Goal: Transaction & Acquisition: Purchase product/service

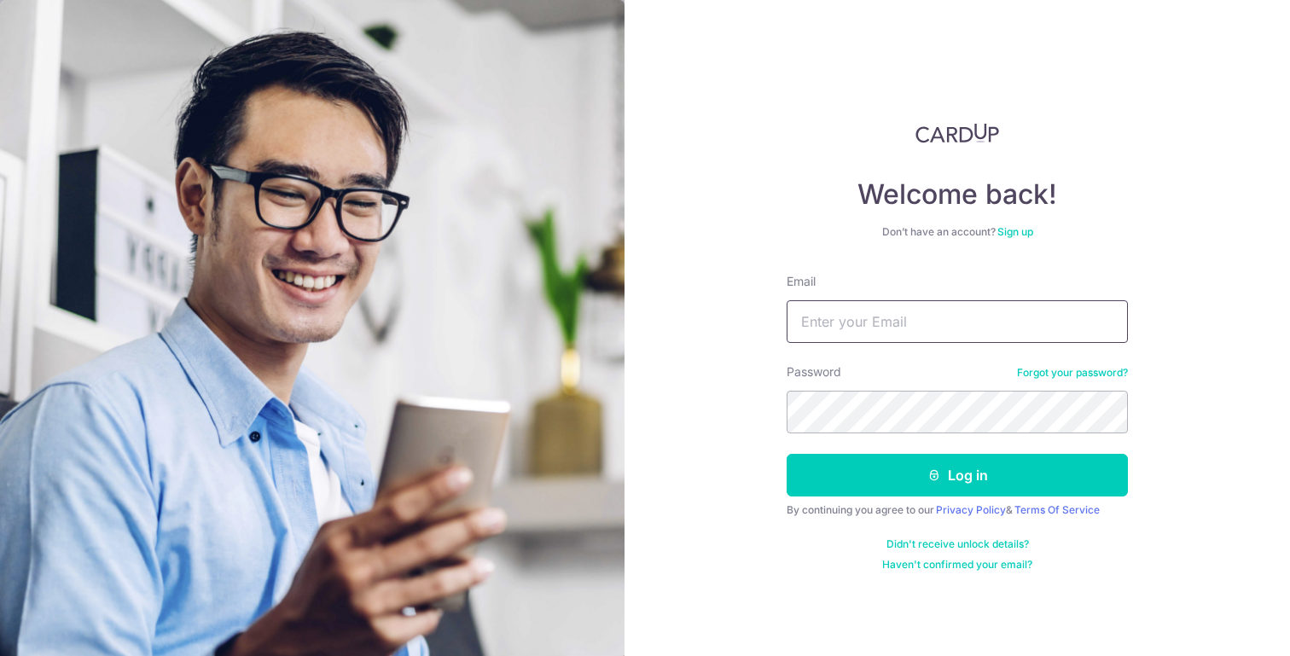
click at [813, 305] on input "Email" at bounding box center [957, 321] width 341 height 43
type input "[EMAIL_ADDRESS][DOMAIN_NAME]"
click at [787, 454] on button "Log in" at bounding box center [957, 475] width 341 height 43
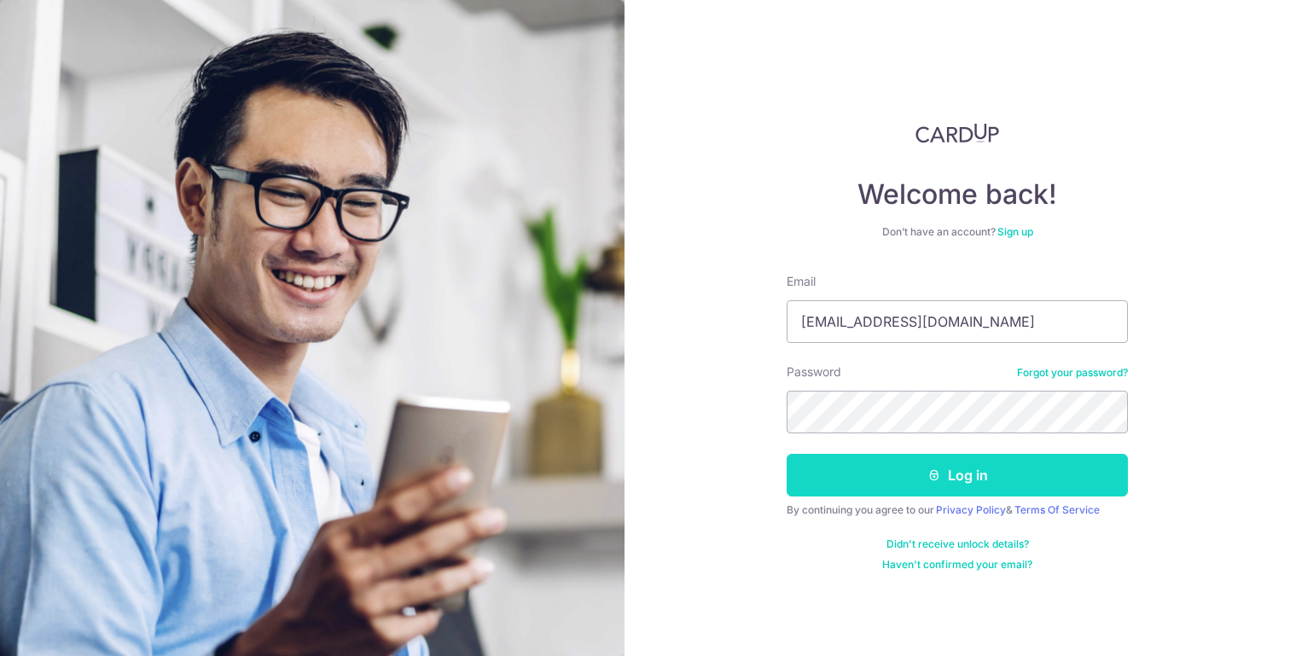
click at [890, 480] on button "Log in" at bounding box center [957, 475] width 341 height 43
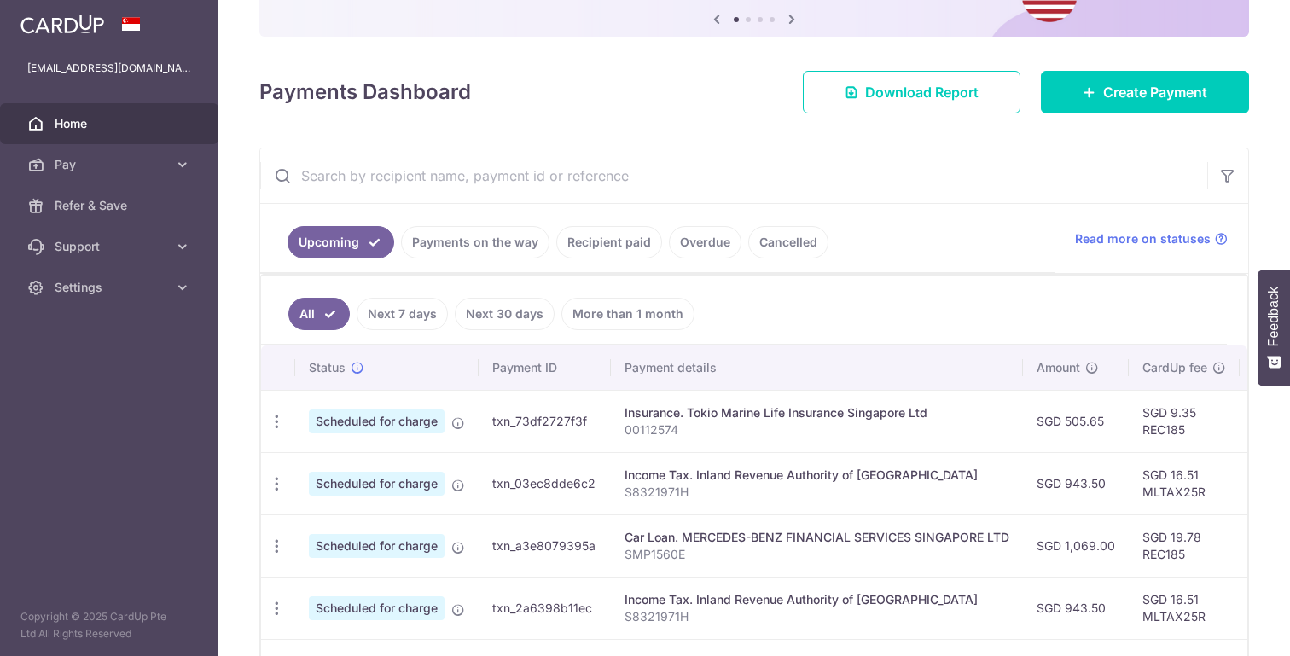
scroll to position [434, 0]
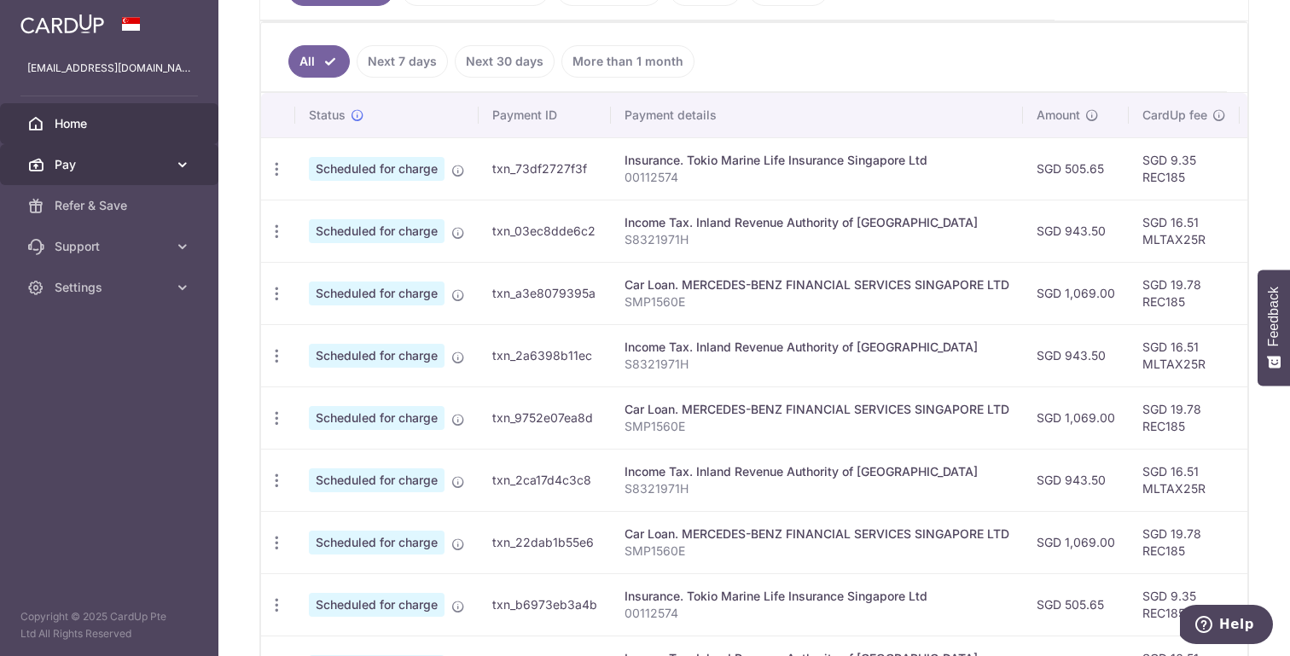
click at [138, 157] on span "Pay" at bounding box center [111, 164] width 113 height 17
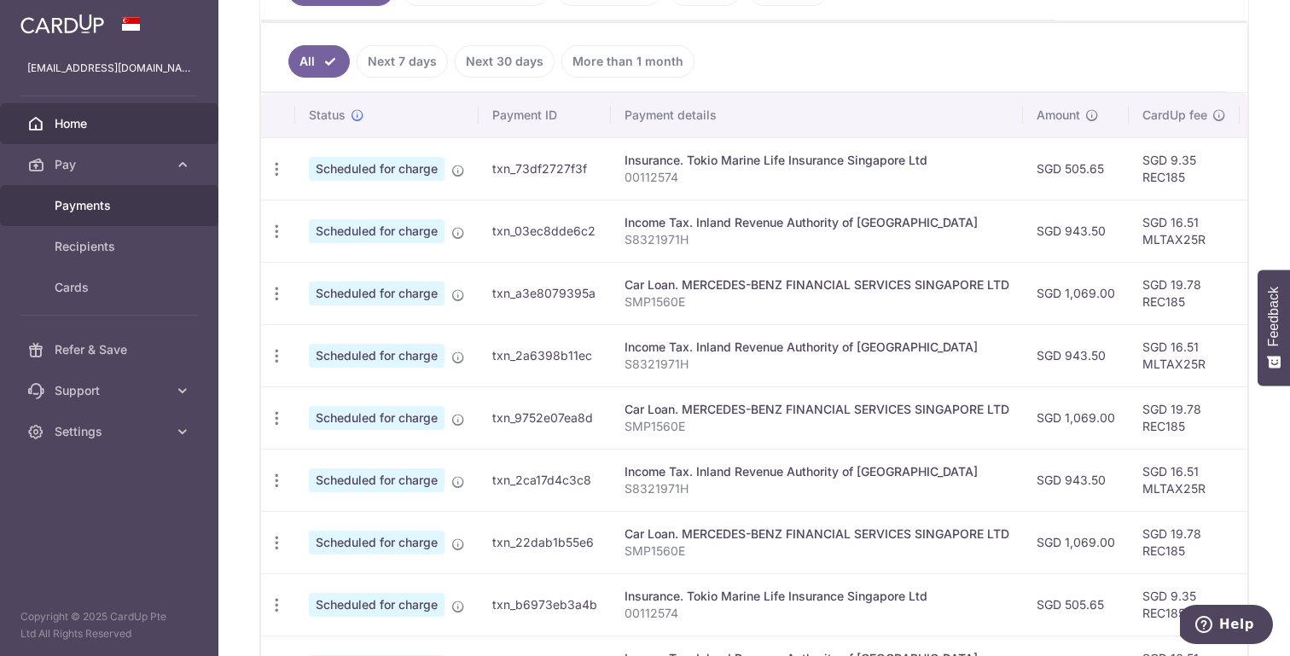
click at [110, 209] on span "Payments" at bounding box center [111, 205] width 113 height 17
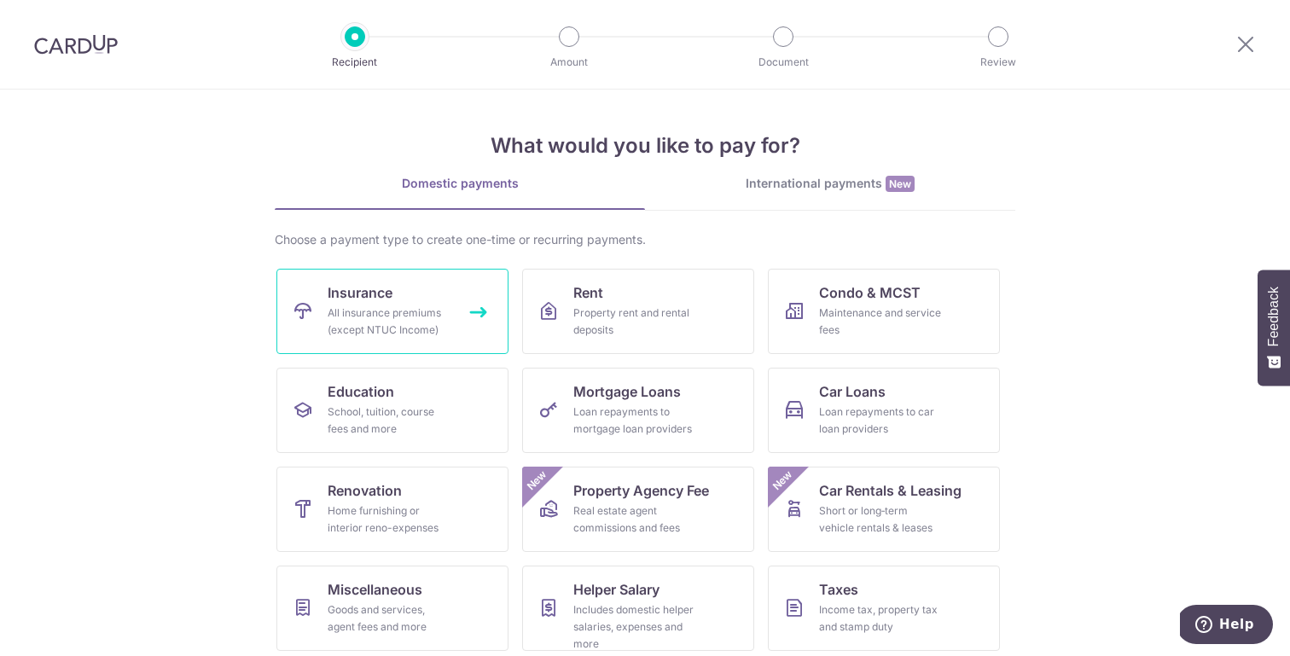
click at [441, 307] on div "All insurance premiums (except NTUC Income)" at bounding box center [389, 322] width 123 height 34
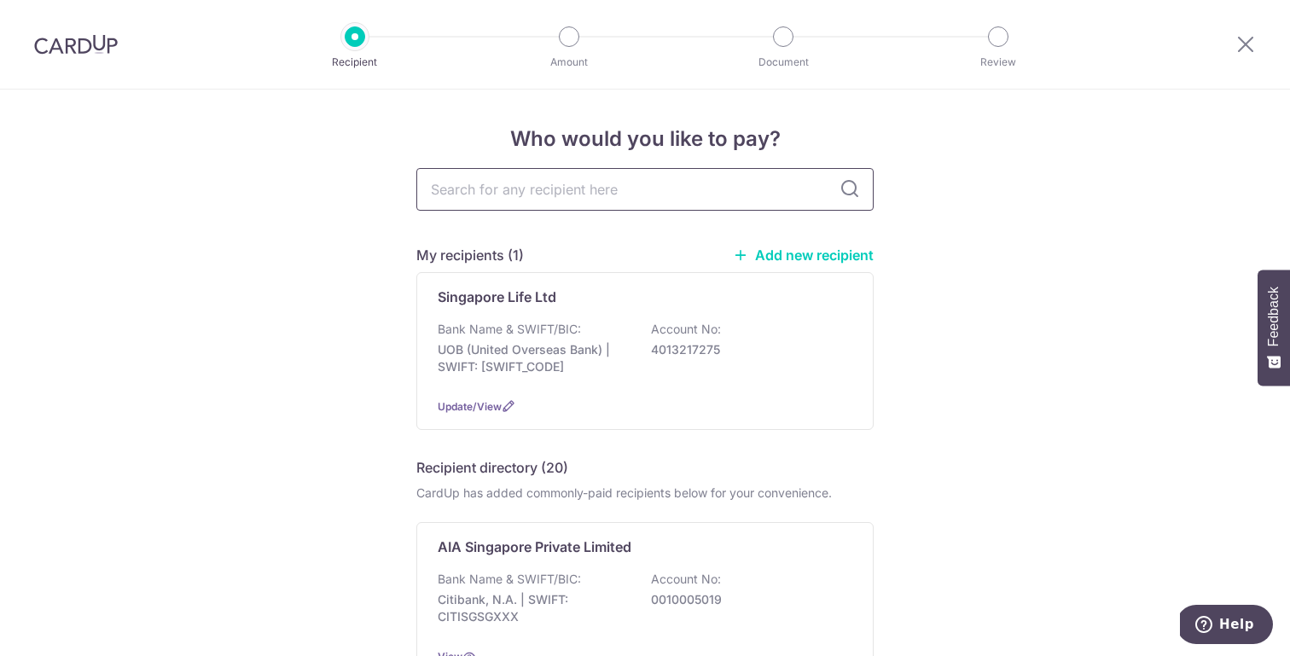
click at [578, 198] on input "text" at bounding box center [644, 189] width 457 height 43
type input "hsbc"
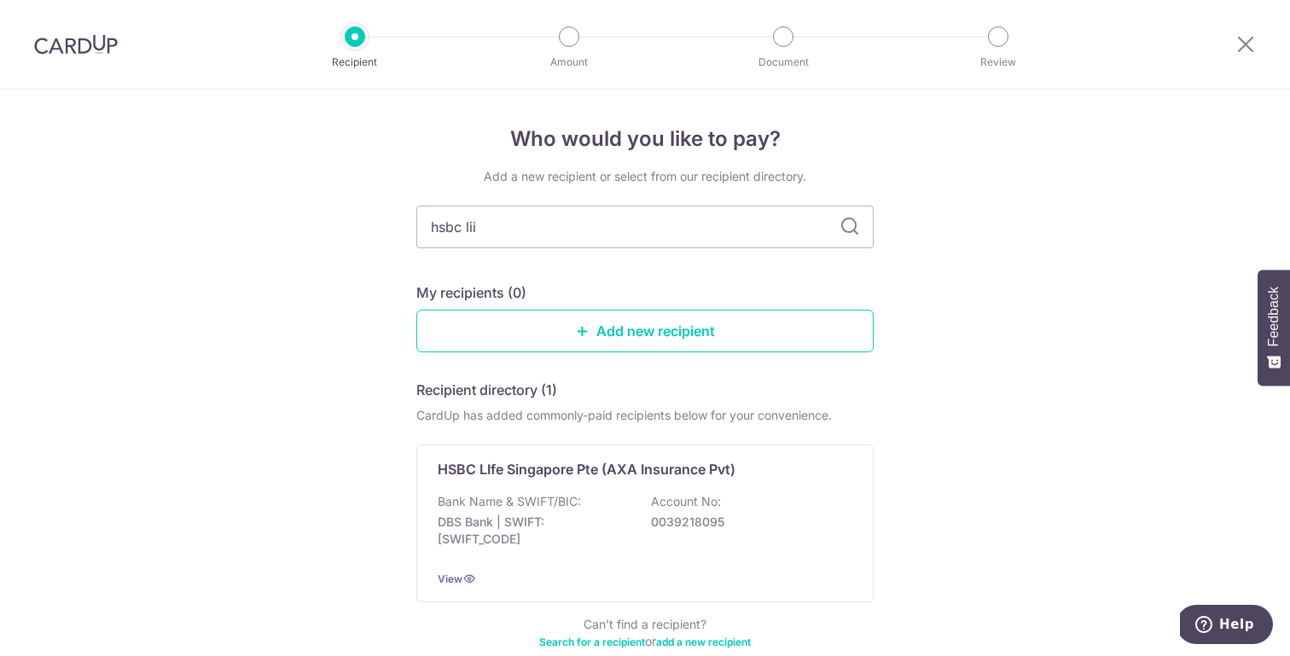
type input "hsbc li"
click at [549, 211] on input "hsbc li" at bounding box center [644, 227] width 457 height 43
click at [551, 224] on input "hsbc li" at bounding box center [644, 227] width 457 height 43
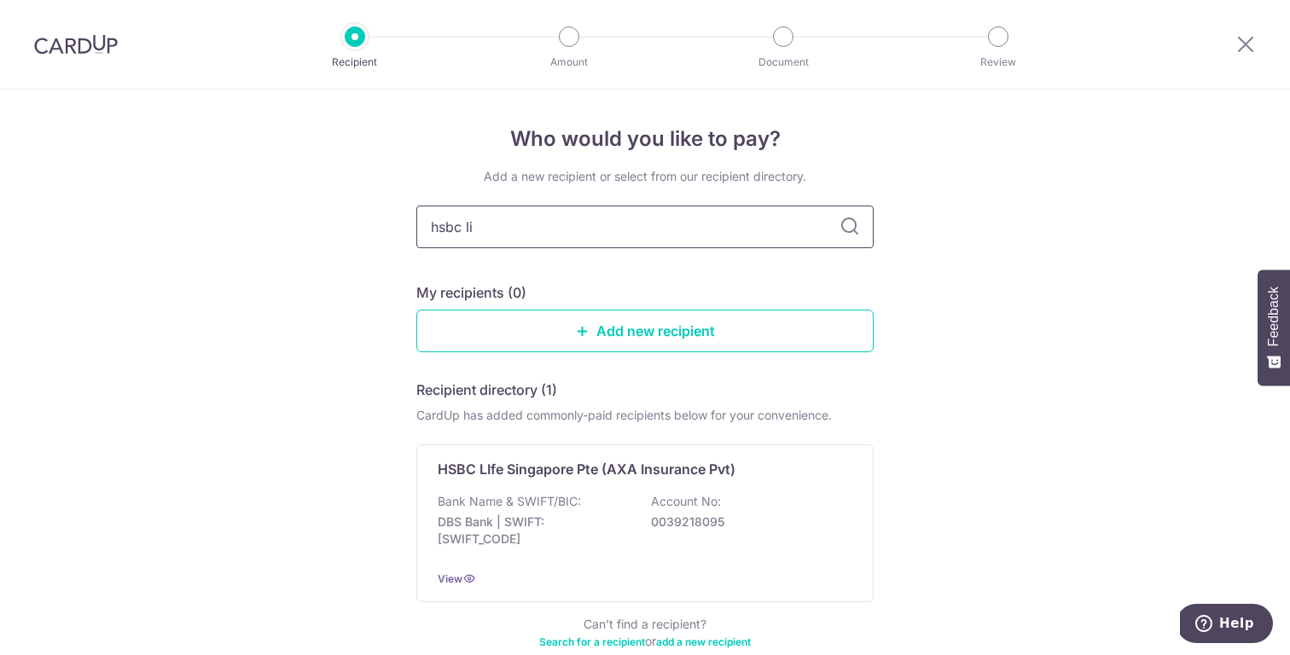
click at [551, 224] on input "hsbc li" at bounding box center [644, 227] width 457 height 43
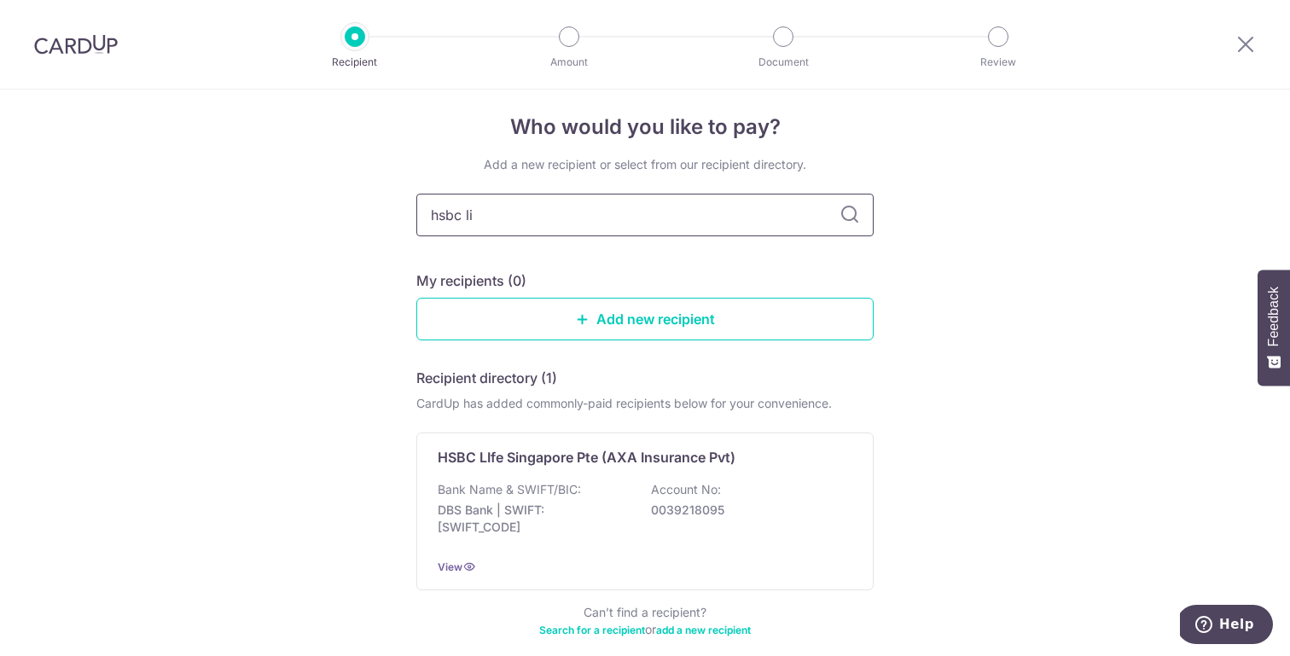
scroll to position [95, 0]
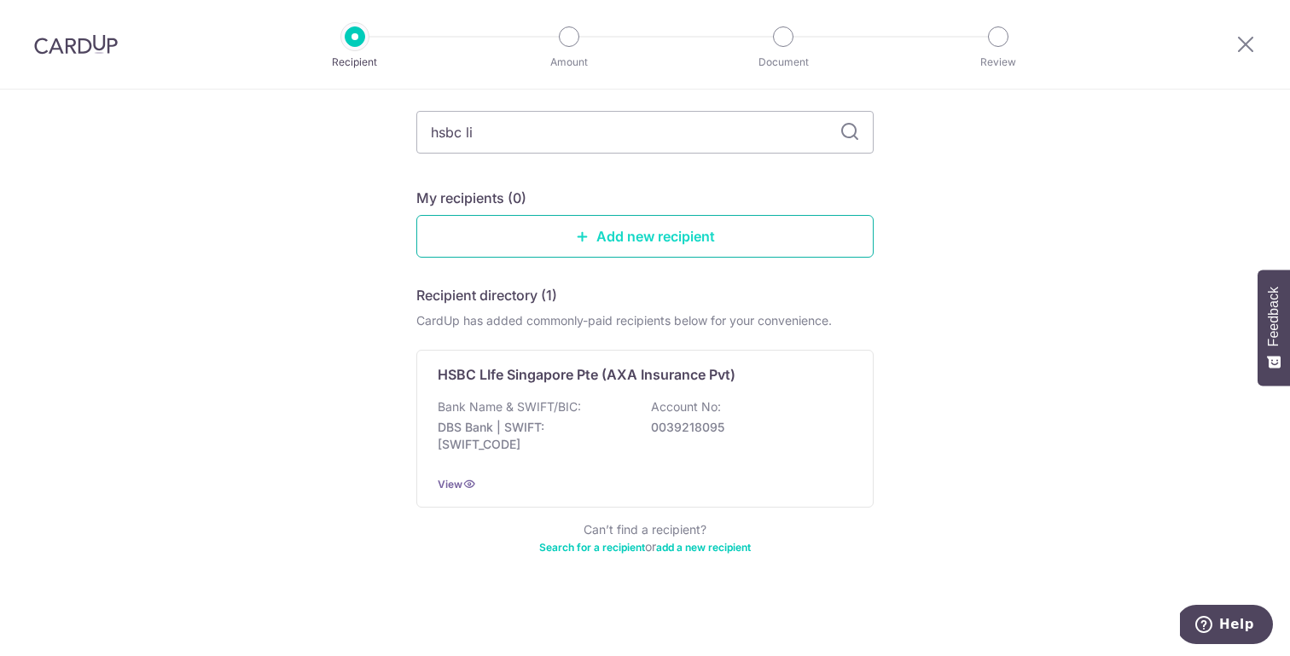
click at [577, 238] on icon at bounding box center [583, 236] width 14 height 14
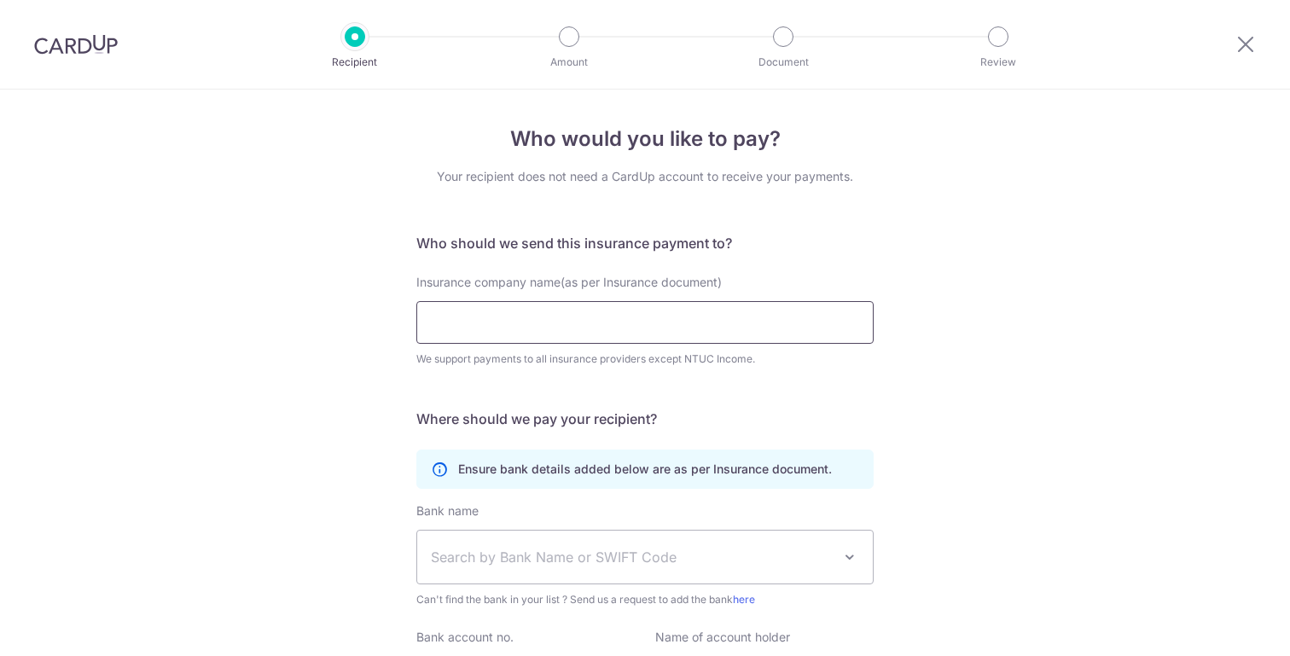
click at [595, 310] on input "Insurance company name(as per Insurance document)" at bounding box center [644, 322] width 457 height 43
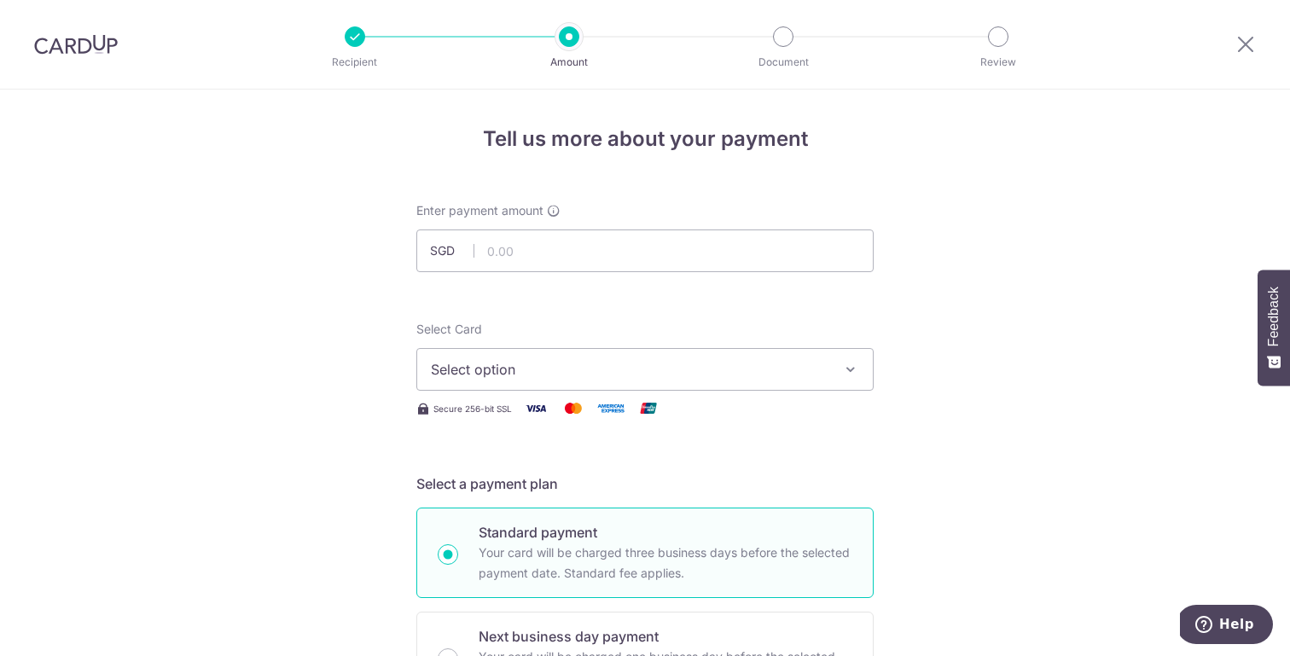
click at [509, 369] on span "Select option" at bounding box center [630, 369] width 398 height 20
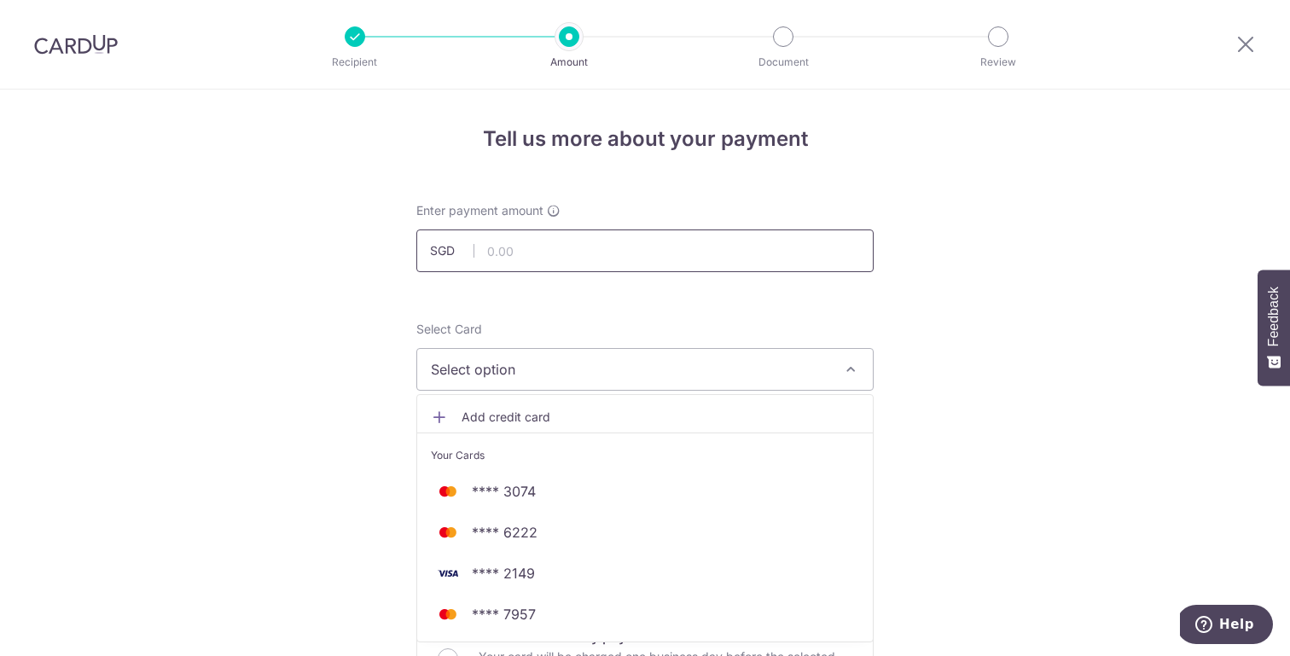
click at [526, 246] on input "text" at bounding box center [644, 250] width 457 height 43
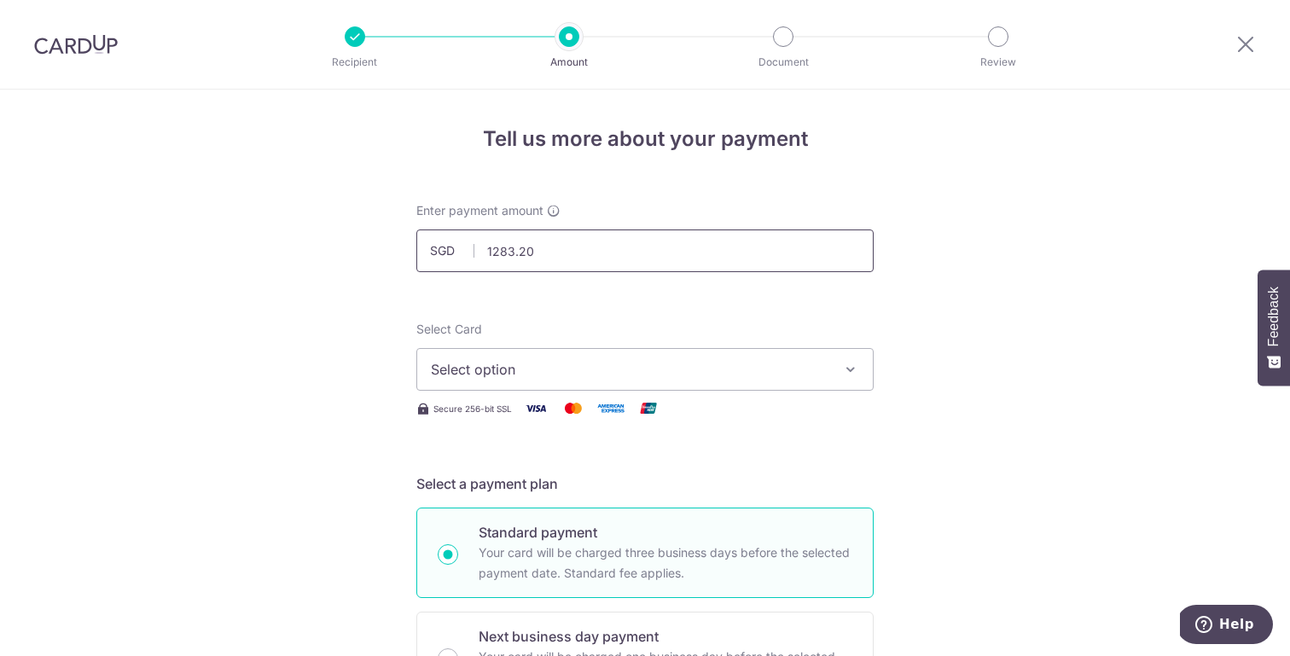
type input "1,283.20"
click at [508, 380] on button "Select option" at bounding box center [644, 369] width 457 height 43
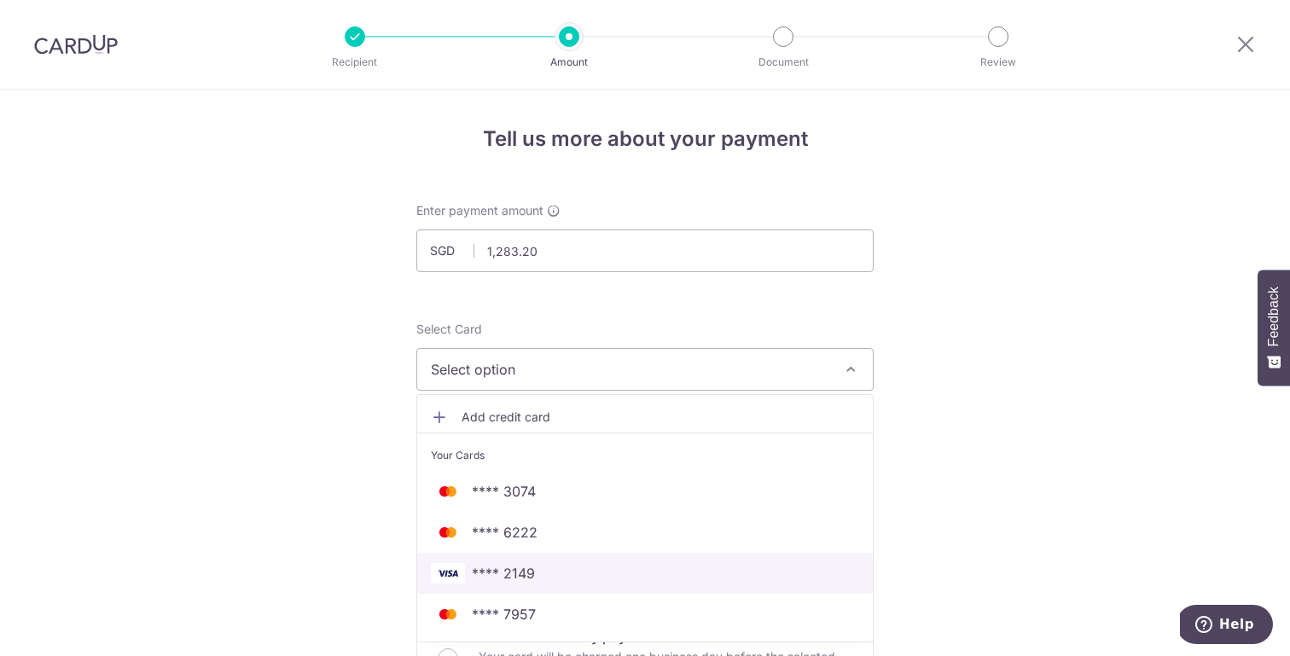
click at [581, 563] on span "**** 2149" at bounding box center [645, 573] width 428 height 20
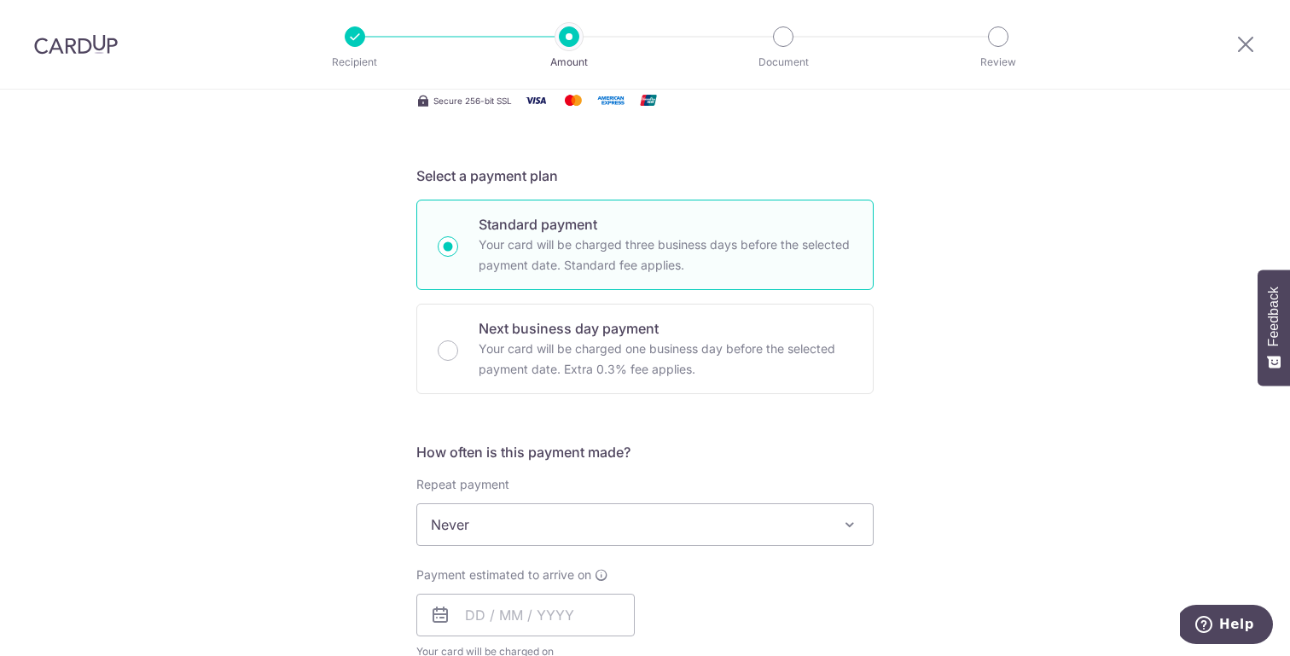
scroll to position [311, 0]
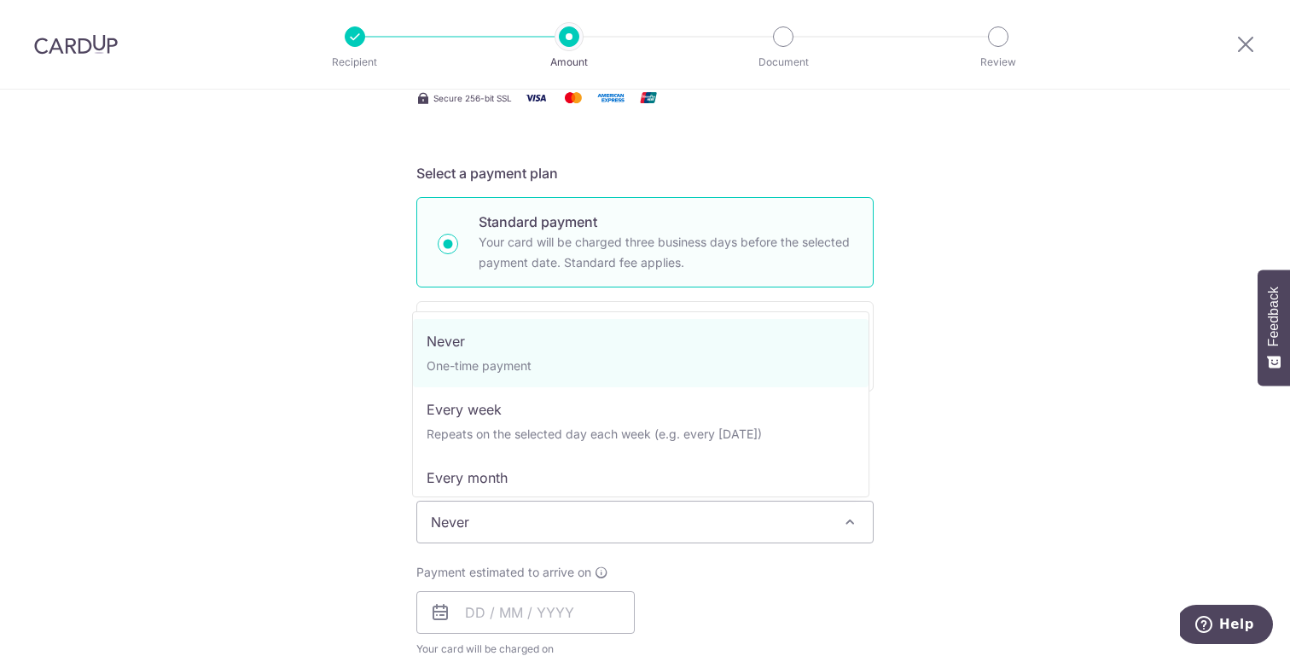
click at [617, 518] on span "Never" at bounding box center [645, 522] width 456 height 41
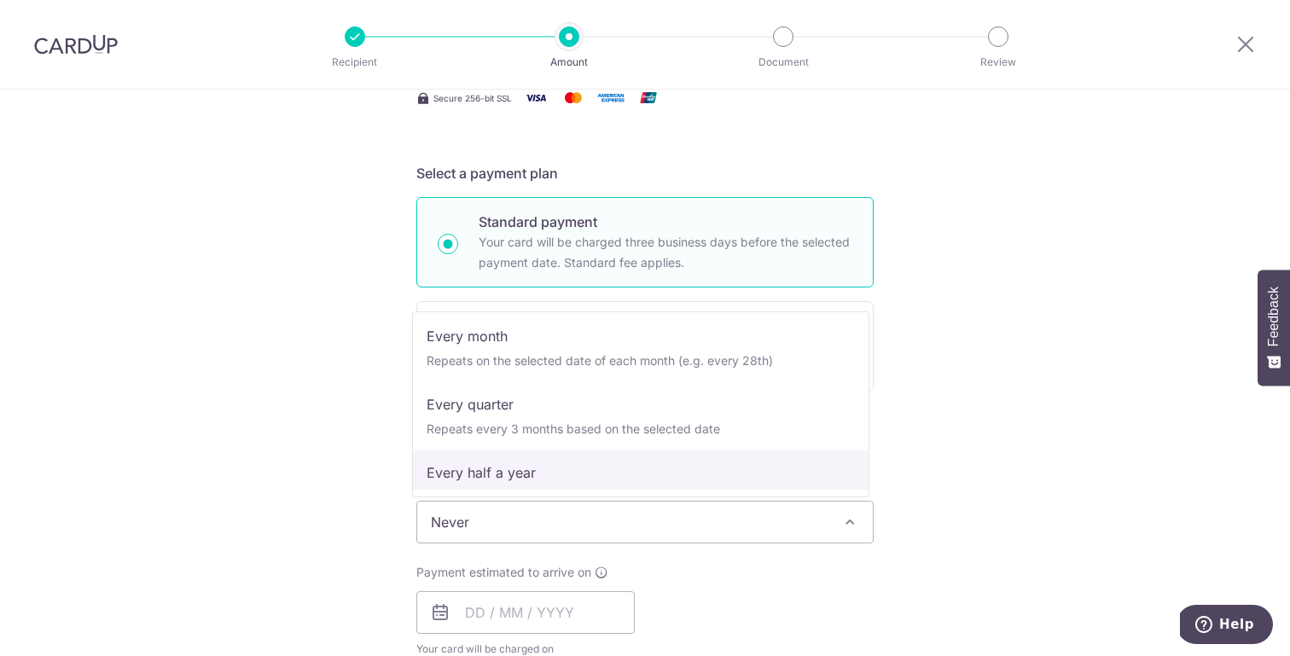
scroll to position [239, 0]
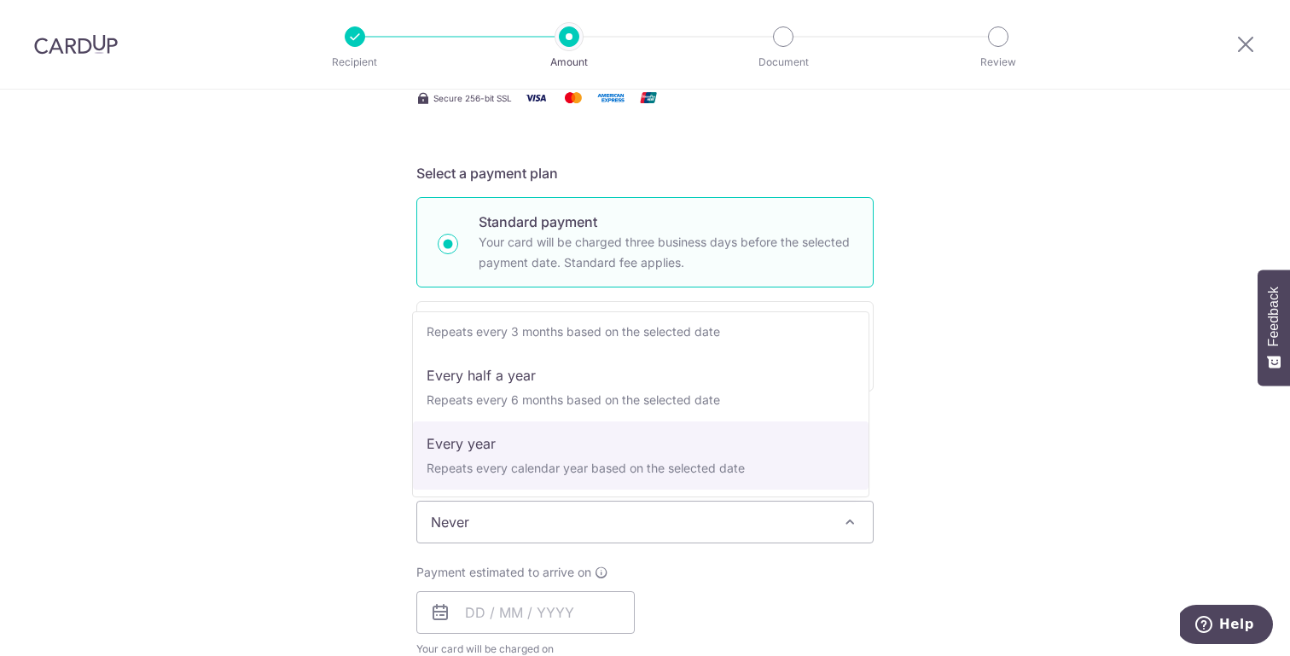
select select "6"
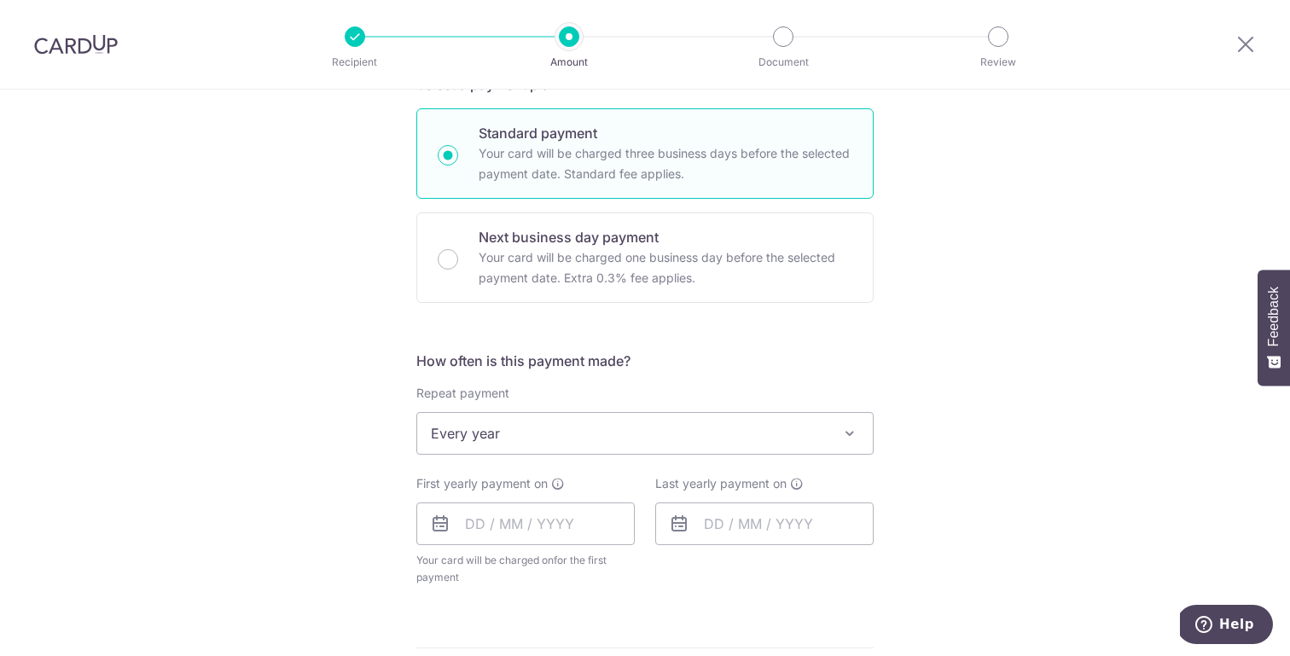
scroll to position [406, 0]
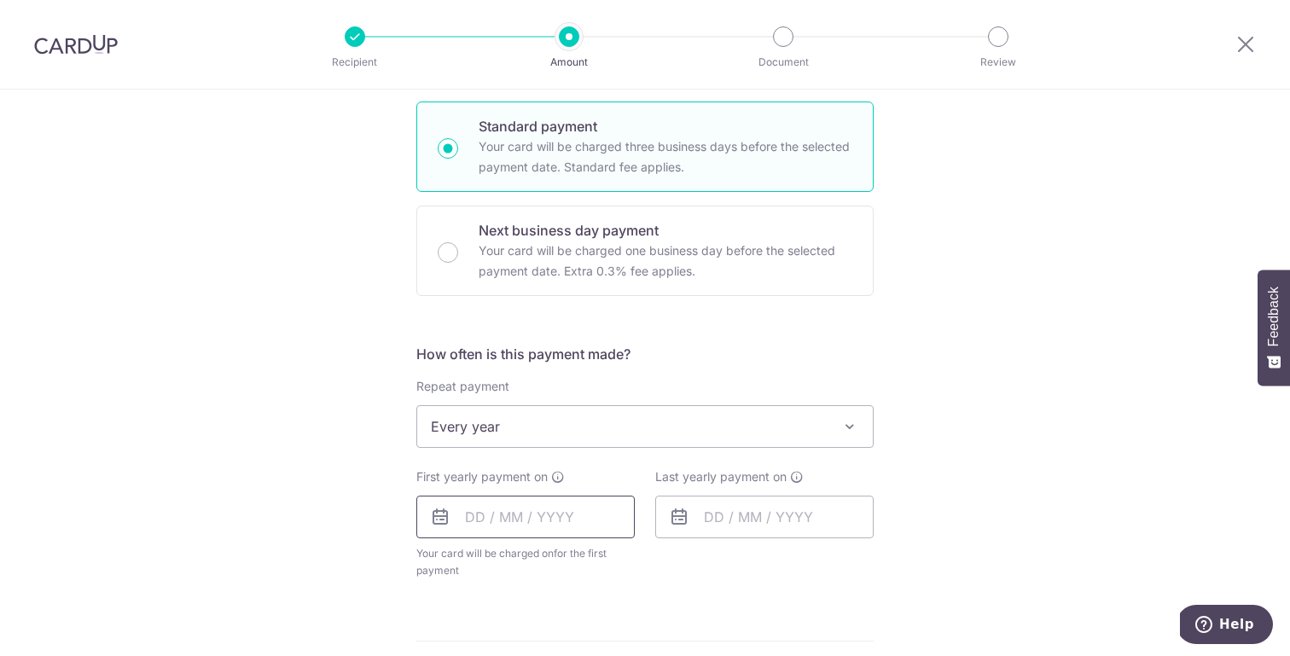
click at [530, 523] on input "text" at bounding box center [525, 517] width 218 height 43
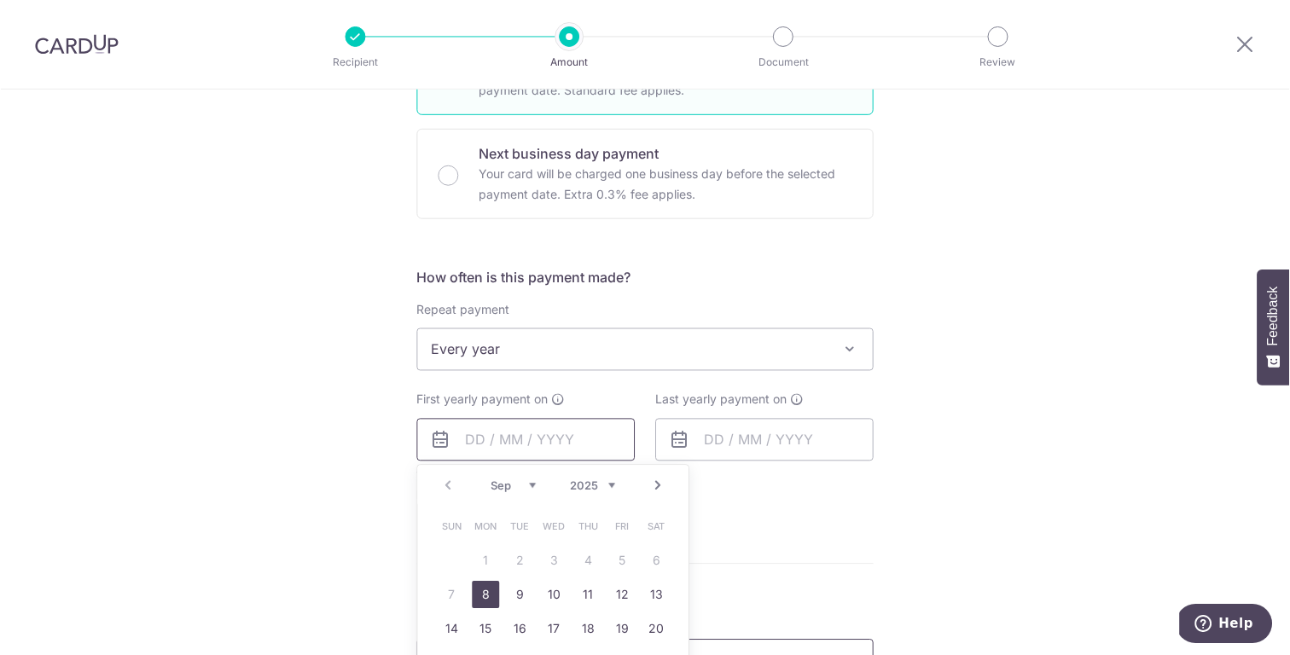
scroll to position [563, 0]
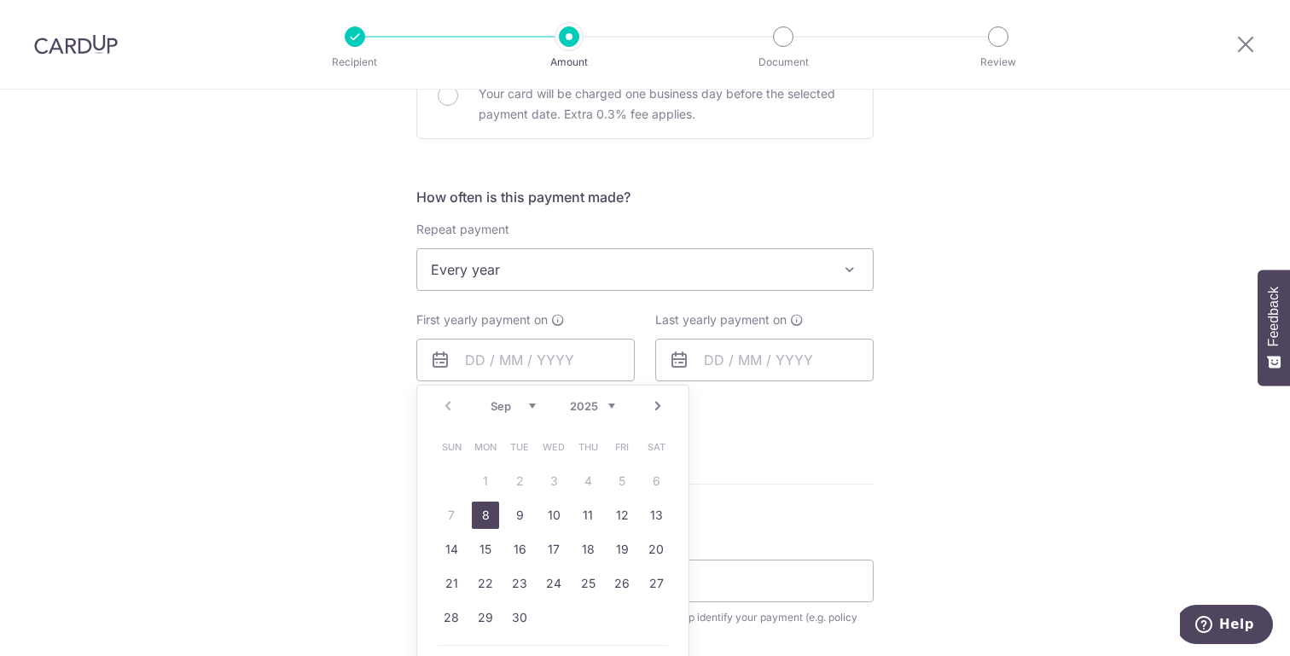
click at [479, 516] on link "8" at bounding box center [485, 515] width 27 height 27
type input "08/09/2025"
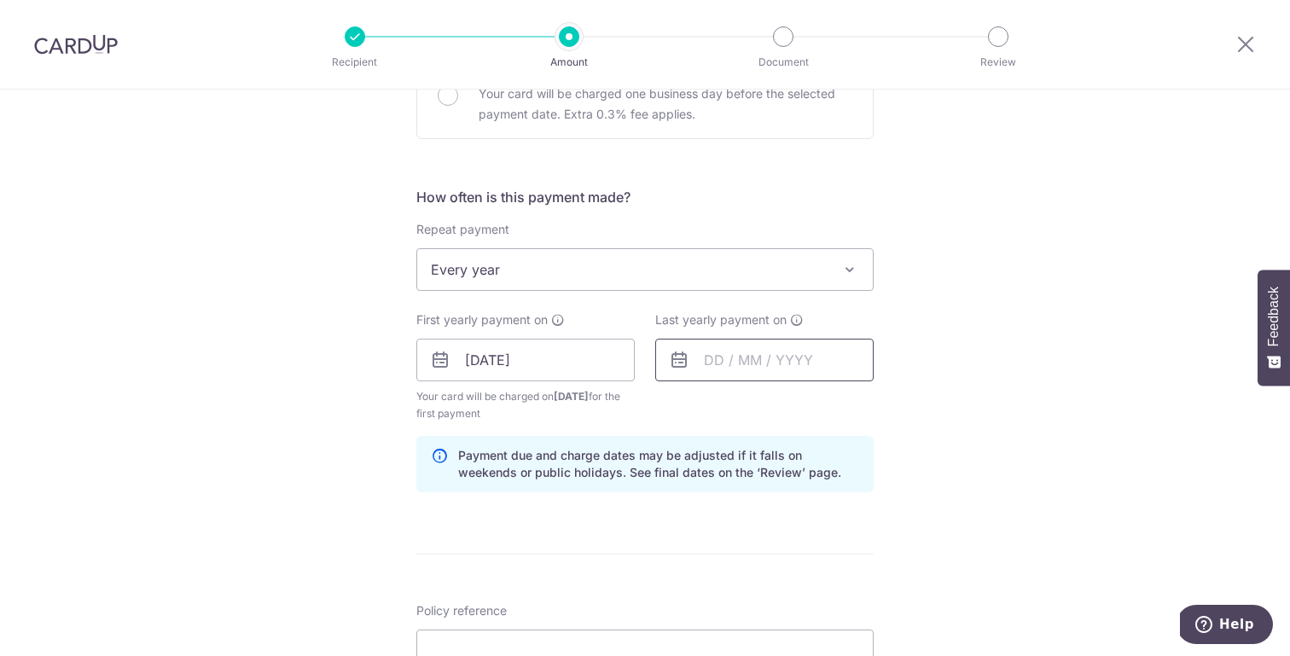
click at [746, 360] on input "text" at bounding box center [764, 360] width 218 height 43
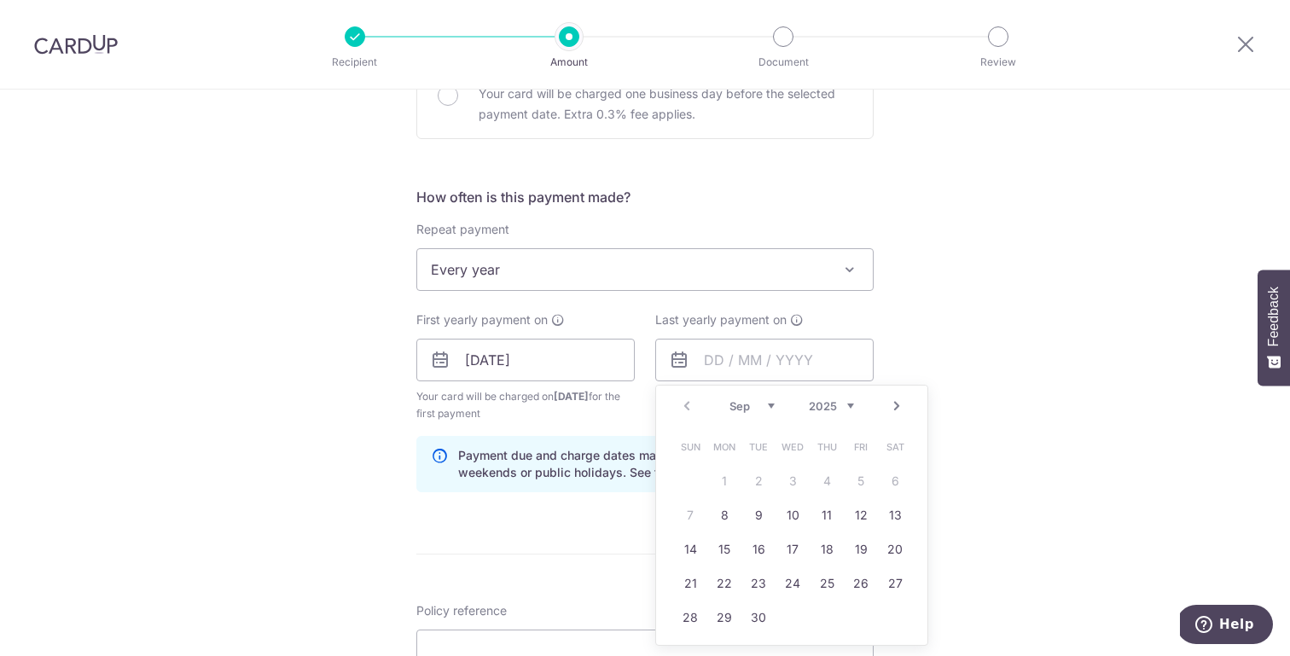
click at [854, 407] on div "Prev Next Sep Oct Nov Dec 2025 2026 2027 2028 2029 2030 2031 2032 2033 2034 2035" at bounding box center [791, 406] width 271 height 41
click at [850, 408] on div "Prev Next Sep Oct Nov Dec 2025 2026 2027 2028 2029 2030 2031 2032 2033 2034 2035" at bounding box center [791, 406] width 271 height 41
click at [845, 407] on select "2025 2026 2027 2028 2029 2030 2031 2032 2033 2034 2035" at bounding box center [831, 406] width 45 height 14
click at [726, 514] on link "7" at bounding box center [724, 515] width 27 height 27
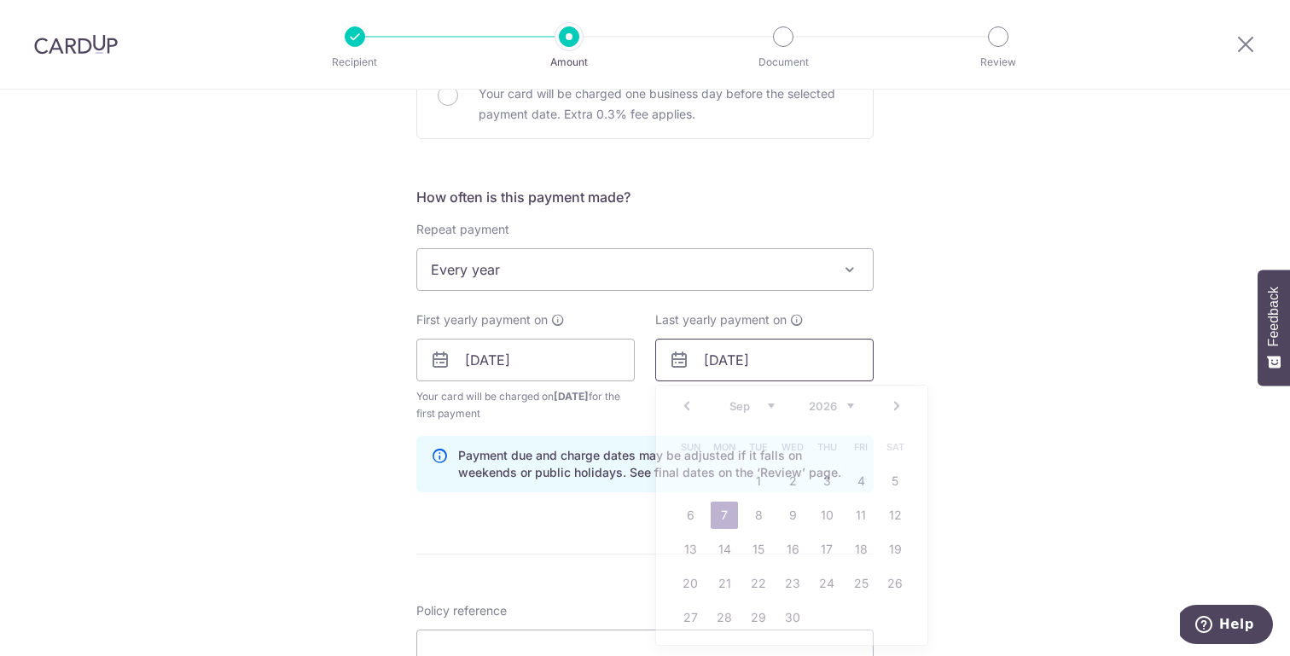
click at [764, 375] on input "[DATE]" at bounding box center [764, 360] width 218 height 43
click at [676, 402] on link "Prev" at bounding box center [686, 406] width 20 height 20
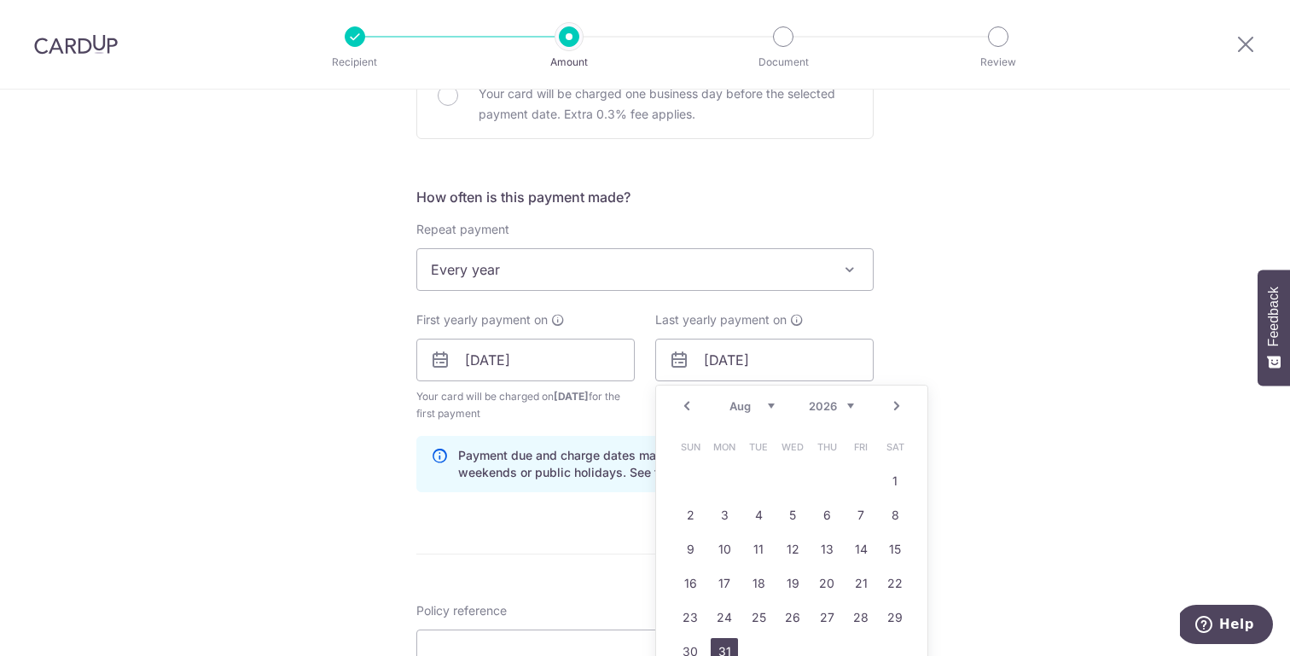
click at [714, 642] on link "31" at bounding box center [724, 651] width 27 height 27
type input "31/08/2026"
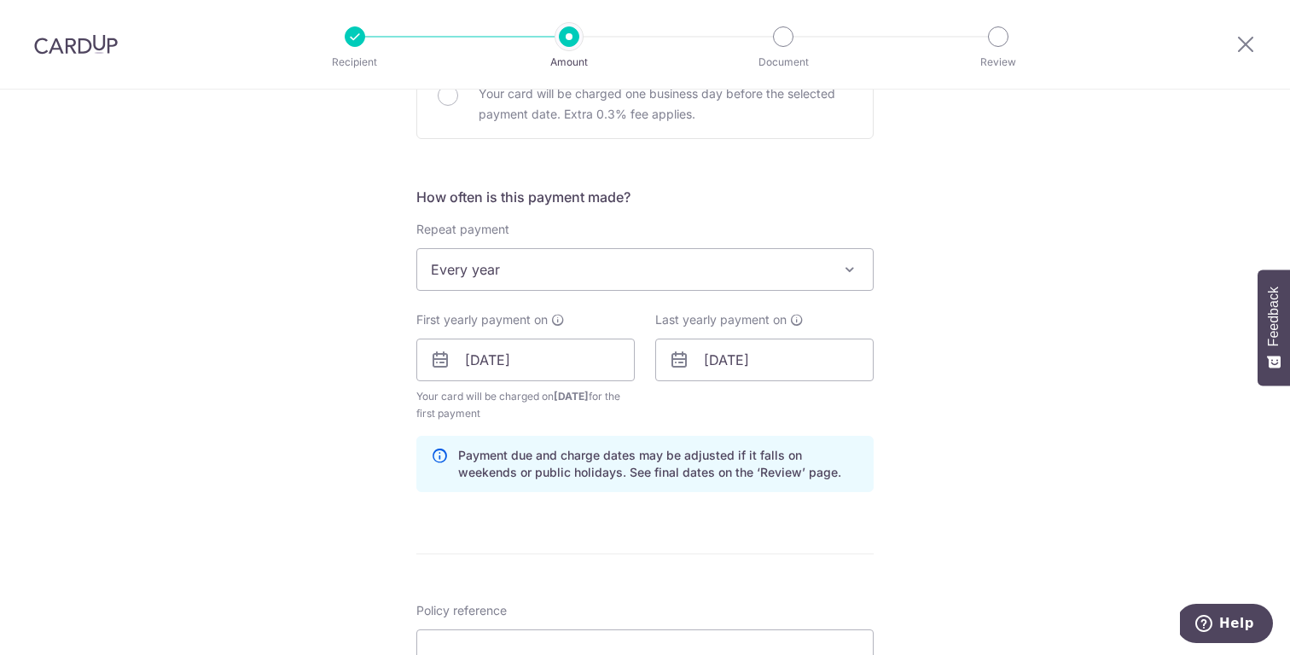
click at [575, 515] on form "Enter payment amount SGD 1,283.20 1283.20 Select Card **** 2149 Add credit card…" at bounding box center [644, 357] width 457 height 1437
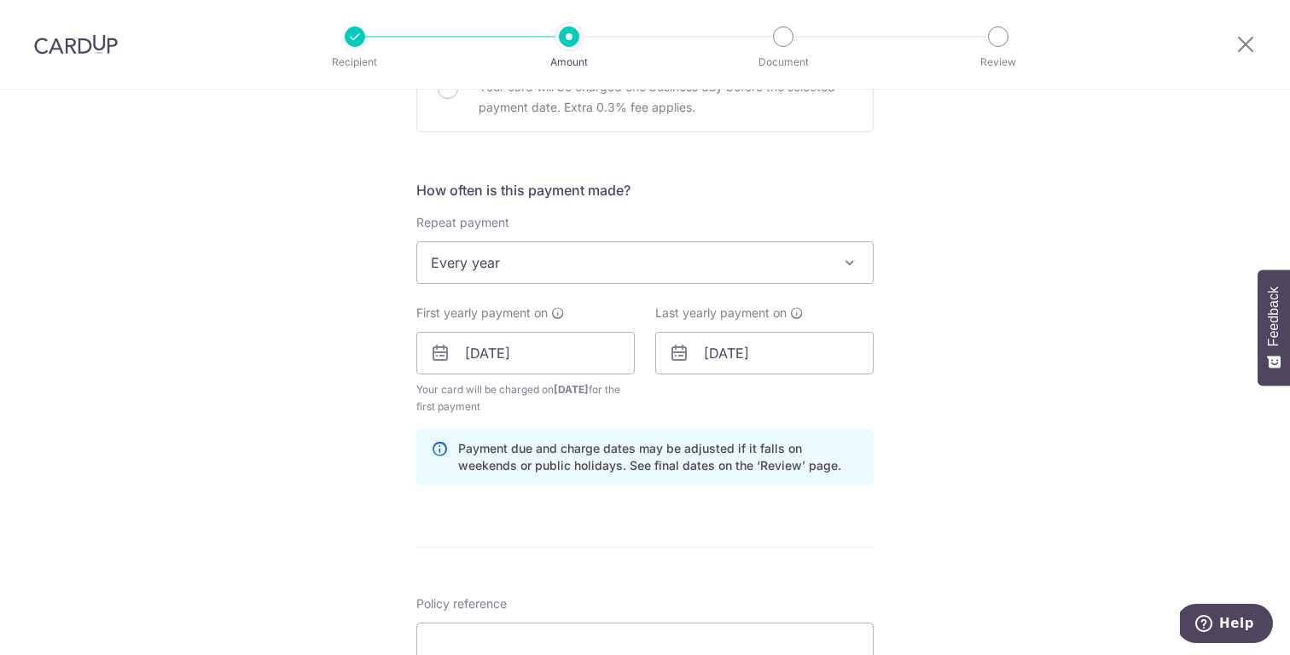
scroll to position [810, 0]
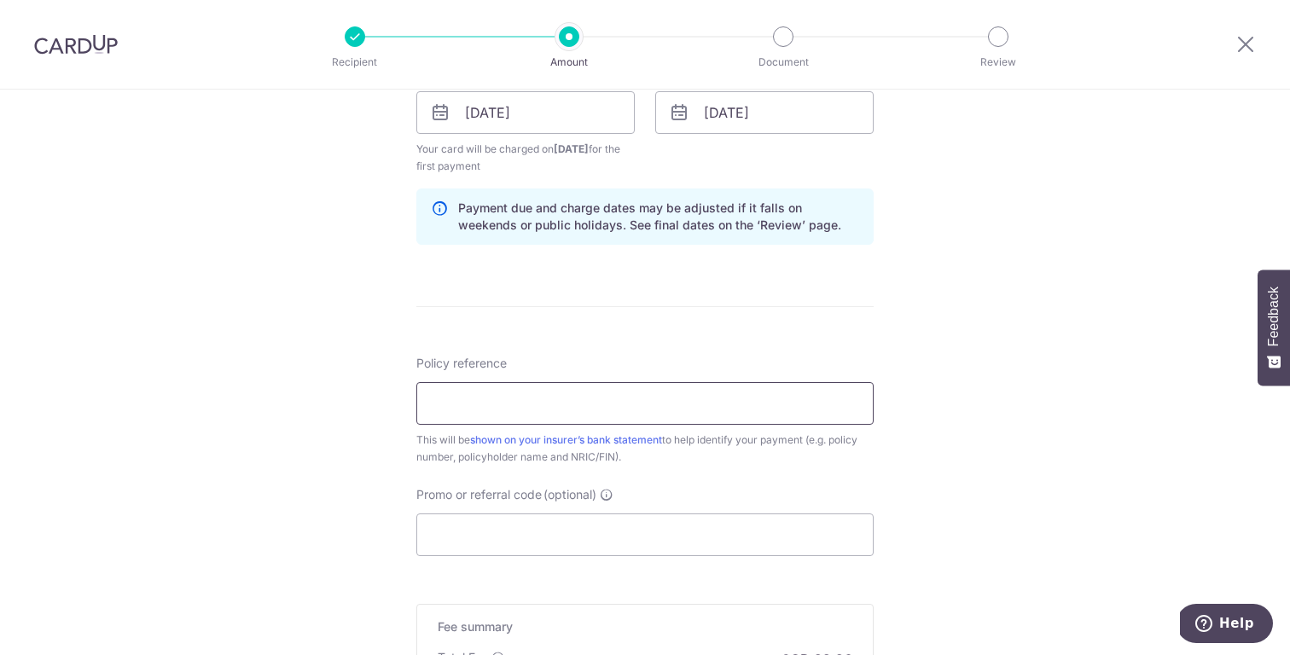
click at [581, 411] on input "Policy reference" at bounding box center [644, 403] width 457 height 43
type input "30107651"
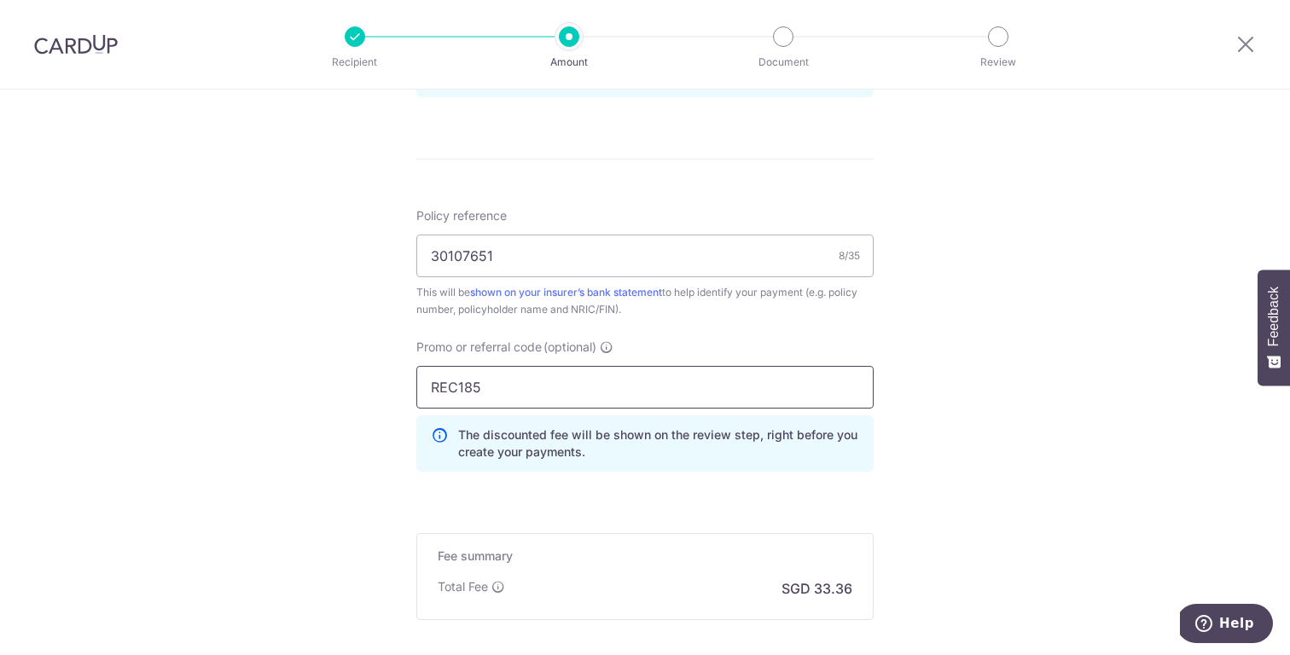
scroll to position [1120, 0]
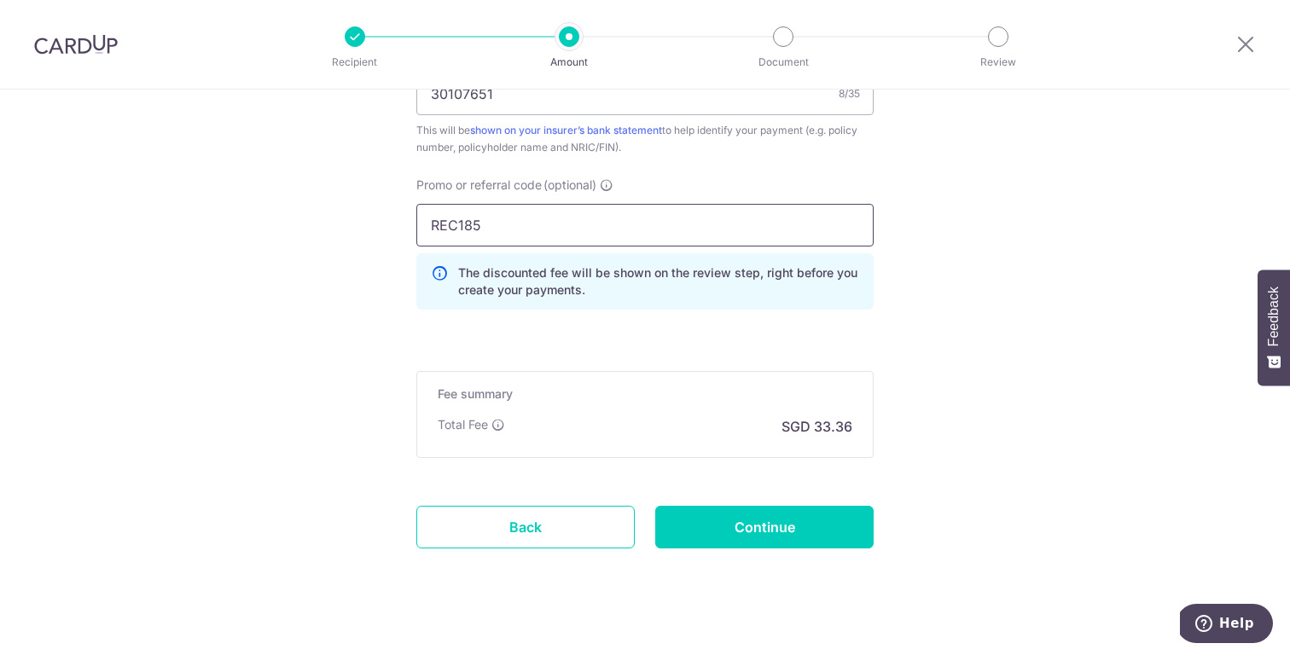
type input "REC185"
click at [754, 523] on input "Continue" at bounding box center [764, 527] width 218 height 43
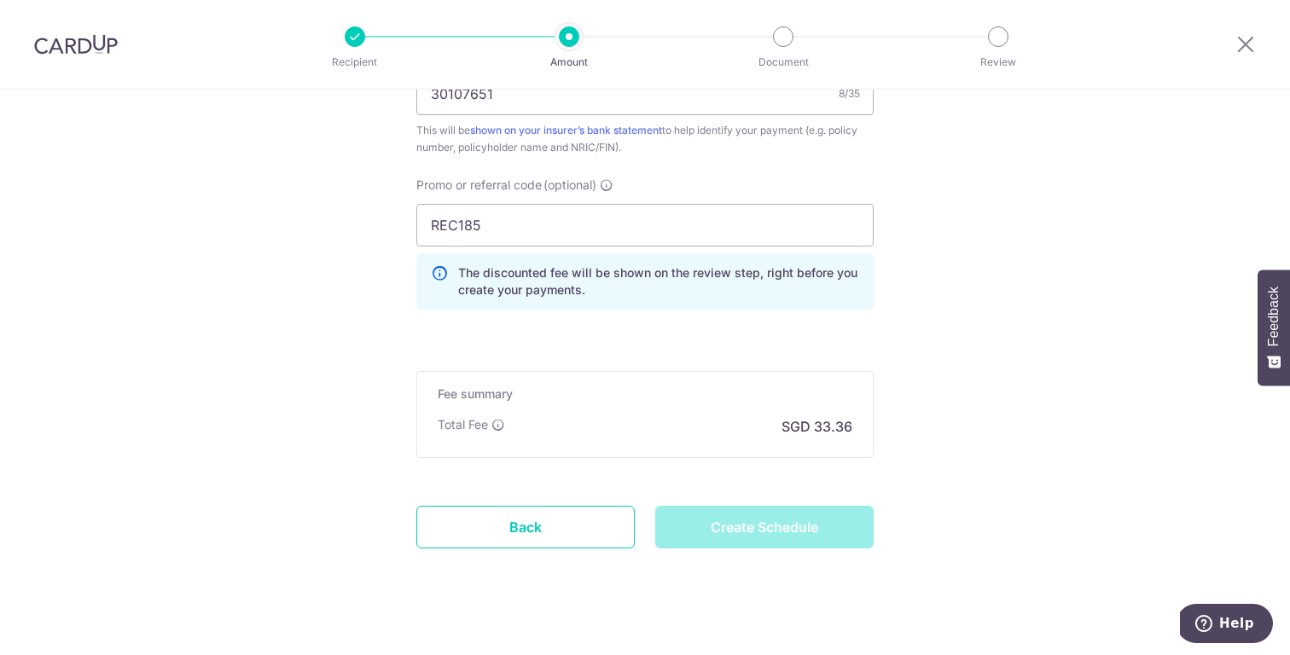
type input "Create Schedule"
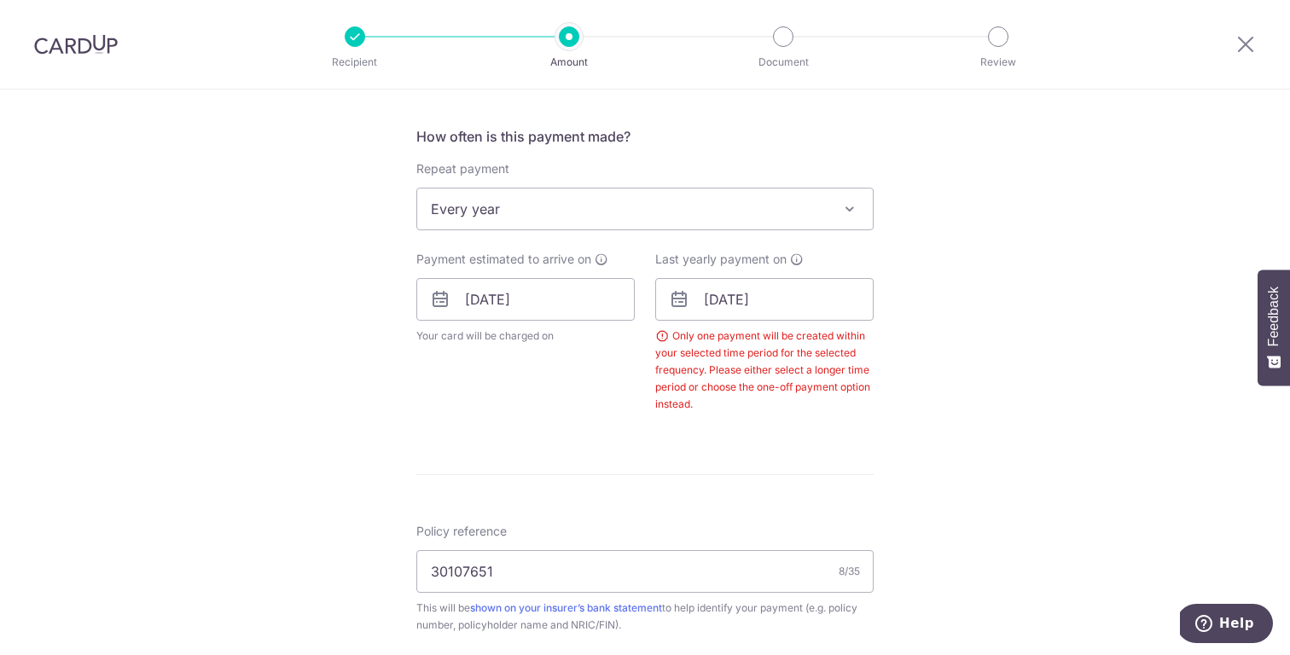
scroll to position [565, 0]
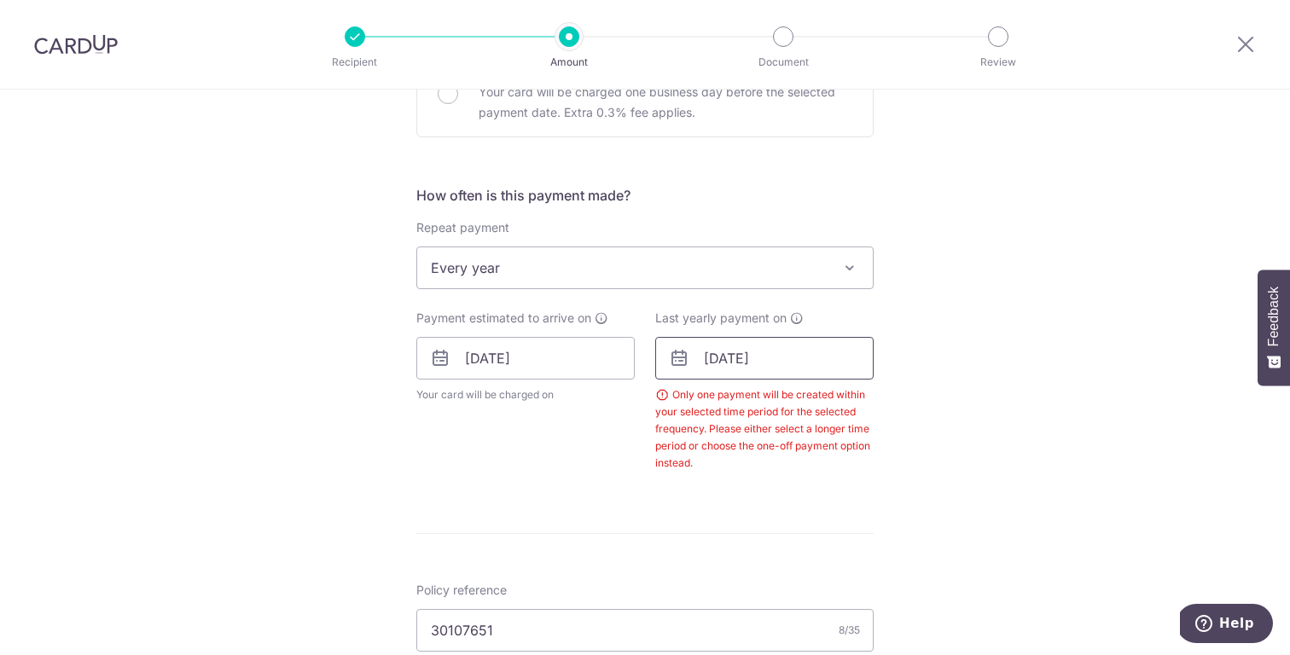
click at [802, 356] on input "[DATE]" at bounding box center [764, 358] width 218 height 43
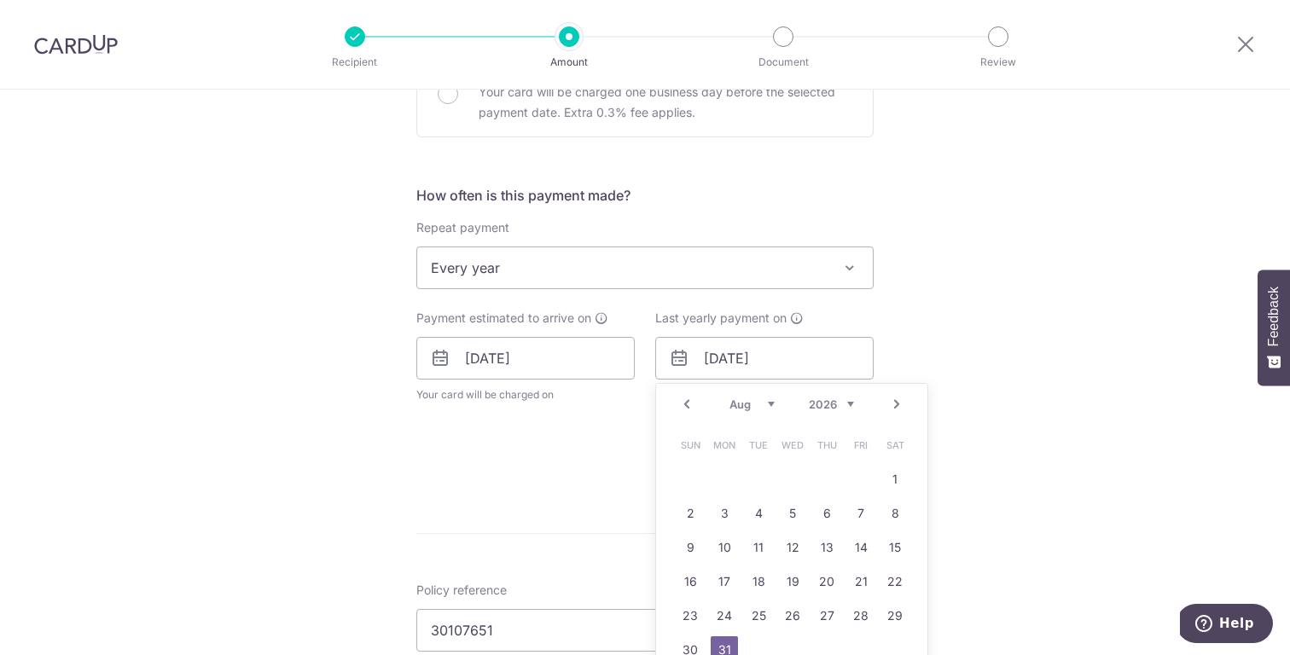
click at [773, 402] on div "Jan Feb Mar Apr May Jun [DATE] Aug Sep Oct Nov [DATE] 2026 2027 2028 2029 2030 …" at bounding box center [791, 405] width 125 height 15
click at [768, 399] on select "Jan Feb Mar Apr May Jun [DATE] Aug Sep Oct Nov Dec" at bounding box center [751, 405] width 45 height 14
click at [735, 514] on td "7" at bounding box center [724, 513] width 34 height 34
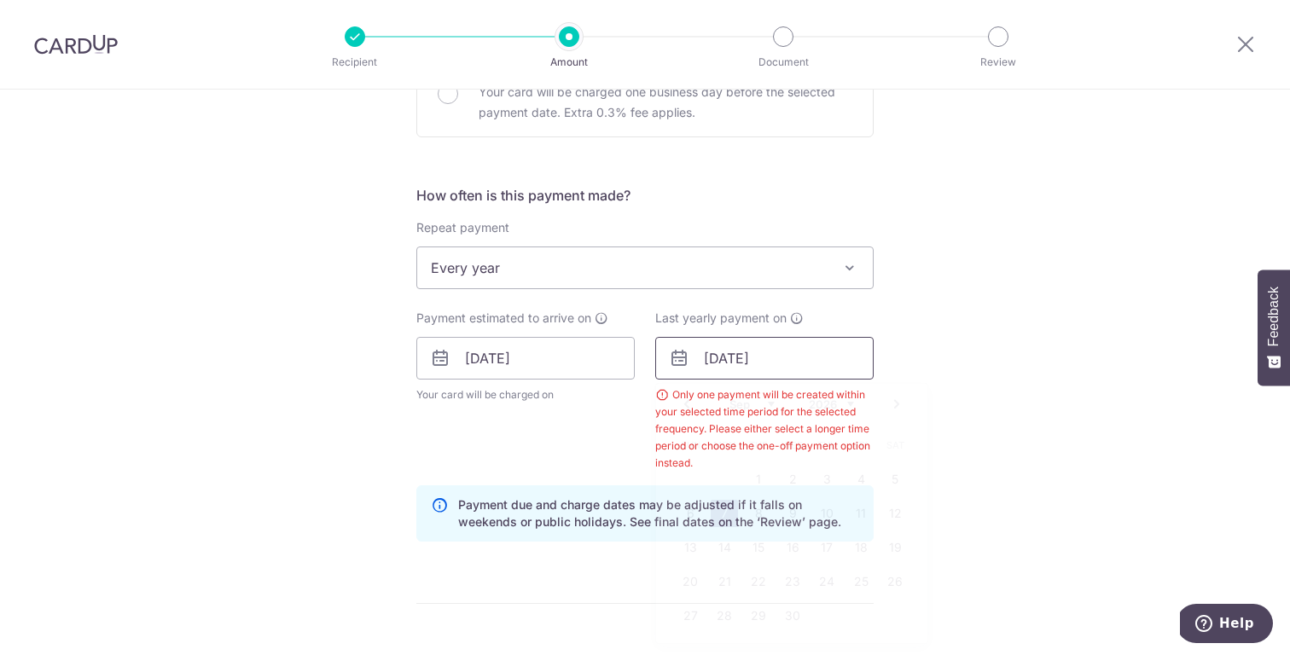
click at [774, 351] on input "07/09/2026" at bounding box center [764, 358] width 218 height 43
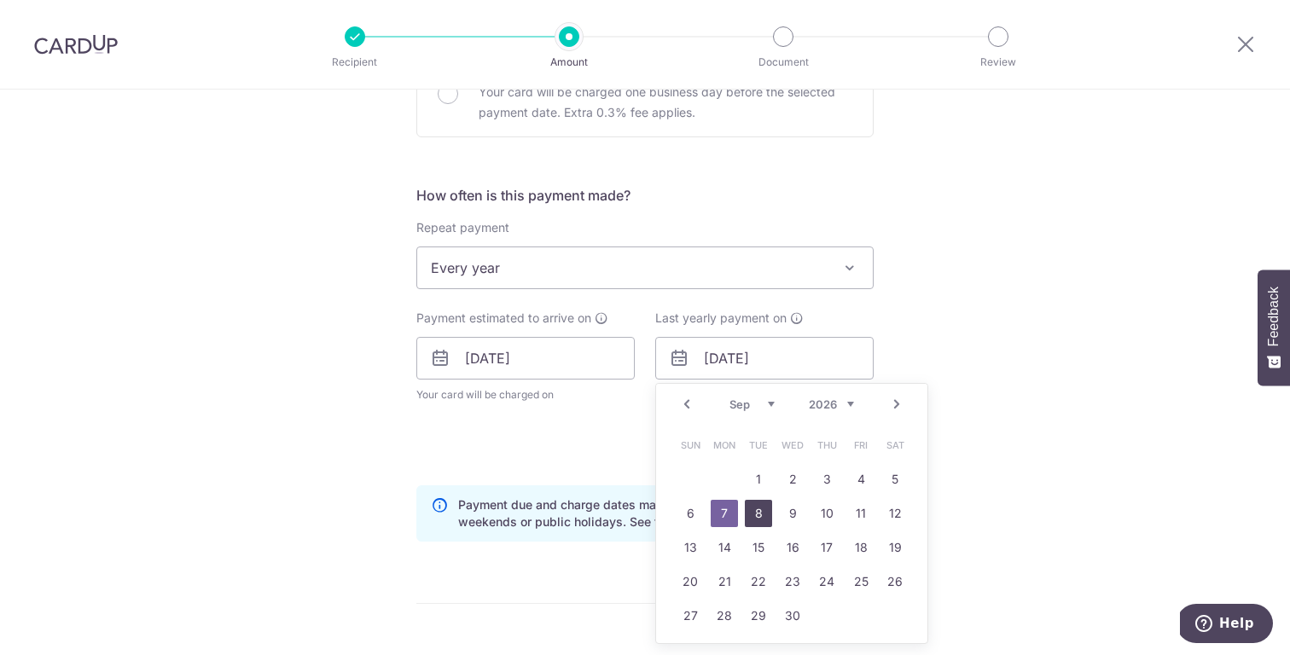
click at [754, 519] on link "8" at bounding box center [758, 513] width 27 height 27
type input "08/09/2026"
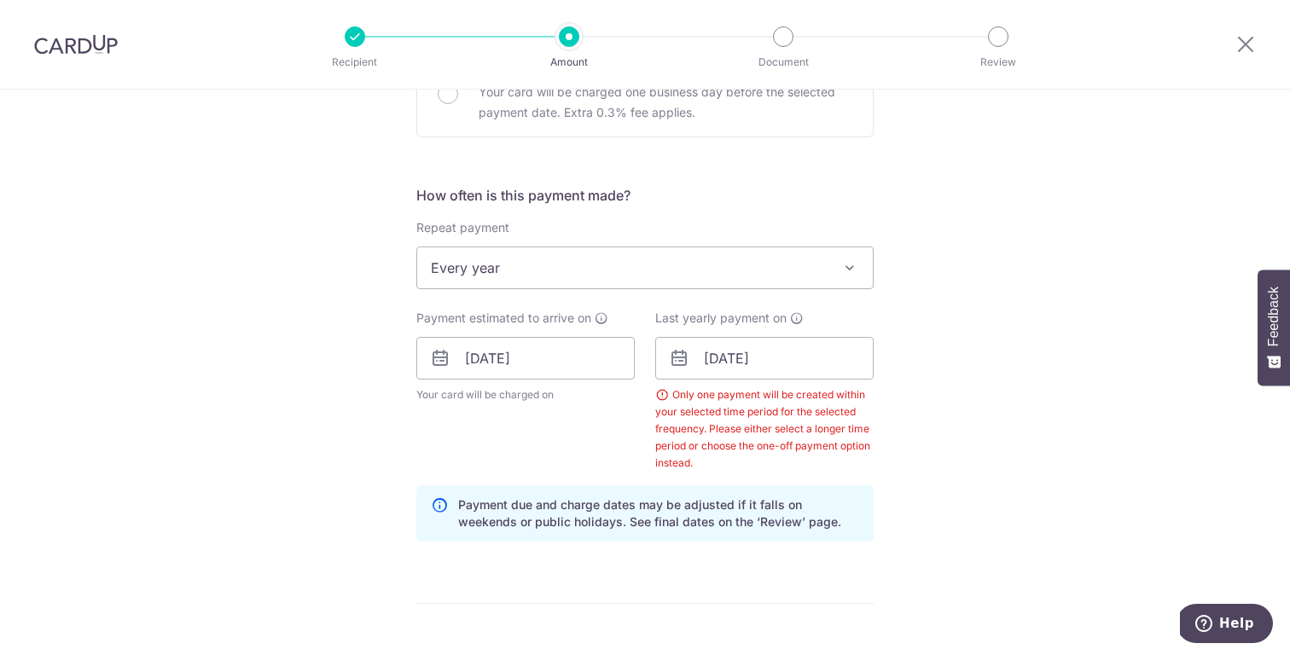
click at [1008, 527] on div "Tell us more about your payment Enter payment amount SGD 1,283.20 1283.20 Selec…" at bounding box center [645, 404] width 1290 height 1758
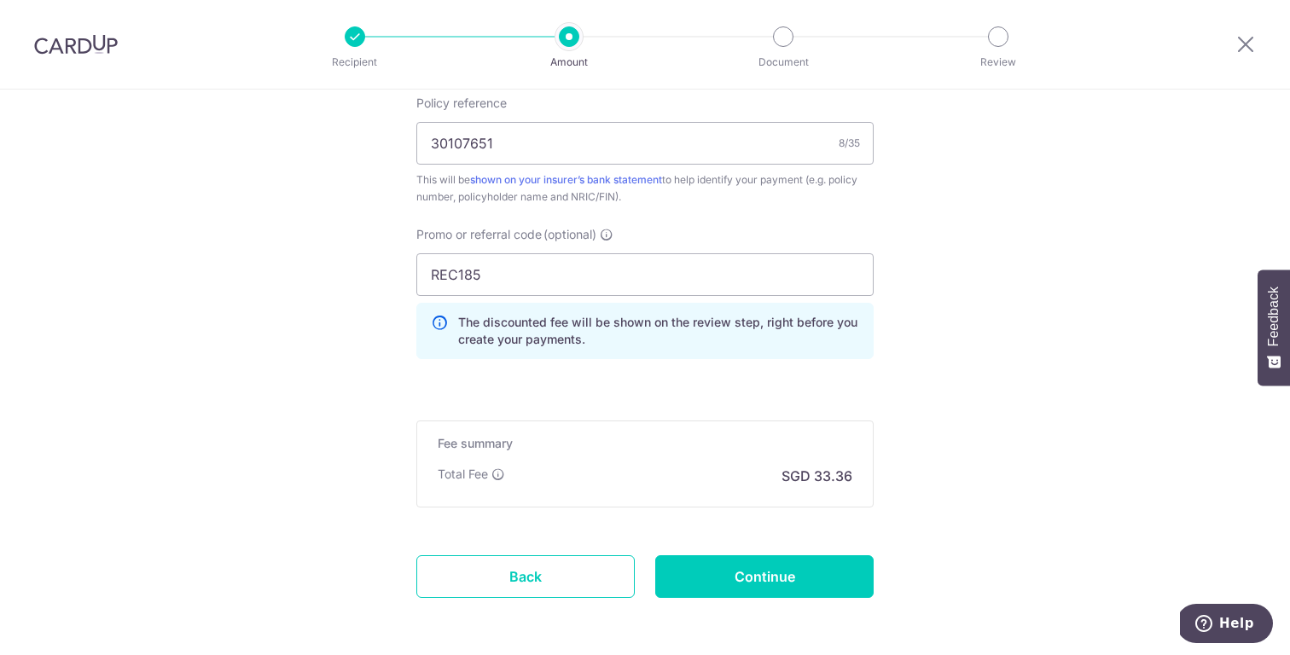
scroll to position [1131, 0]
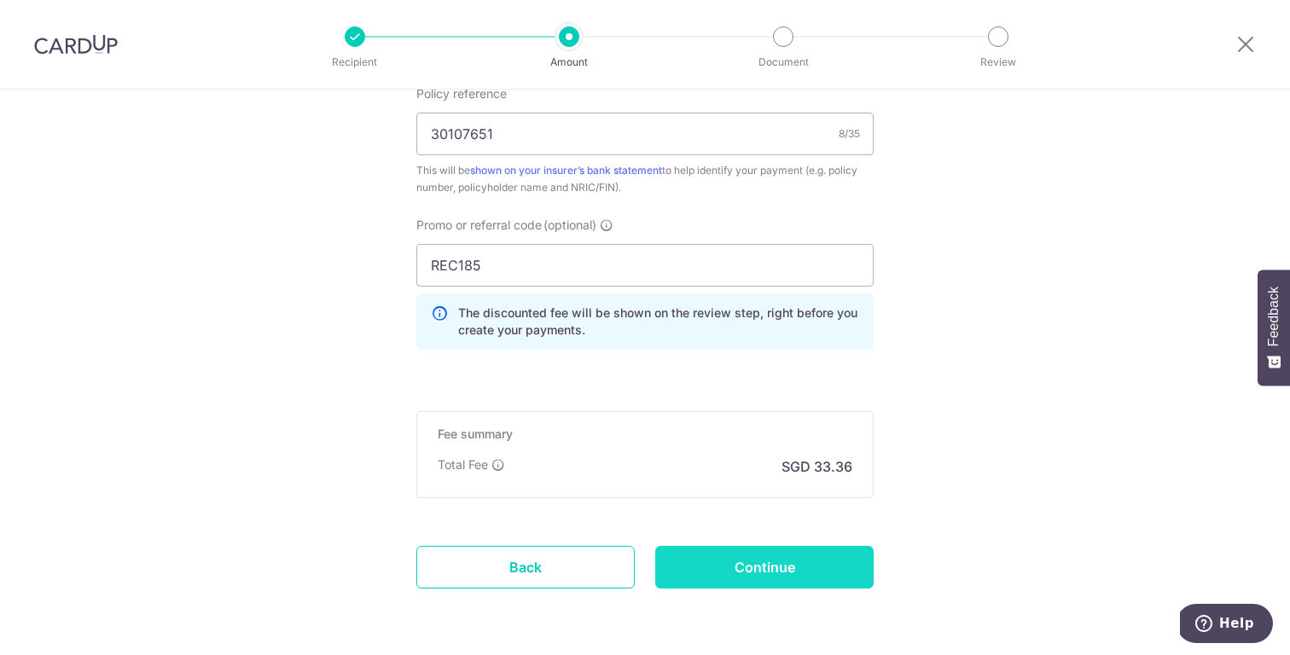
click at [773, 561] on input "Continue" at bounding box center [764, 567] width 218 height 43
type input "Create Schedule"
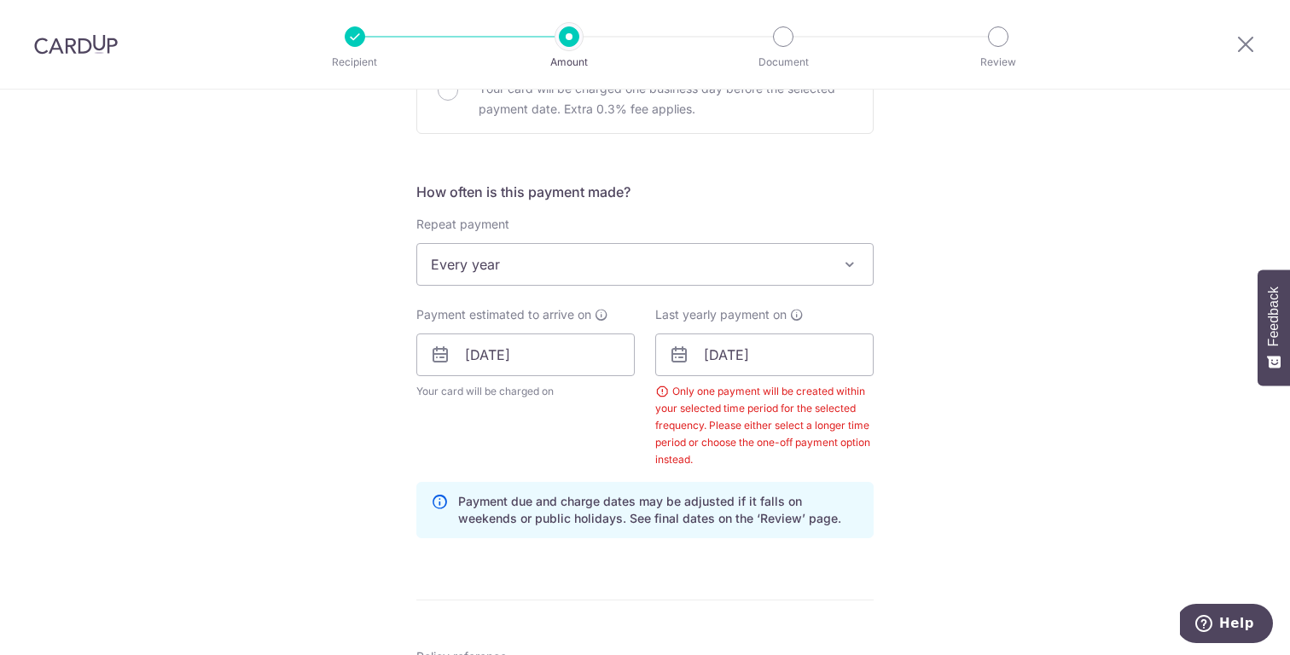
scroll to position [567, 0]
click at [804, 362] on input "08/09/2026" at bounding box center [764, 355] width 218 height 43
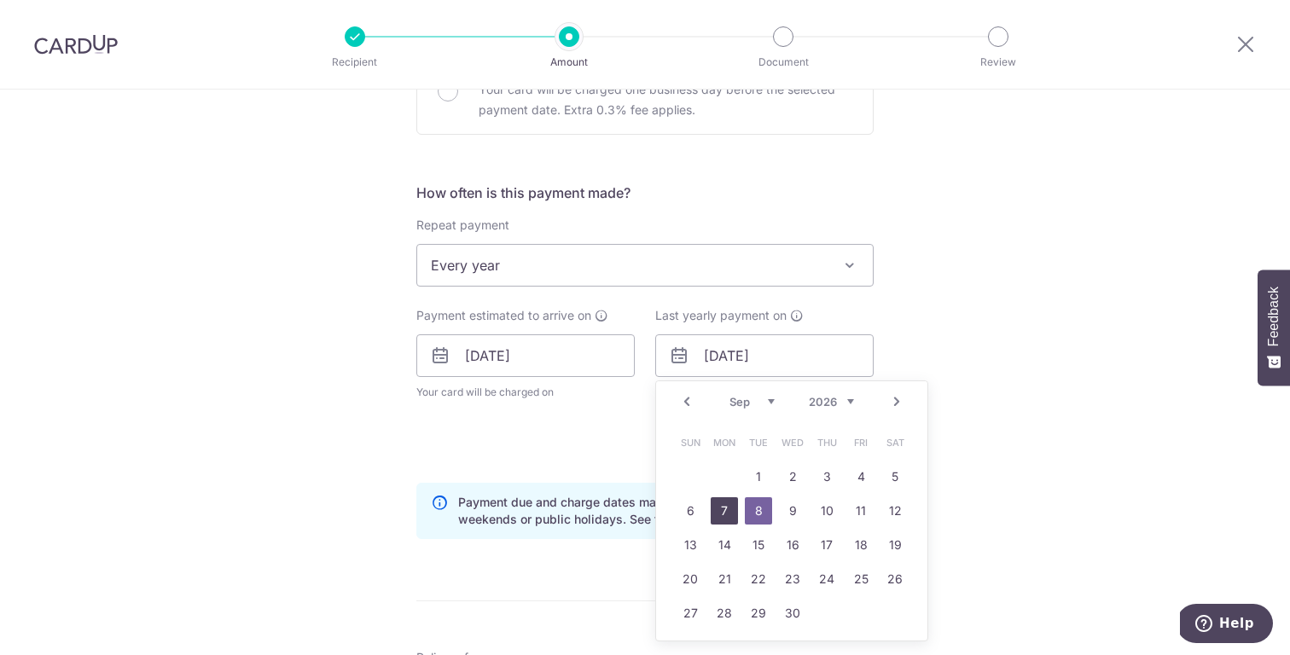
click at [728, 509] on link "7" at bounding box center [724, 510] width 27 height 27
type input "07/09/2026"
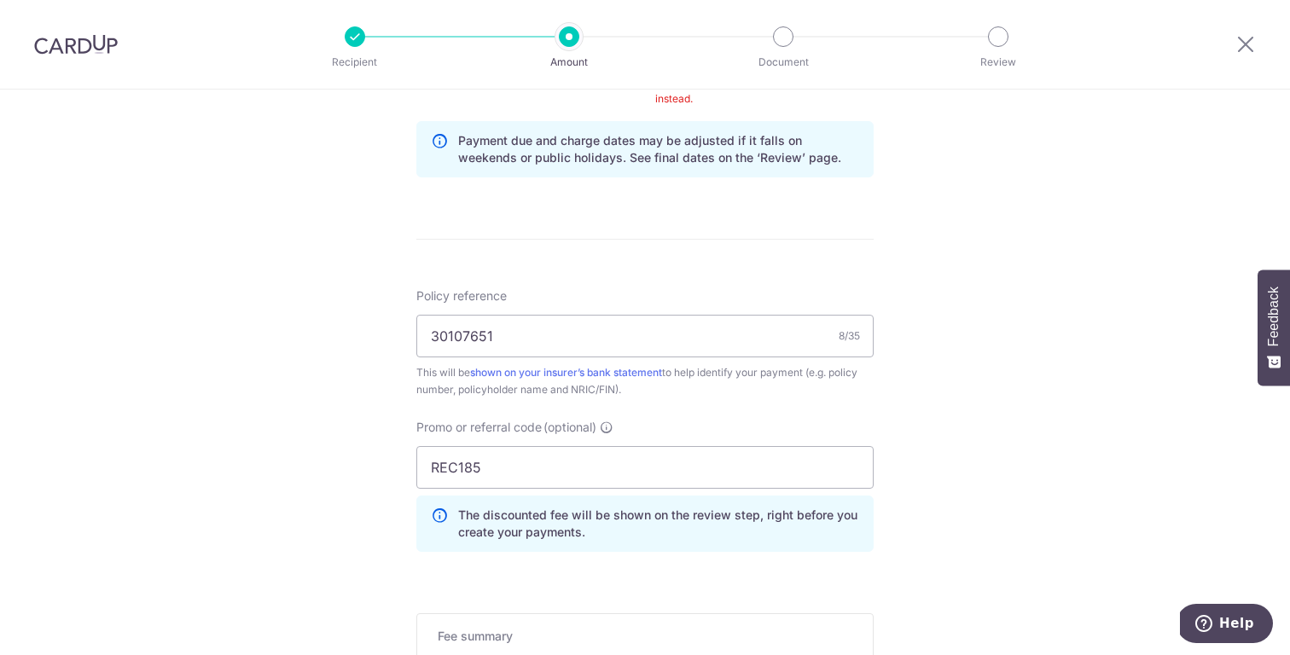
scroll to position [1193, 0]
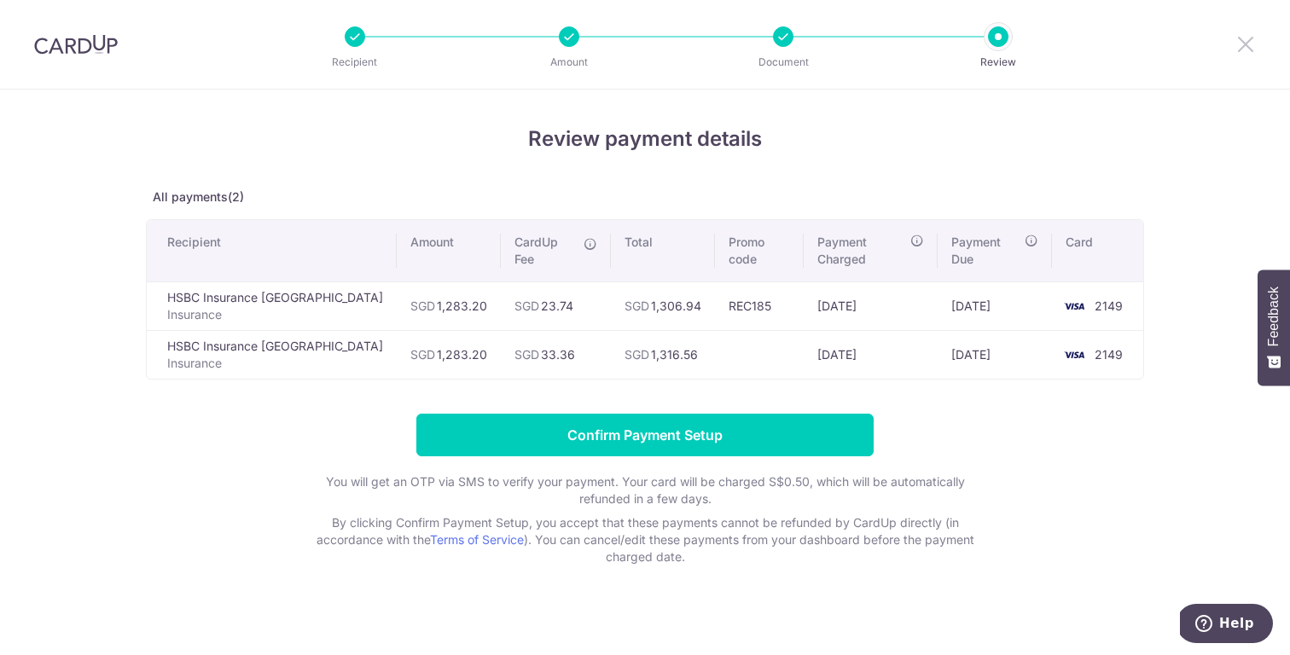
click at [1242, 41] on icon at bounding box center [1245, 43] width 20 height 21
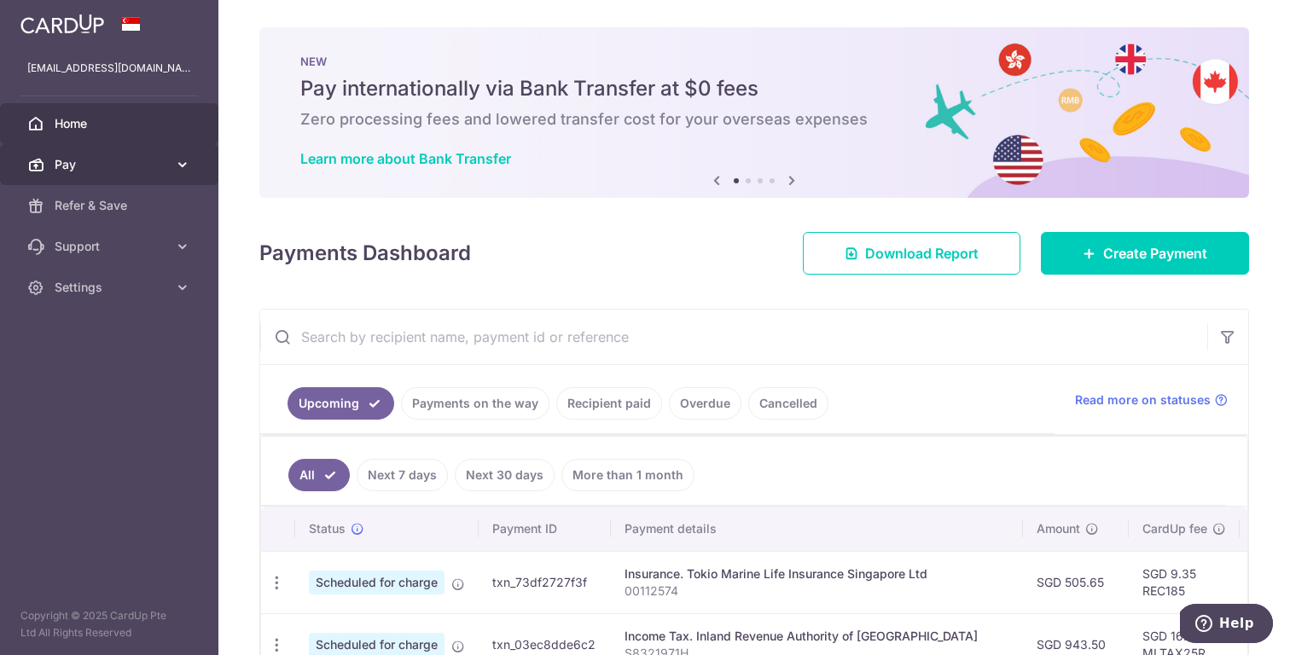
click at [121, 151] on link "Pay" at bounding box center [109, 164] width 218 height 41
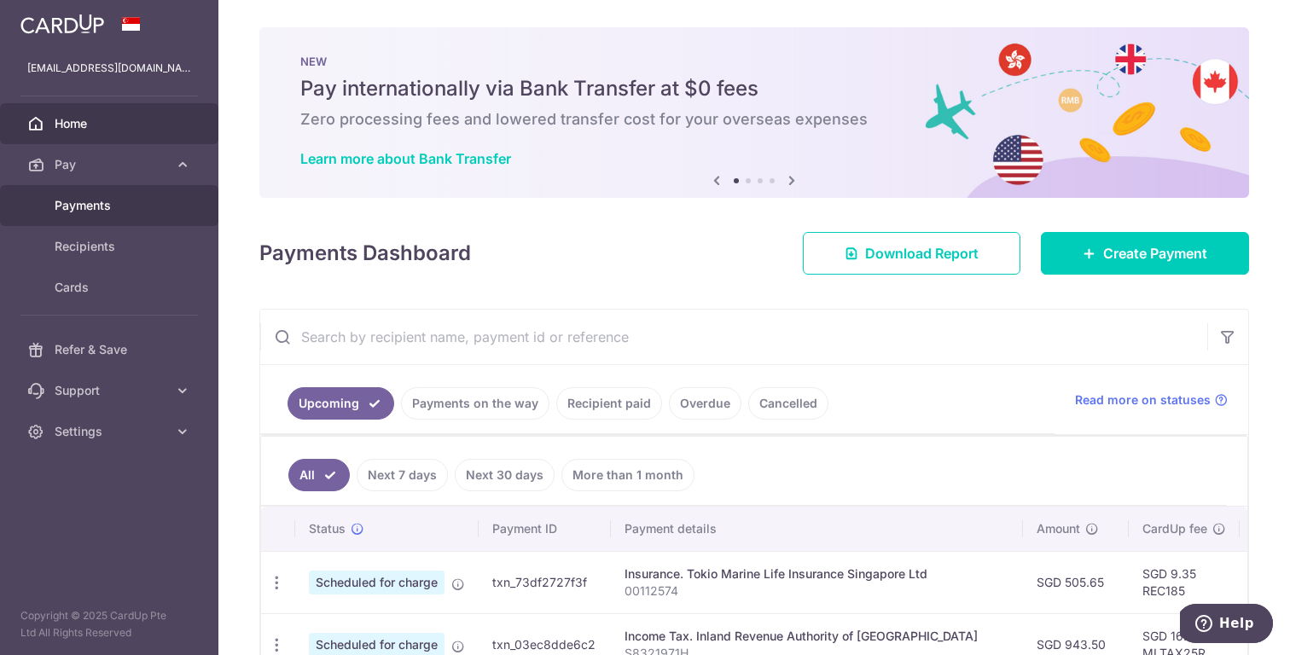
click at [122, 200] on span "Payments" at bounding box center [111, 205] width 113 height 17
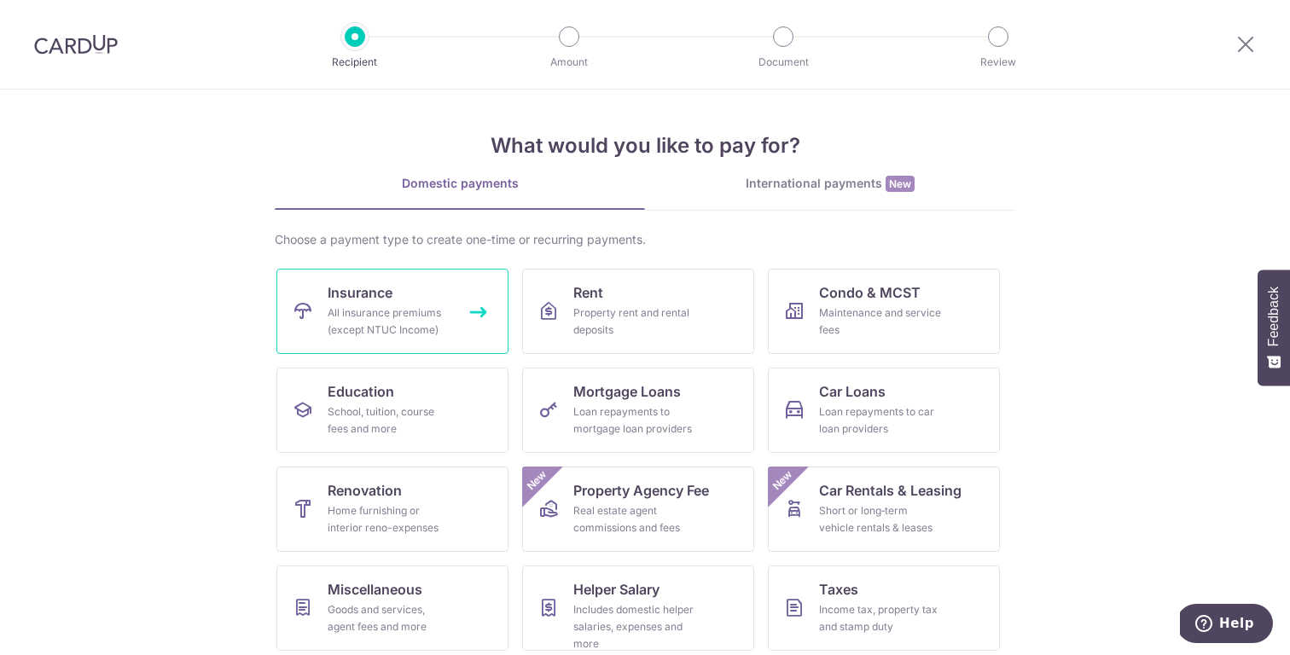
click at [473, 316] on link "Insurance All insurance premiums (except NTUC Income)" at bounding box center [392, 311] width 232 height 85
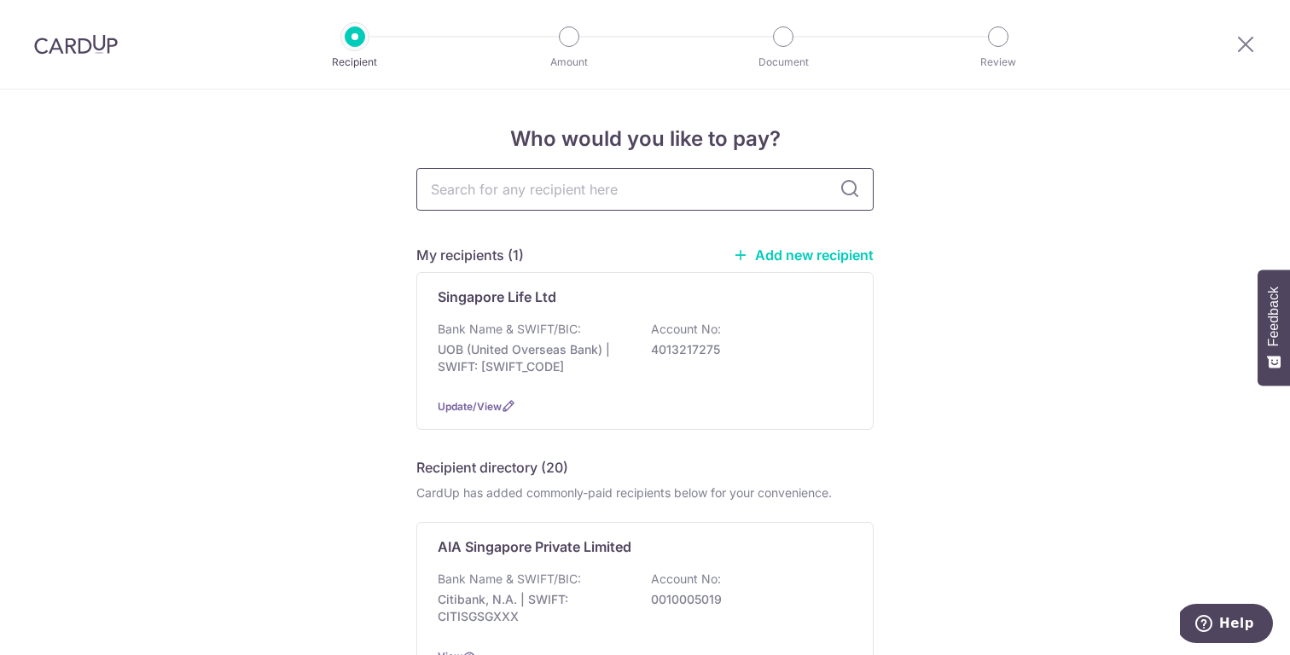
click at [657, 190] on input "text" at bounding box center [644, 189] width 457 height 43
click at [636, 350] on div "Bank Name & SWIFT/BIC: UOB (United Overseas Bank) | SWIFT: [SWIFT_CODE] Account…" at bounding box center [645, 352] width 415 height 63
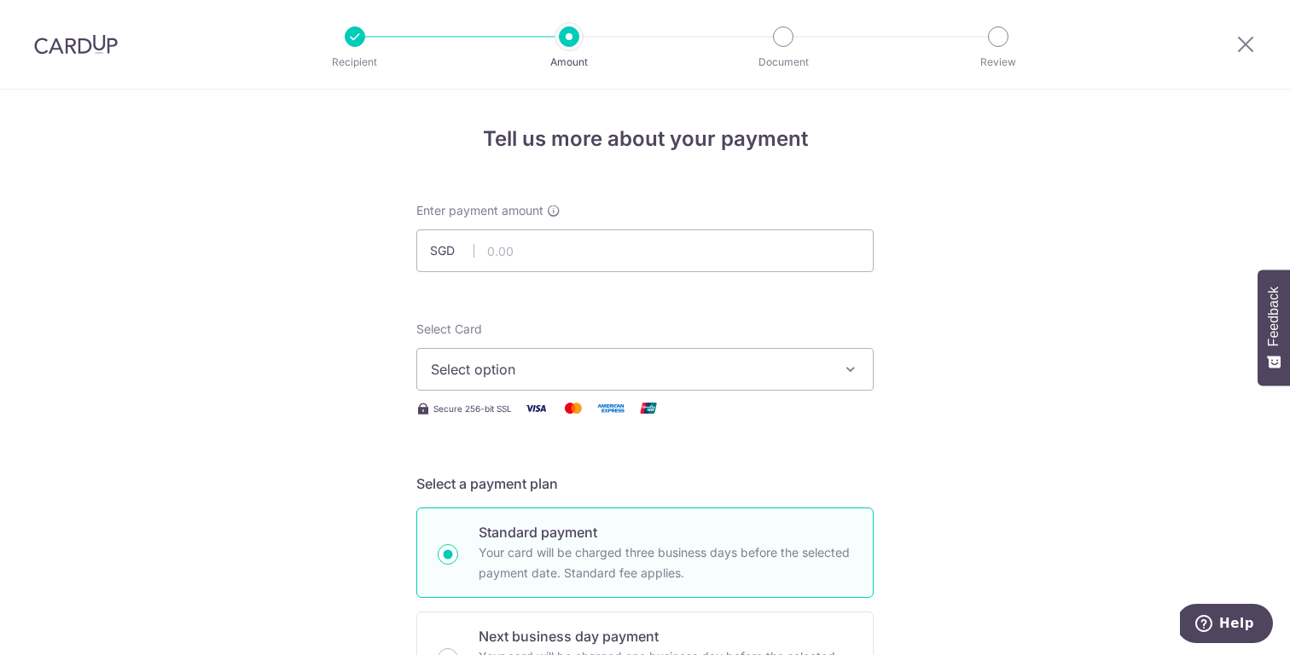
click at [1226, 39] on div at bounding box center [1245, 44] width 89 height 89
click at [1245, 38] on icon at bounding box center [1245, 43] width 20 height 21
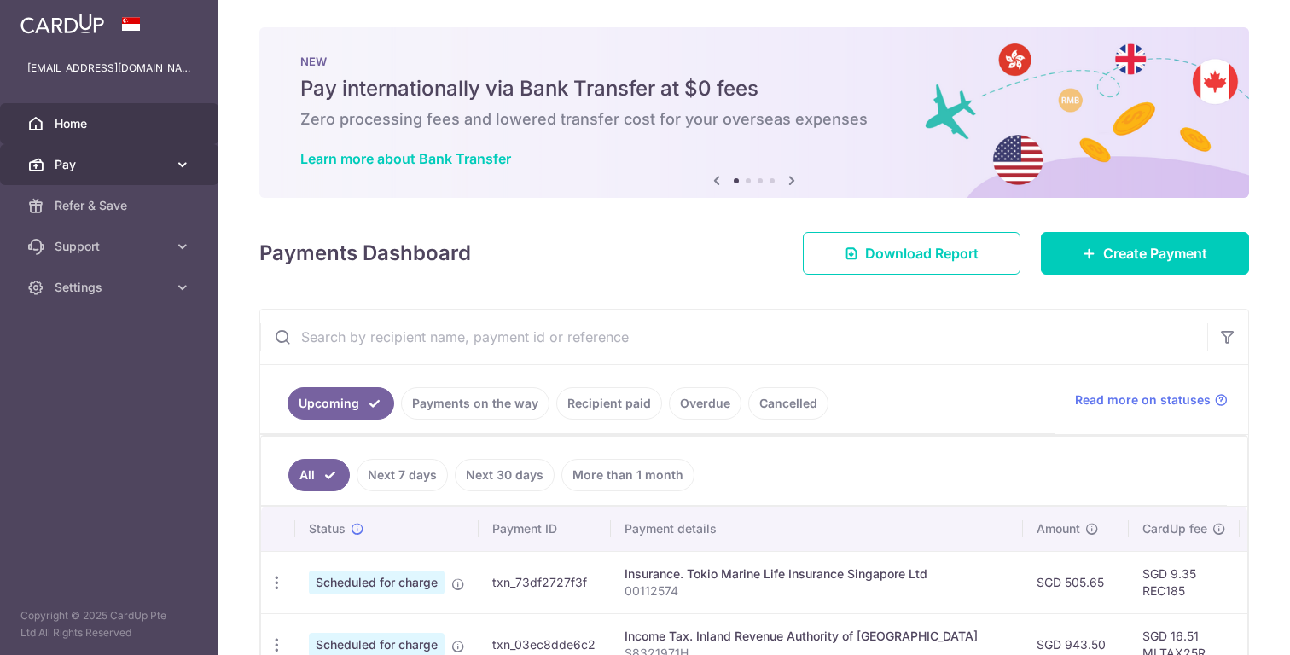
click at [91, 165] on span "Pay" at bounding box center [111, 164] width 113 height 17
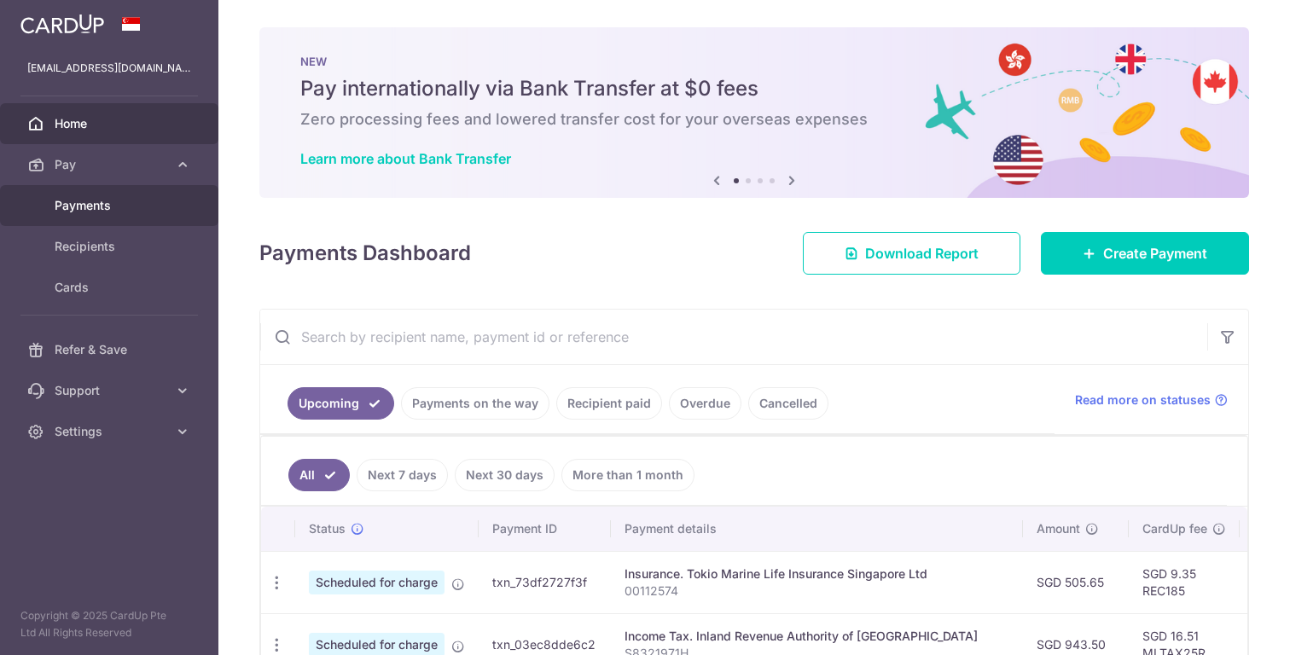
click at [102, 209] on span "Payments" at bounding box center [111, 205] width 113 height 17
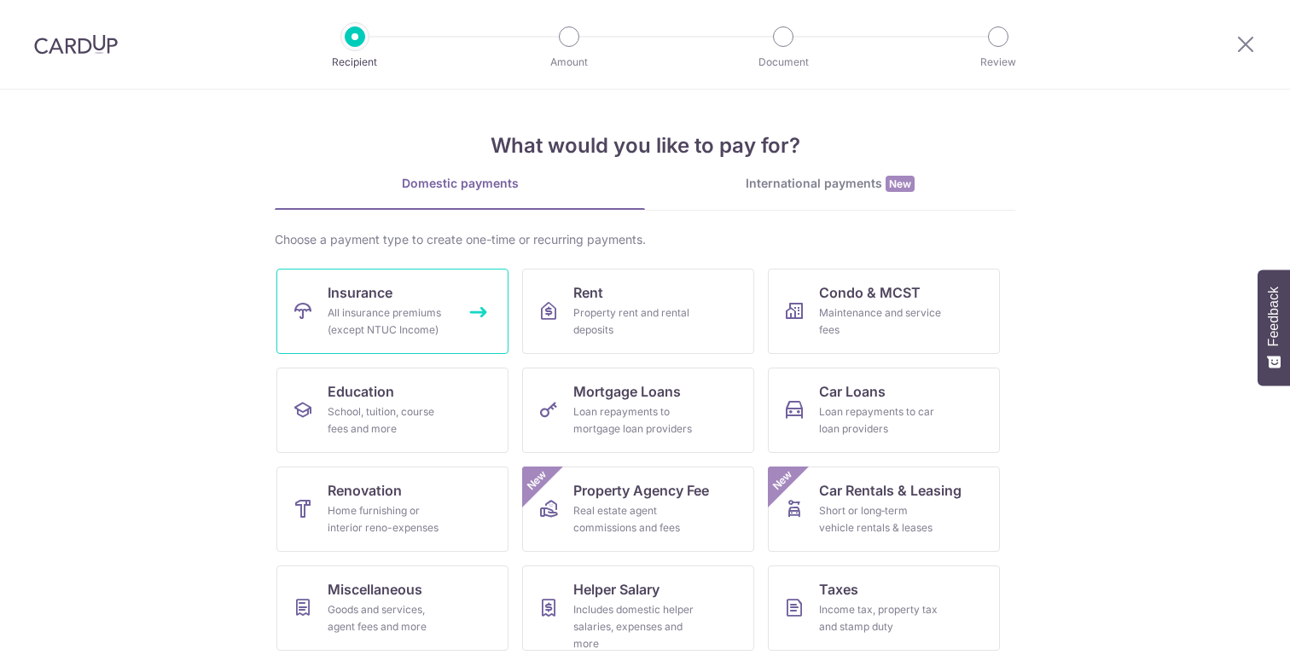
click at [405, 288] on link "Insurance All insurance premiums (except NTUC Income)" at bounding box center [392, 311] width 232 height 85
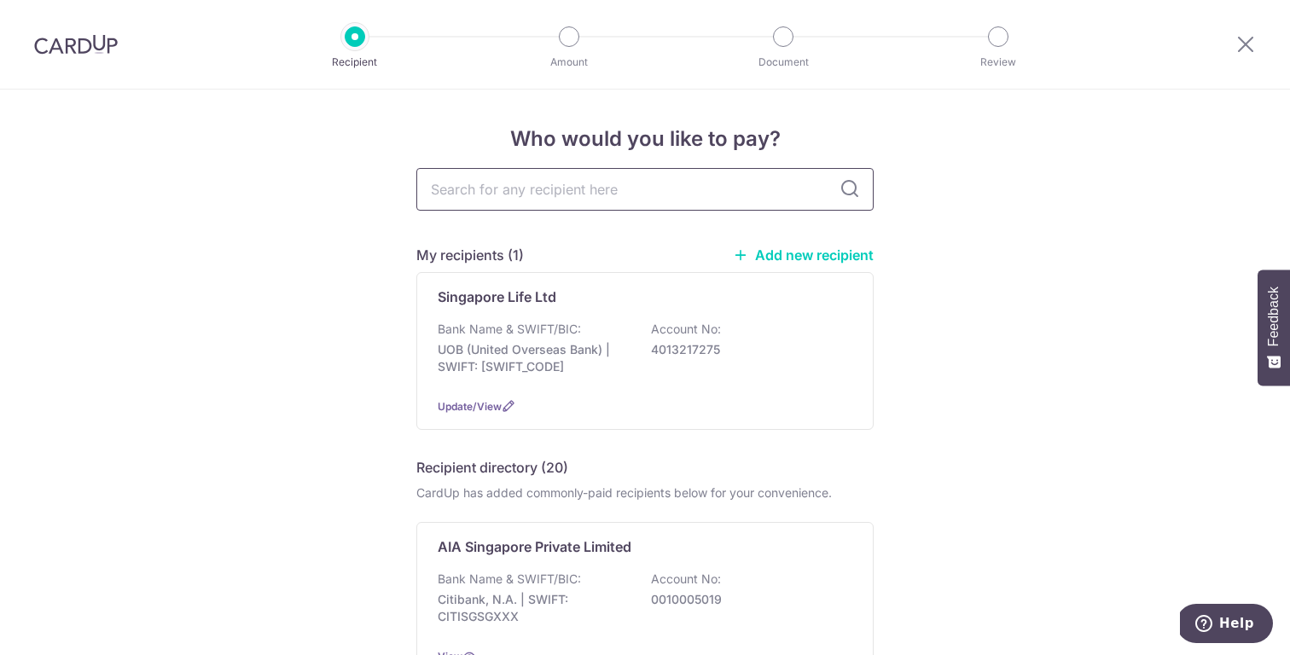
click at [555, 189] on input "text" at bounding box center [644, 189] width 457 height 43
type input "HSBC"
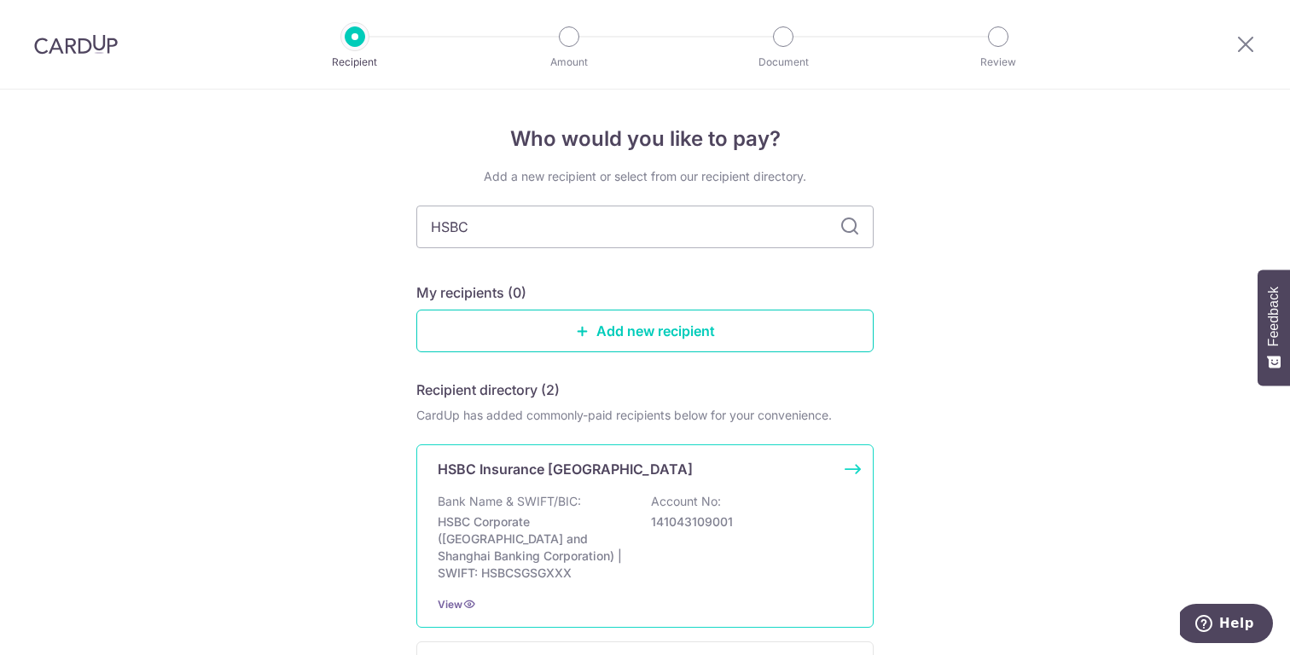
scroll to position [157, 0]
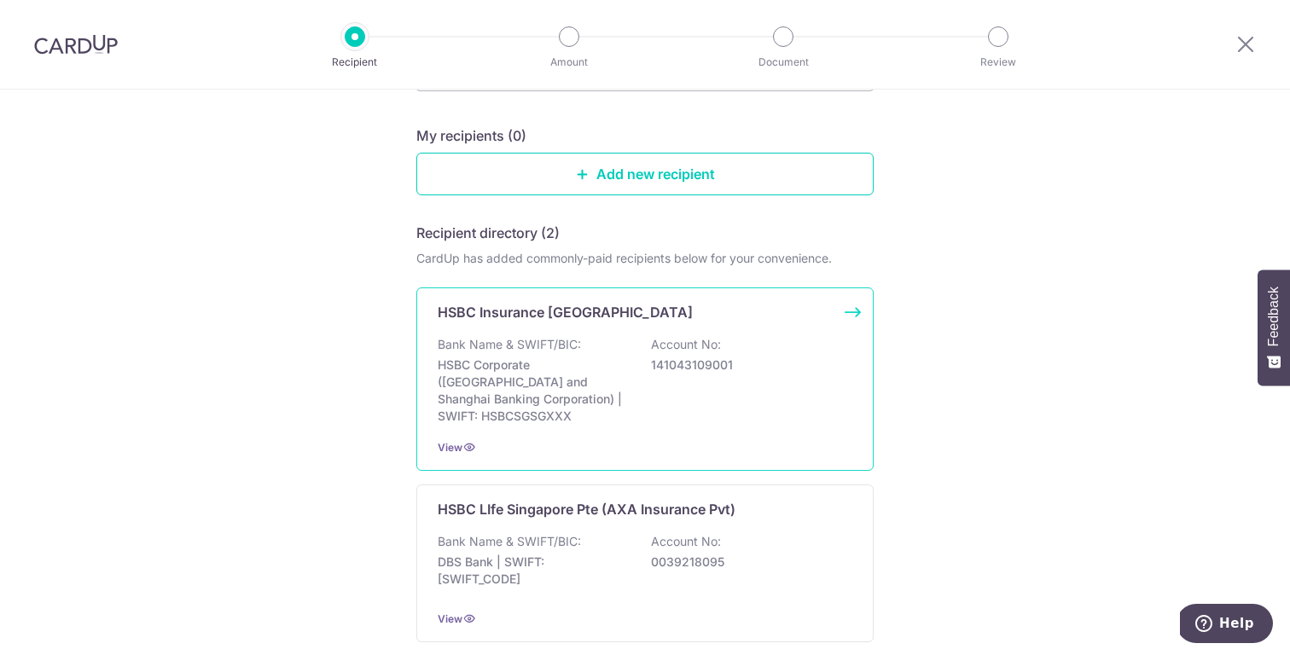
click at [576, 374] on p "HSBC Corporate (Hongkong and Shanghai Banking Corporation) | SWIFT: HSBCSGSGXXX" at bounding box center [533, 391] width 191 height 68
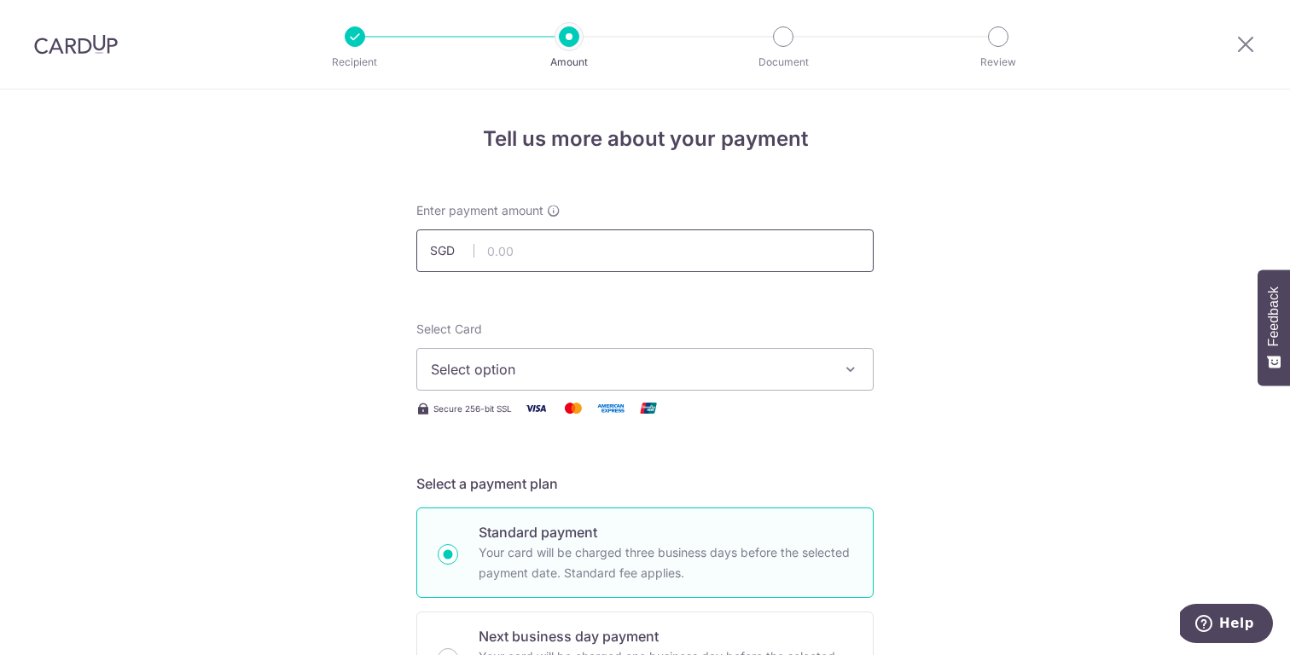
click at [596, 246] on input "text" at bounding box center [644, 250] width 457 height 43
type input "1,283.20"
click at [435, 331] on span "Select Card" at bounding box center [449, 329] width 66 height 15
click at [435, 348] on button "Select option" at bounding box center [644, 369] width 457 height 43
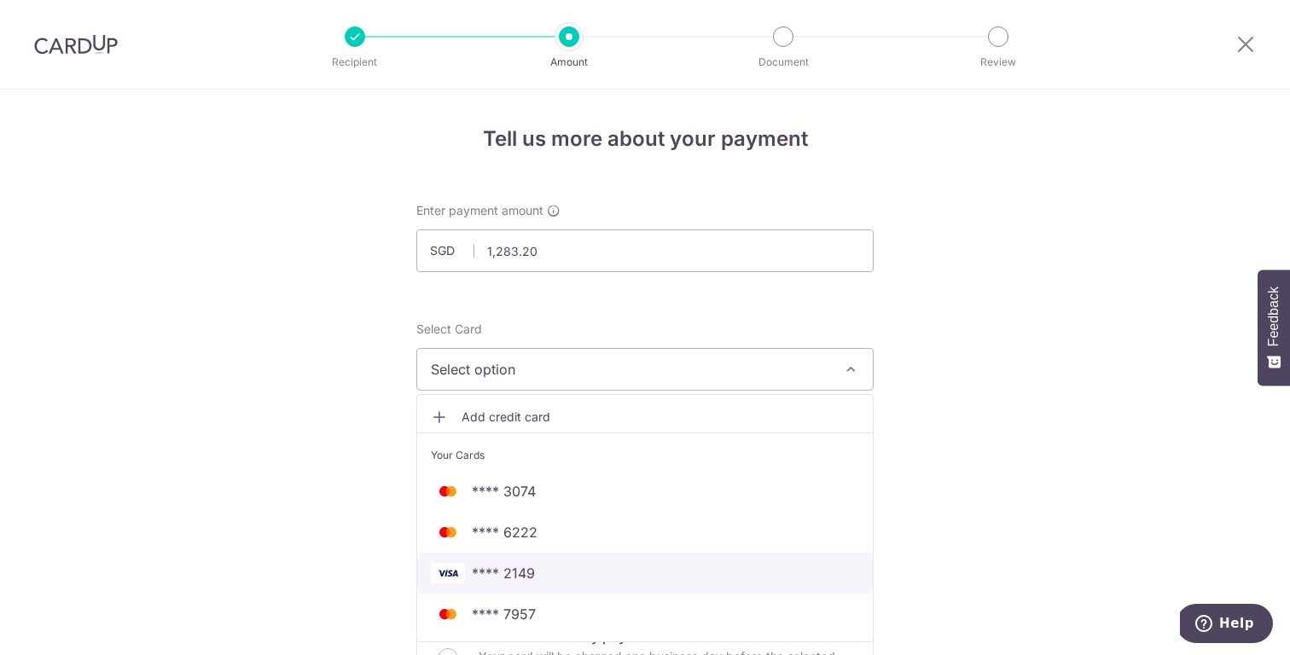
drag, startPoint x: 540, startPoint y: 572, endPoint x: 536, endPoint y: 503, distance: 68.4
click at [540, 572] on span "**** 2149" at bounding box center [645, 573] width 428 height 20
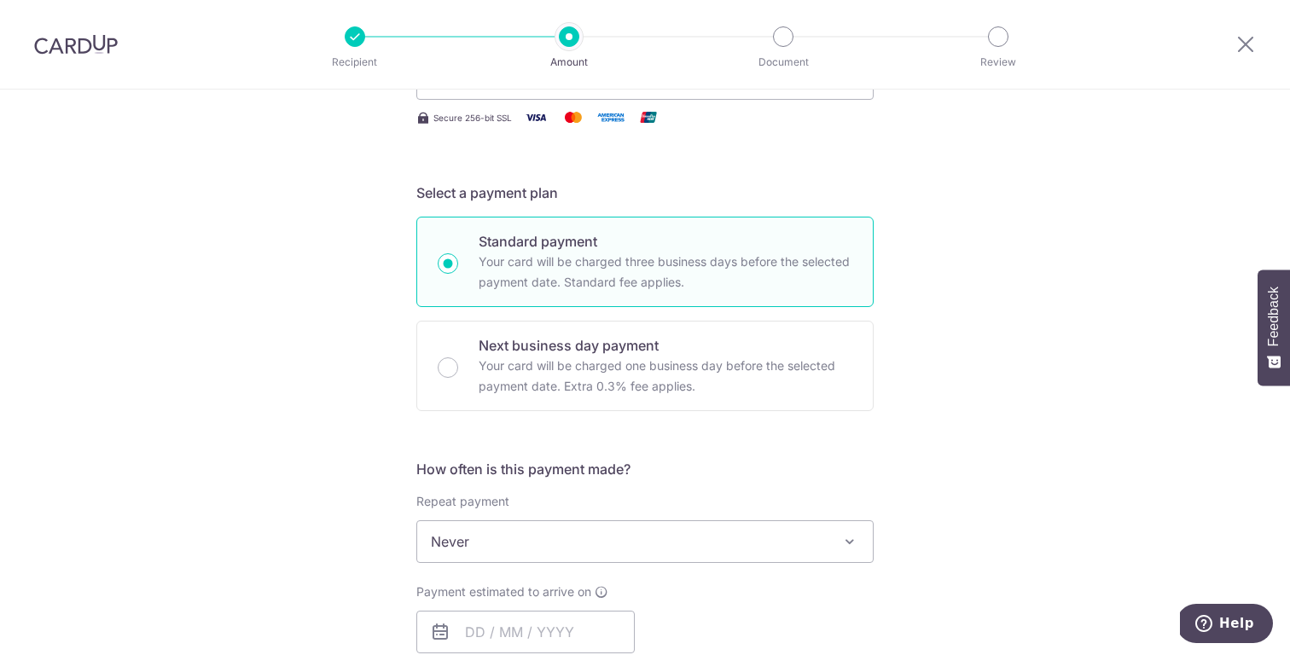
scroll to position [298, 0]
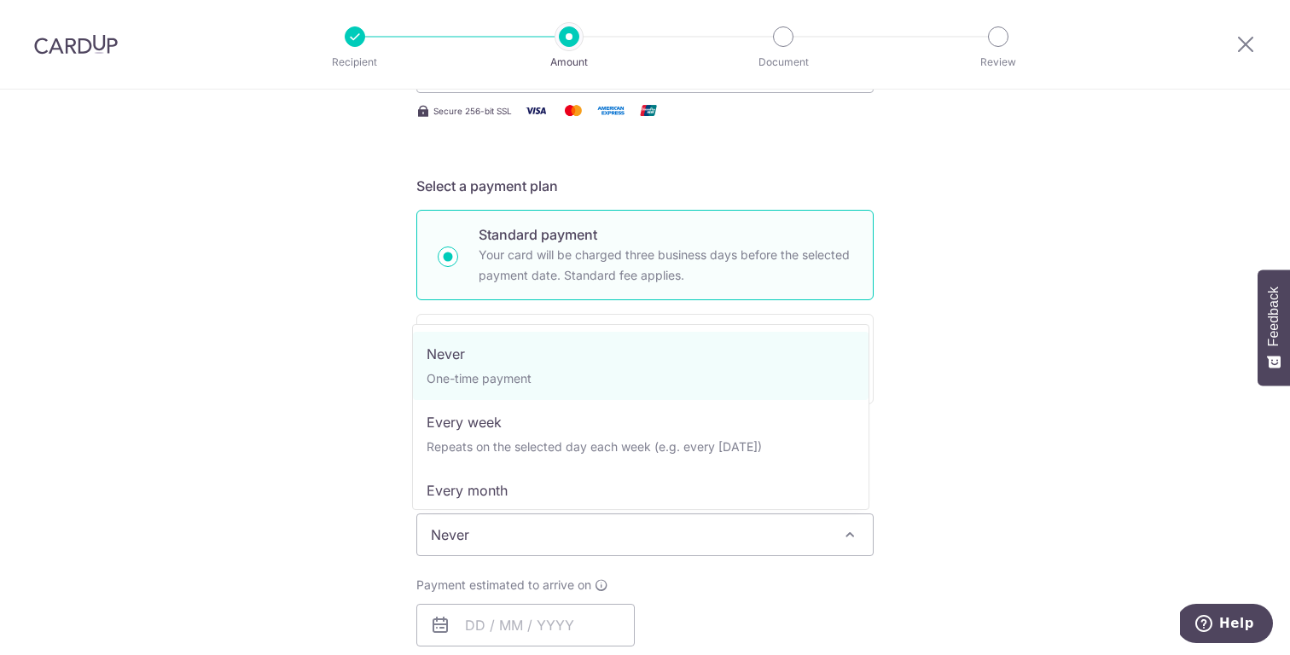
click at [556, 537] on span "Never" at bounding box center [645, 534] width 456 height 41
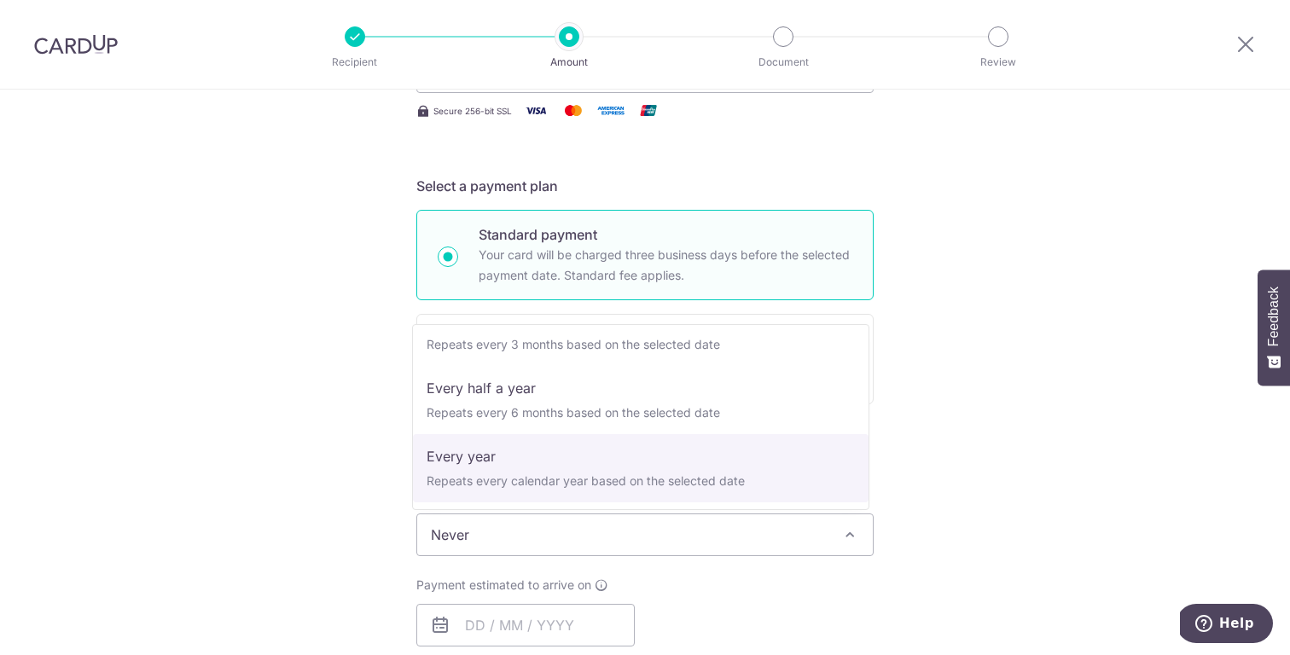
select select "6"
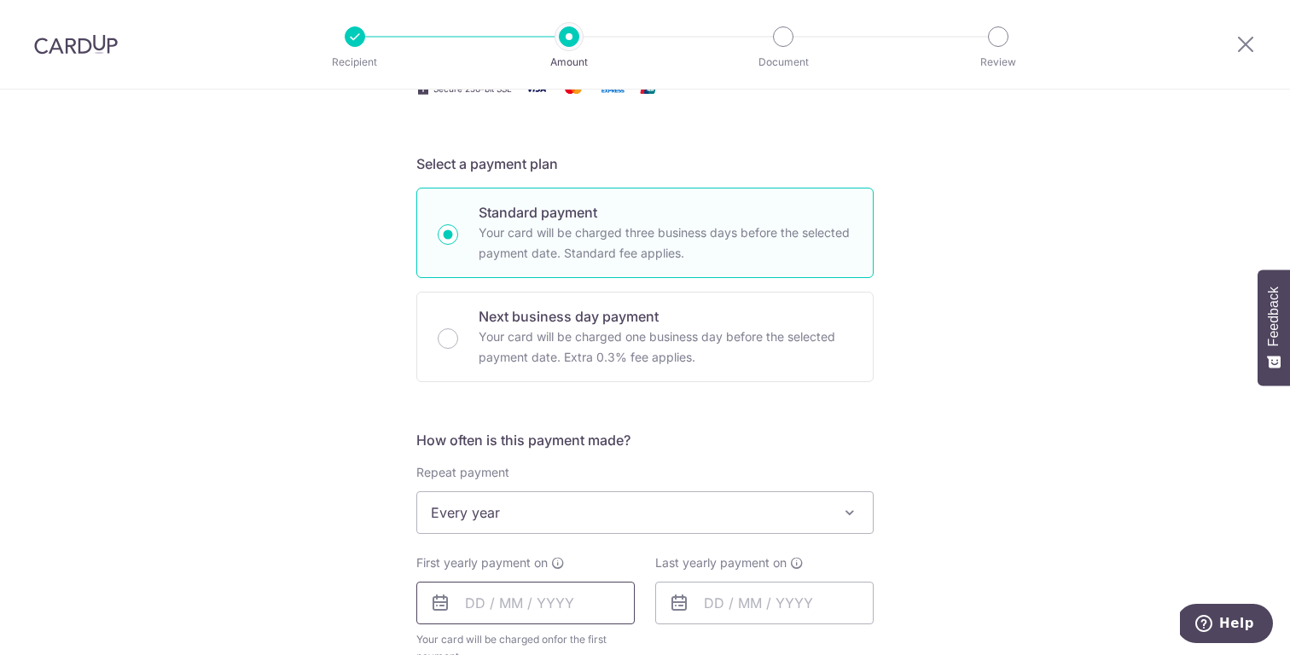
scroll to position [325, 0]
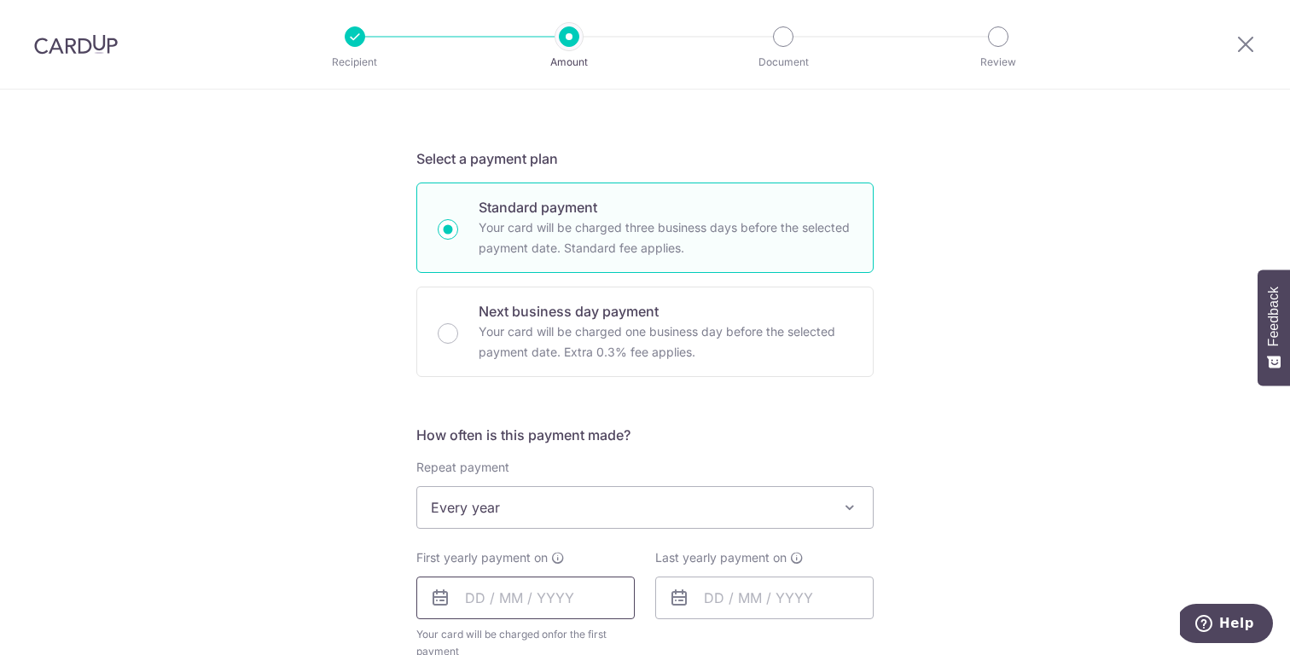
click at [548, 600] on input "text" at bounding box center [525, 598] width 218 height 43
click at [901, 426] on div "Tell us more about your payment Enter payment amount SGD 1,283.20 1283.20 Selec…" at bounding box center [645, 545] width 1290 height 1560
click at [501, 599] on input "text" at bounding box center [525, 598] width 218 height 43
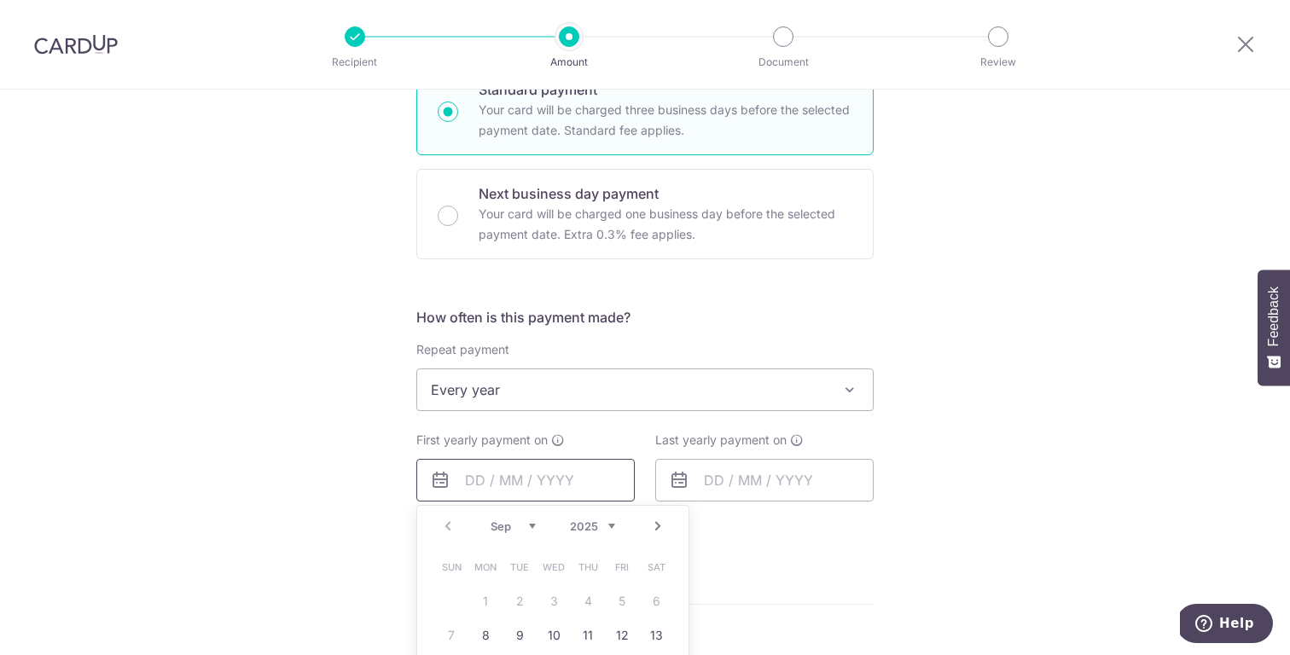
scroll to position [684, 0]
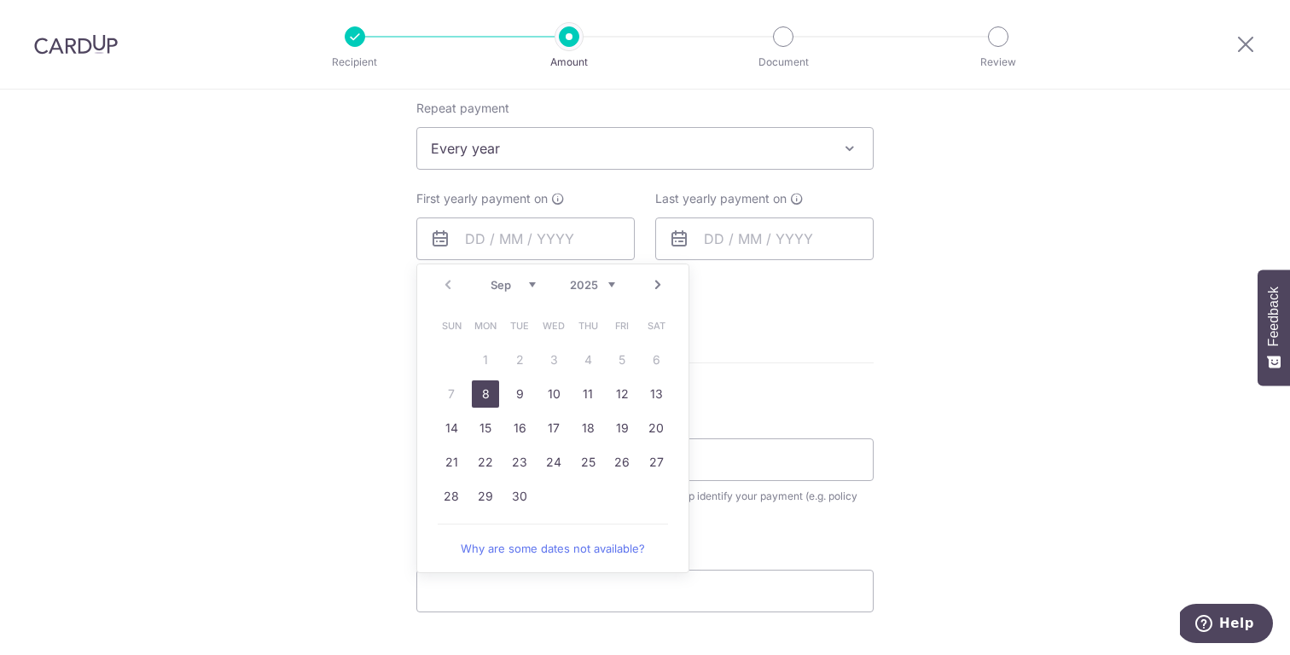
click at [487, 397] on link "8" at bounding box center [485, 393] width 27 height 27
type input "08/09/2025"
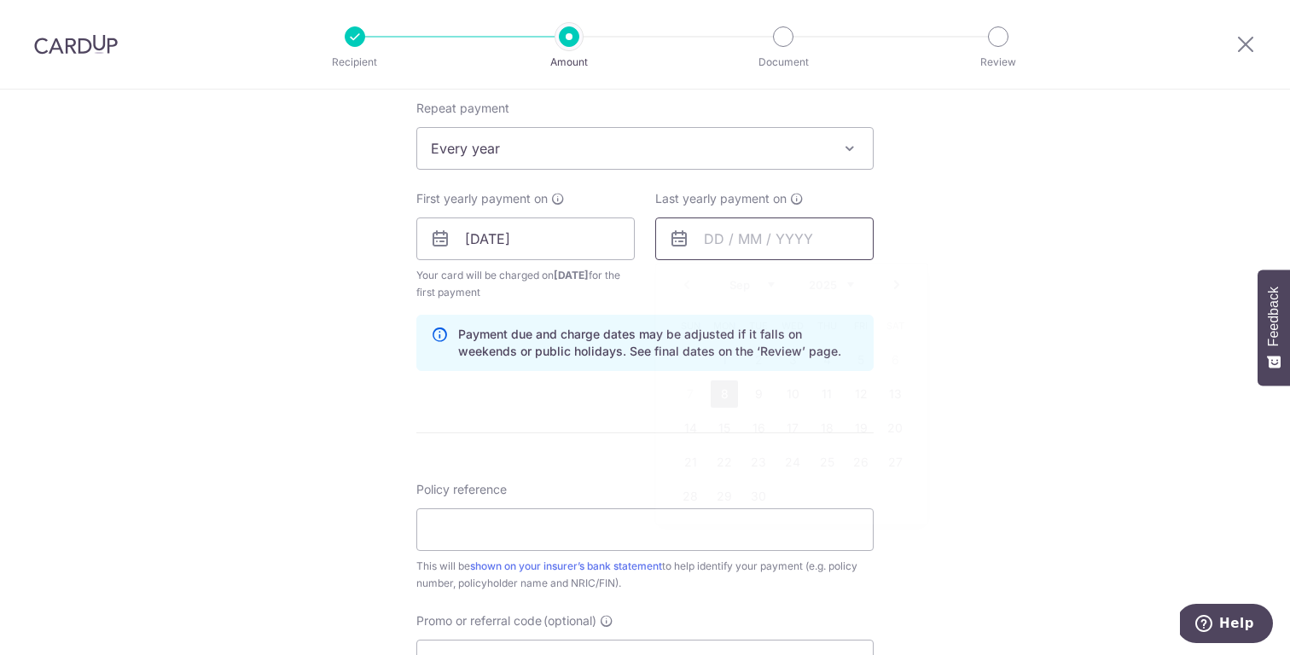
click at [764, 250] on input "text" at bounding box center [764, 239] width 218 height 43
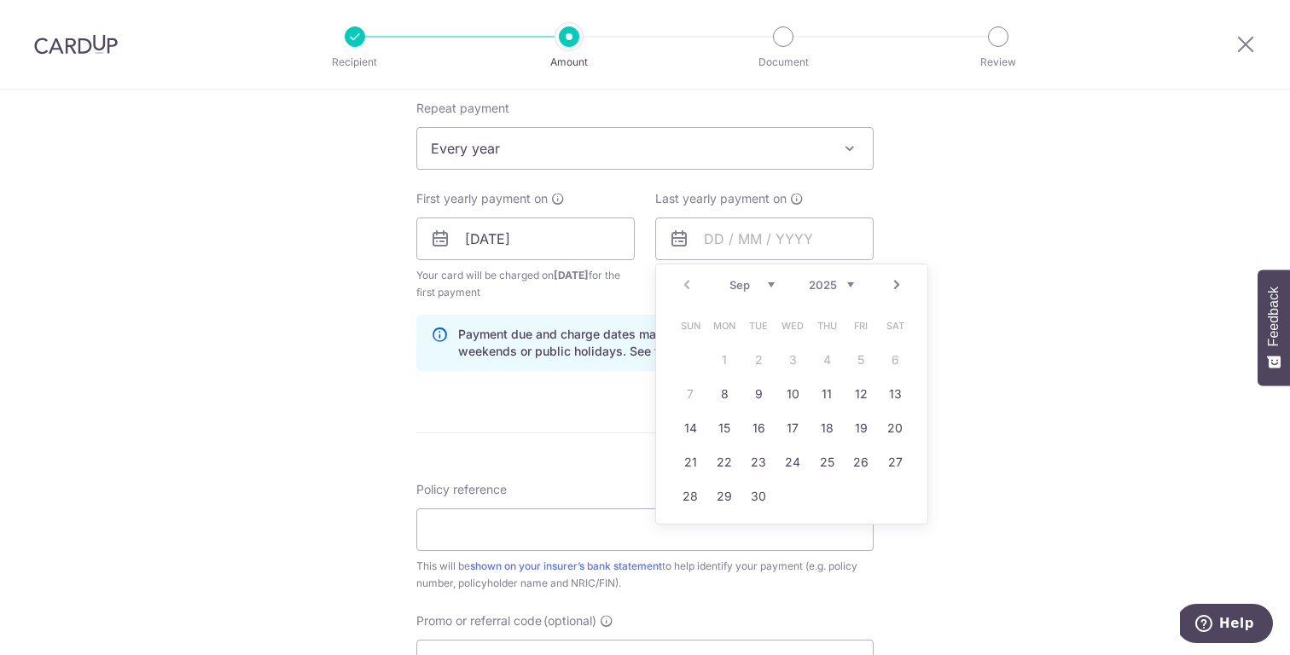
click at [769, 284] on select "Sep Oct Nov Dec" at bounding box center [751, 285] width 45 height 14
click at [847, 284] on select "2025 2026 2027 2028 2029 2030 2031 2032 2033 2034 2035" at bounding box center [831, 285] width 45 height 14
click at [727, 397] on link "7" at bounding box center [724, 393] width 27 height 27
type input "07/09/2026"
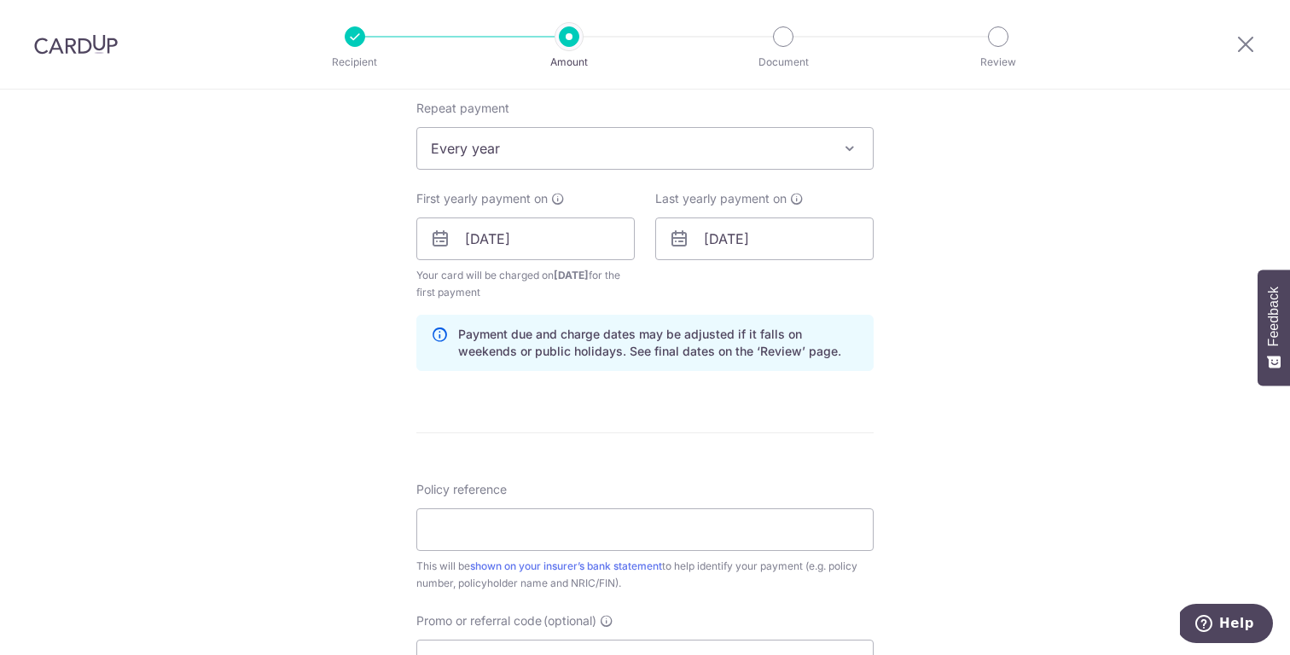
click at [680, 464] on form "Enter payment amount SGD 1,283.20 1283.20 Select Card **** 2149 Add credit card…" at bounding box center [644, 236] width 457 height 1437
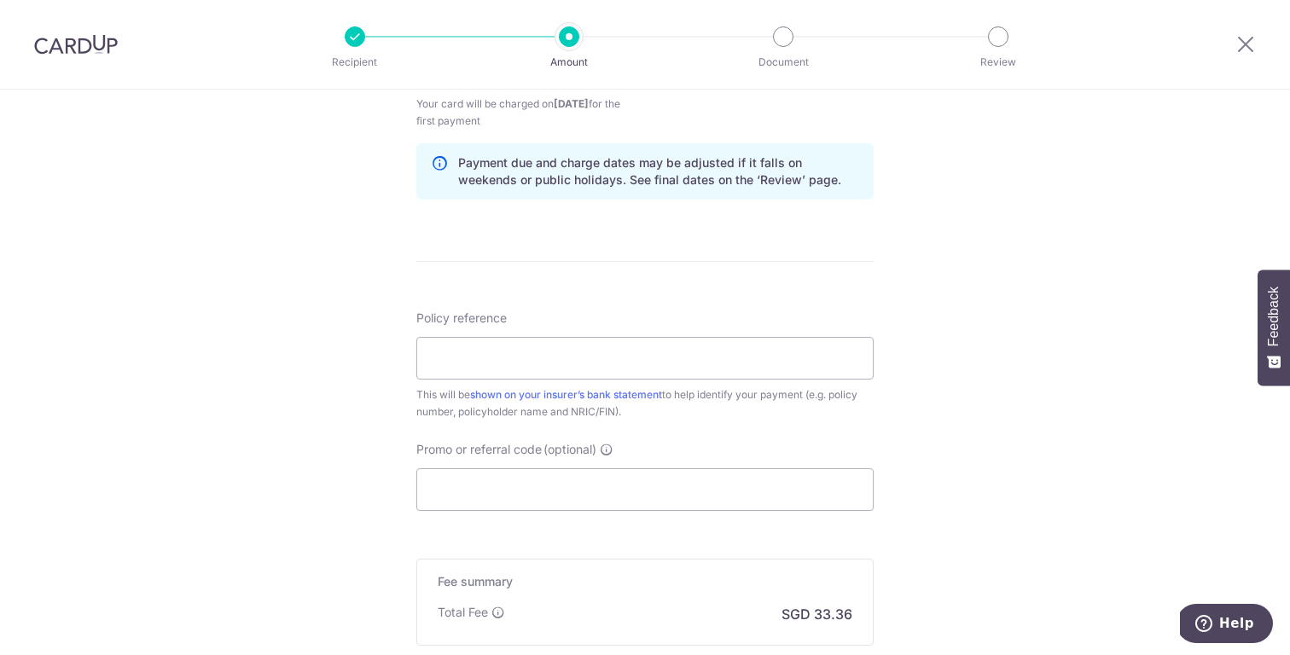
scroll to position [897, 0]
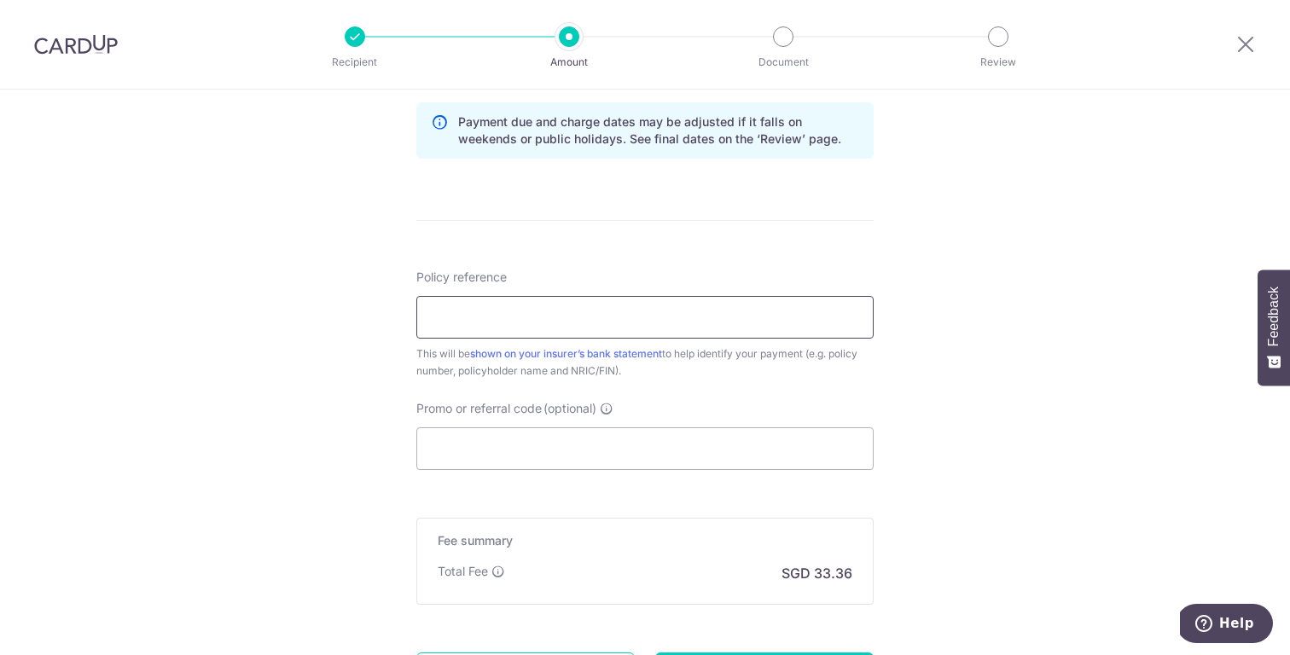
click at [521, 302] on input "Policy reference" at bounding box center [644, 317] width 457 height 43
type input "30107651"
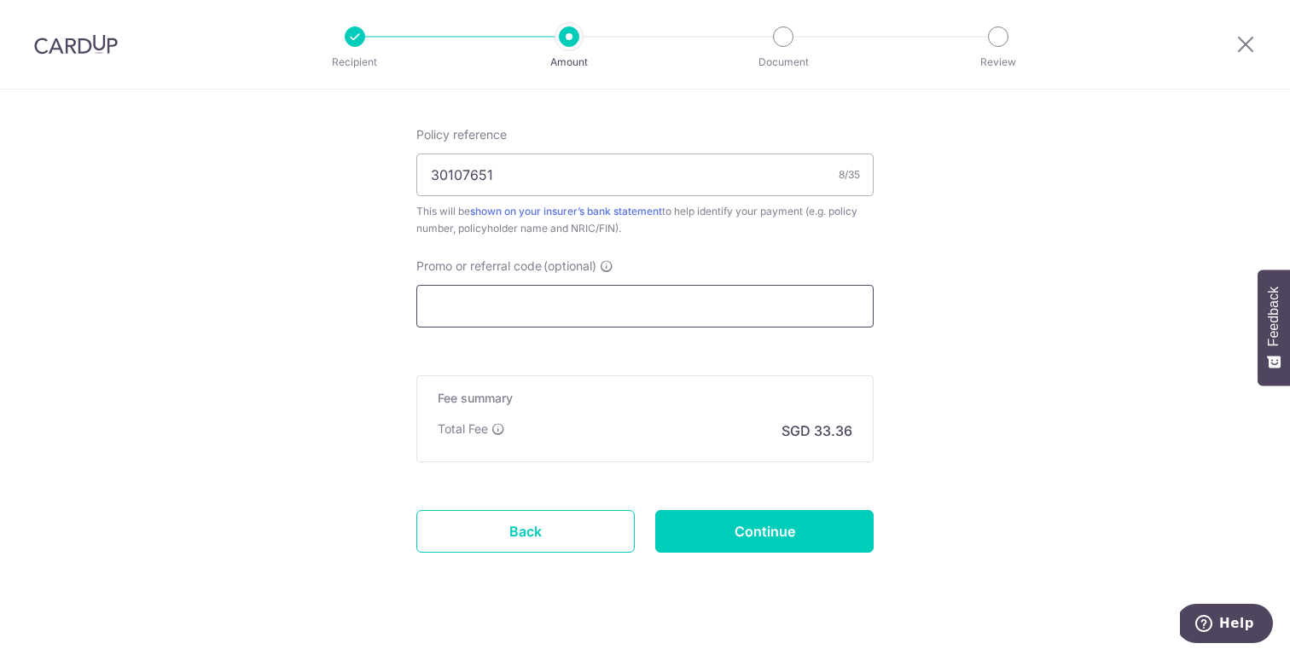
scroll to position [1065, 0]
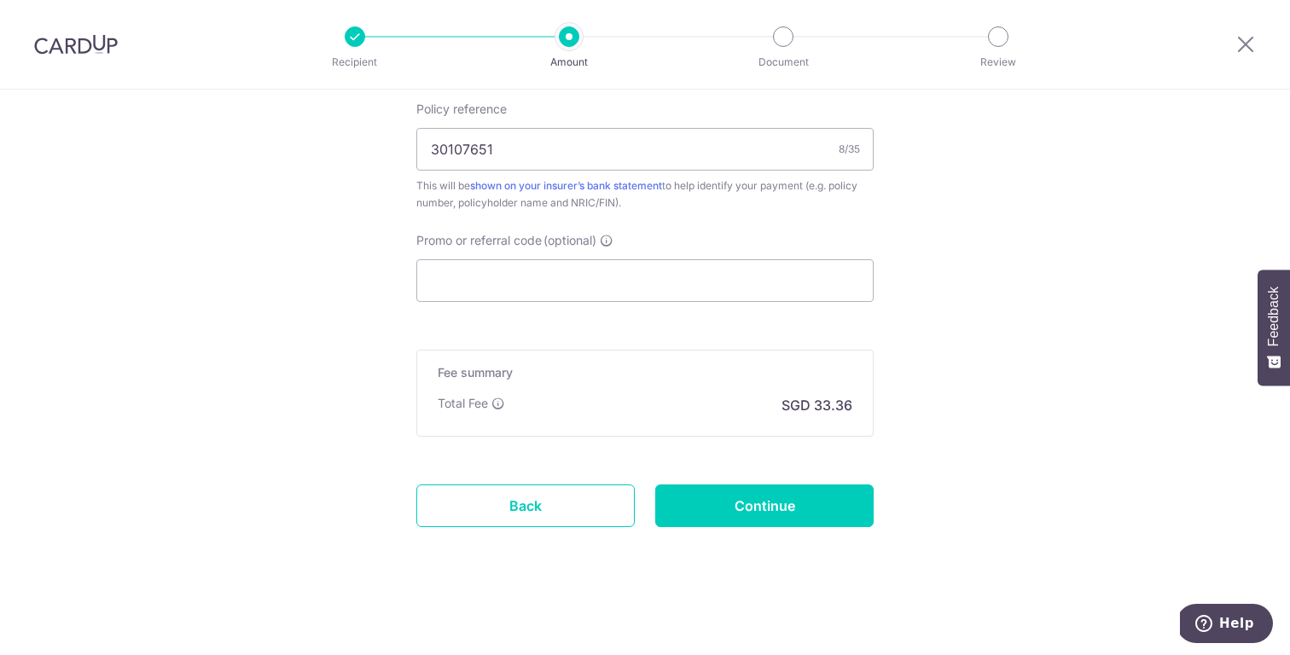
click at [804, 502] on input "Continue" at bounding box center [764, 506] width 218 height 43
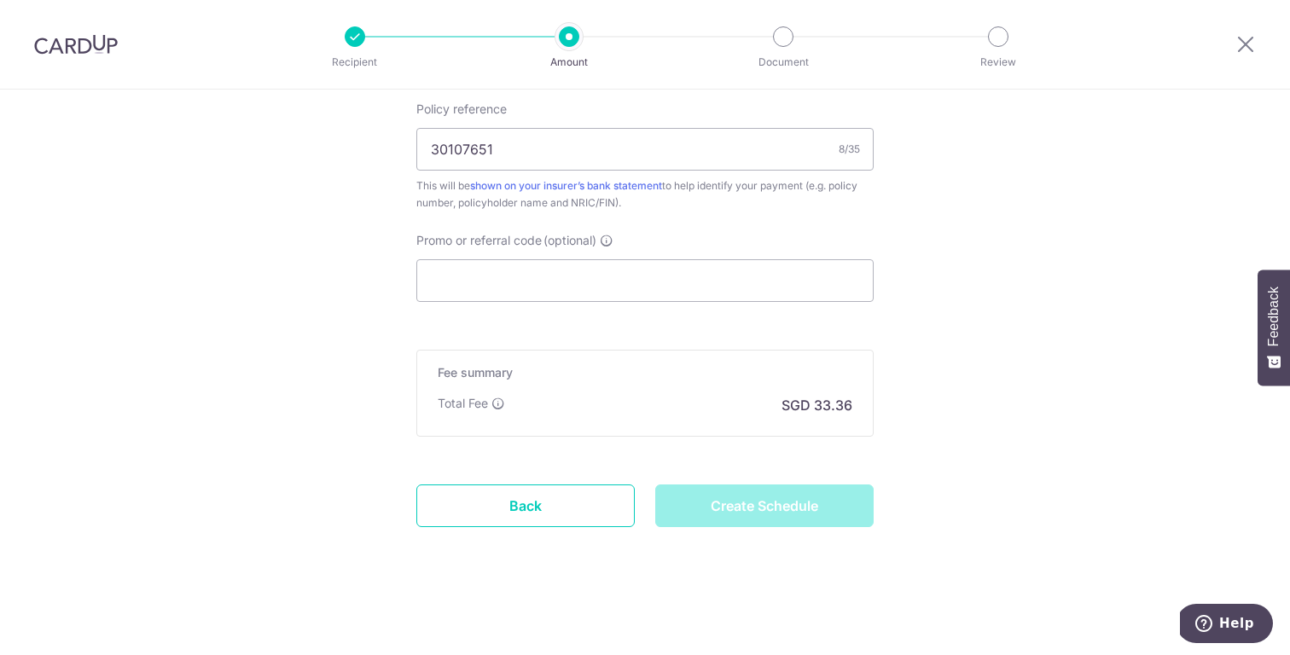
type input "Create Schedule"
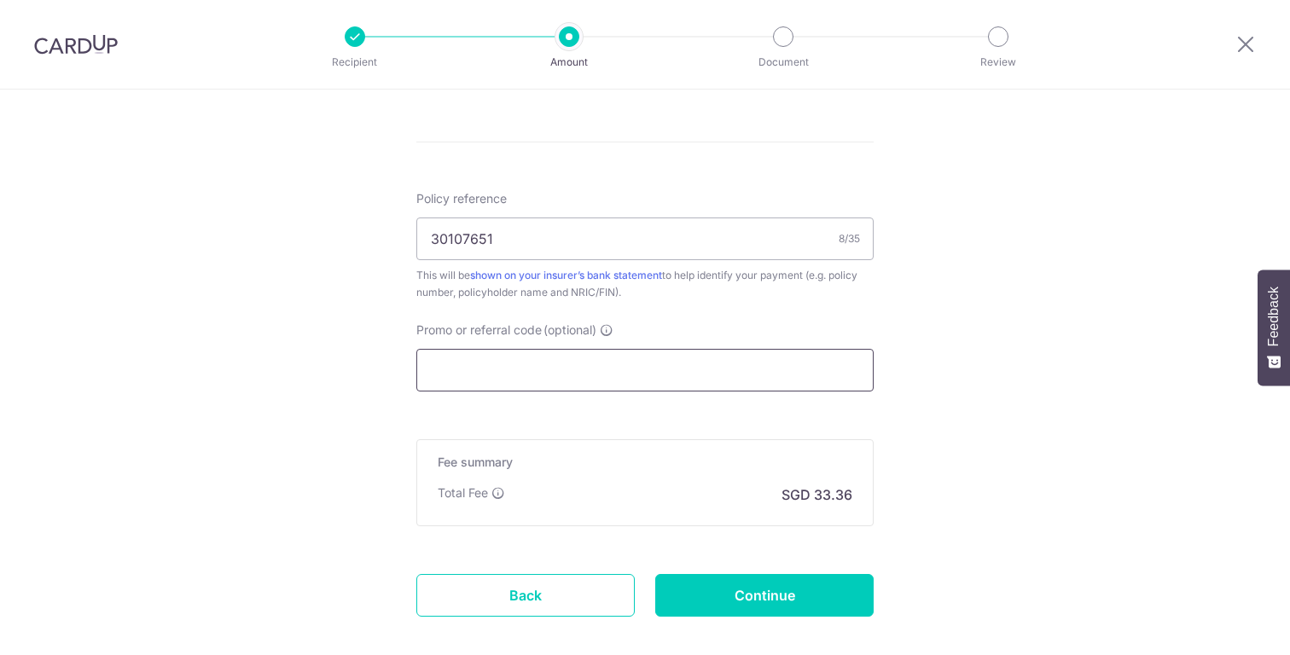
scroll to position [1046, 0]
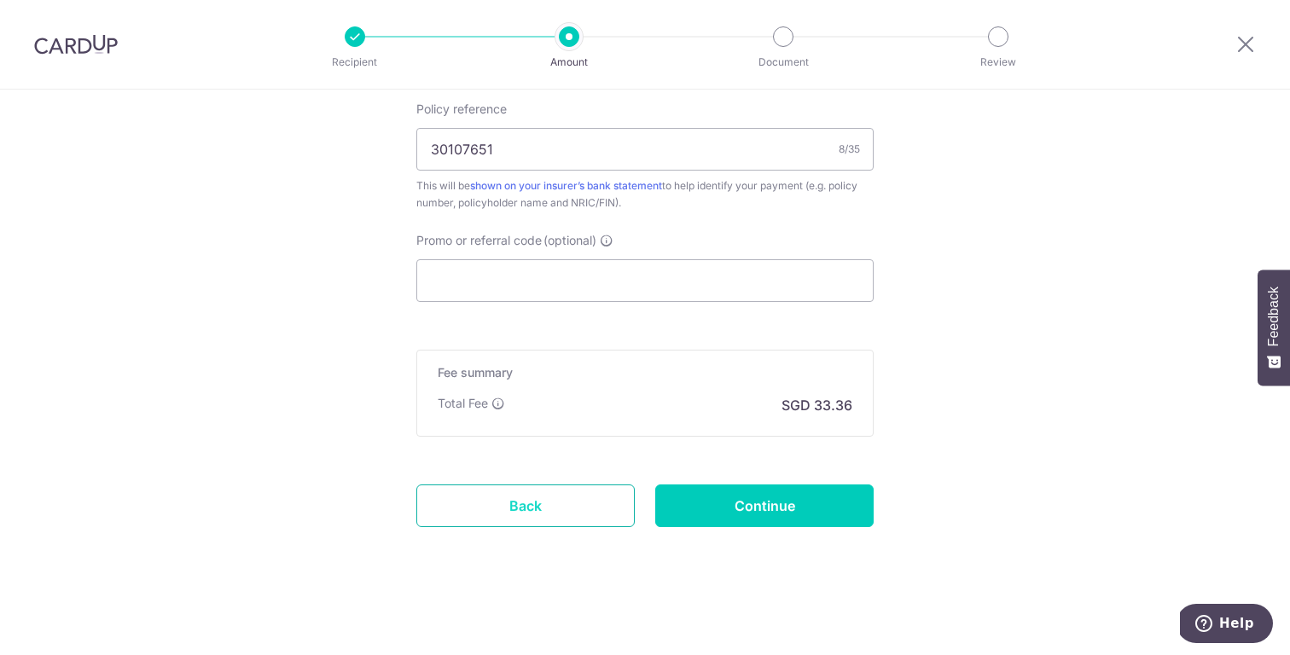
click at [542, 491] on link "Back" at bounding box center [525, 506] width 218 height 43
click at [610, 299] on input "Promo or referral code (optional)" at bounding box center [644, 280] width 457 height 43
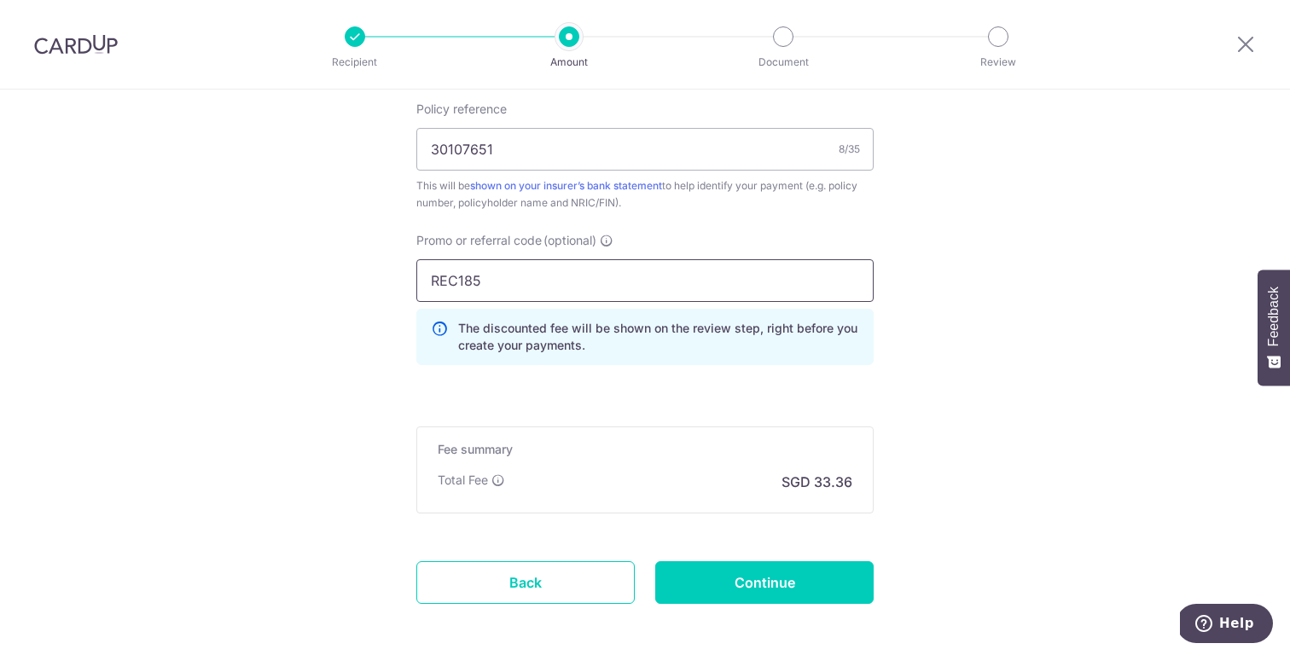
type input "REC185"
click at [804, 577] on input "Continue" at bounding box center [764, 582] width 218 height 43
type input "Create Schedule"
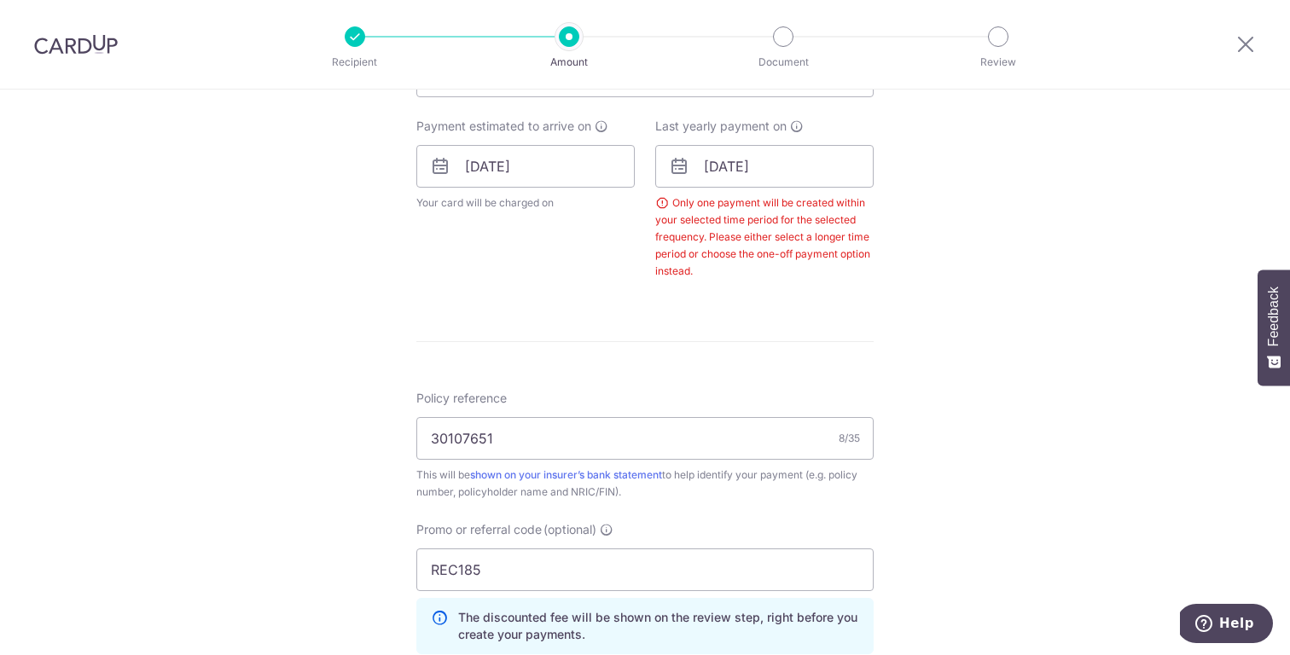
scroll to position [320, 0]
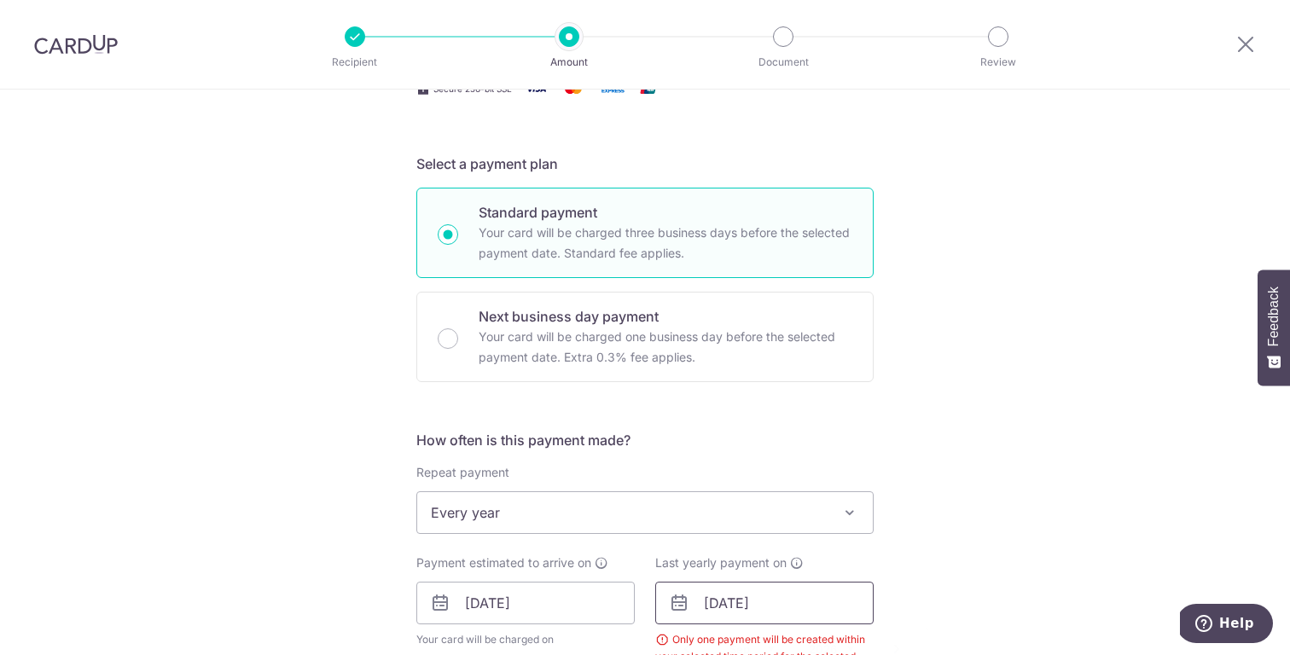
click at [741, 584] on input "[DATE]" at bounding box center [764, 603] width 218 height 43
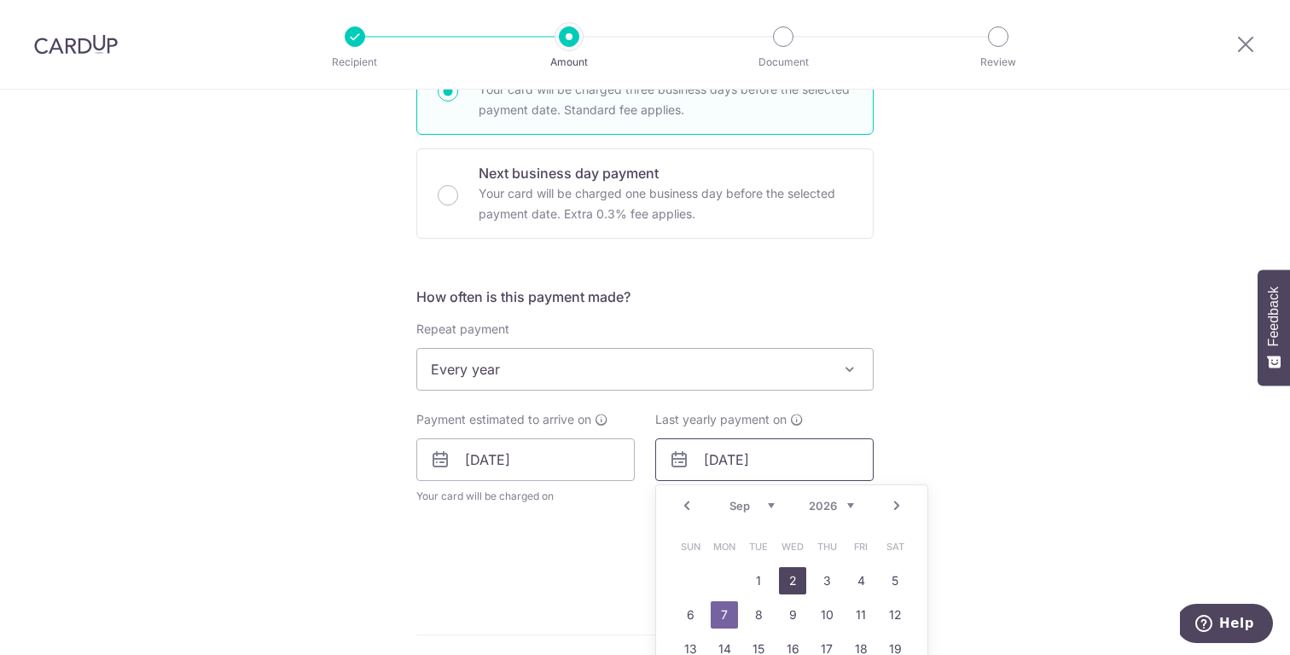
scroll to position [470, 0]
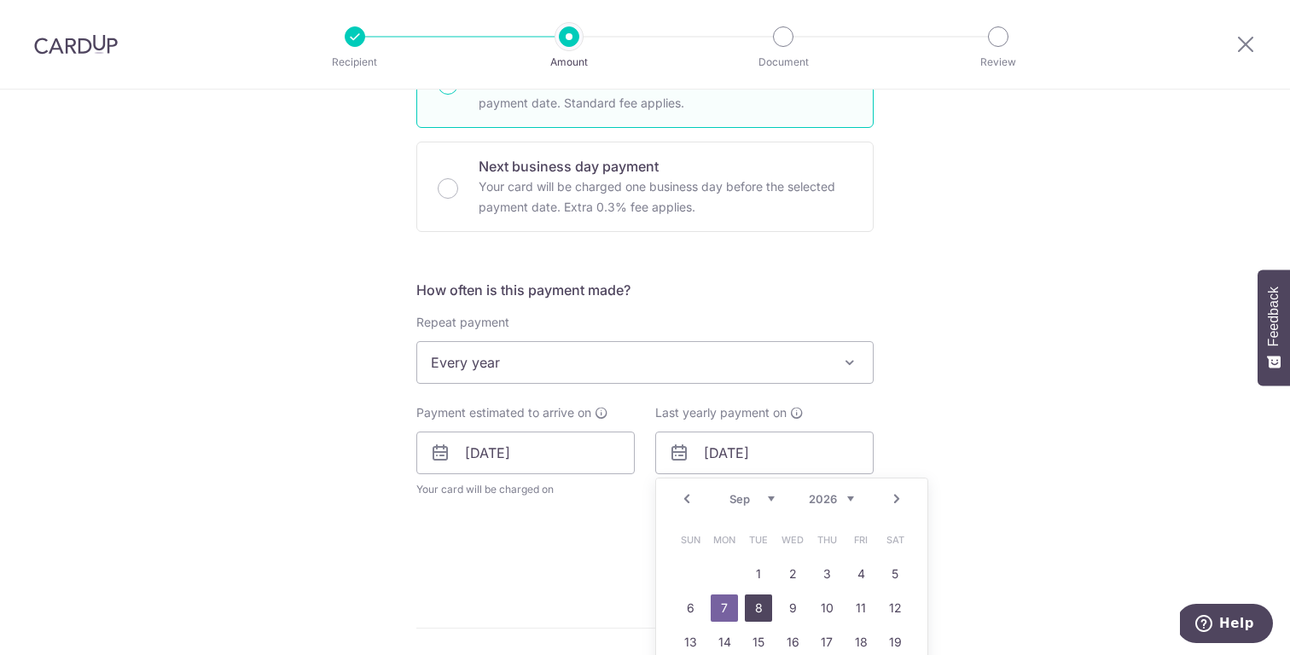
click at [745, 600] on link "8" at bounding box center [758, 608] width 27 height 27
type input "[DATE]"
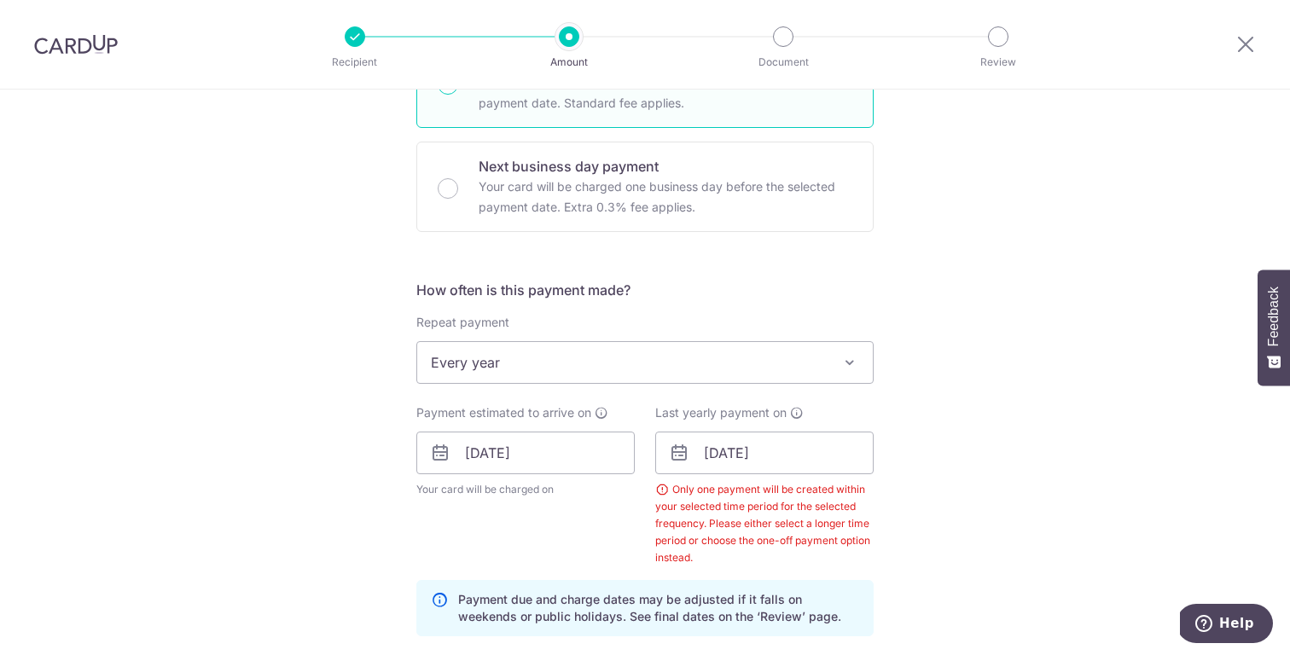
click at [979, 572] on div "Tell us more about your payment Enter payment amount SGD 1,283.20 1283.20 Selec…" at bounding box center [645, 499] width 1290 height 1758
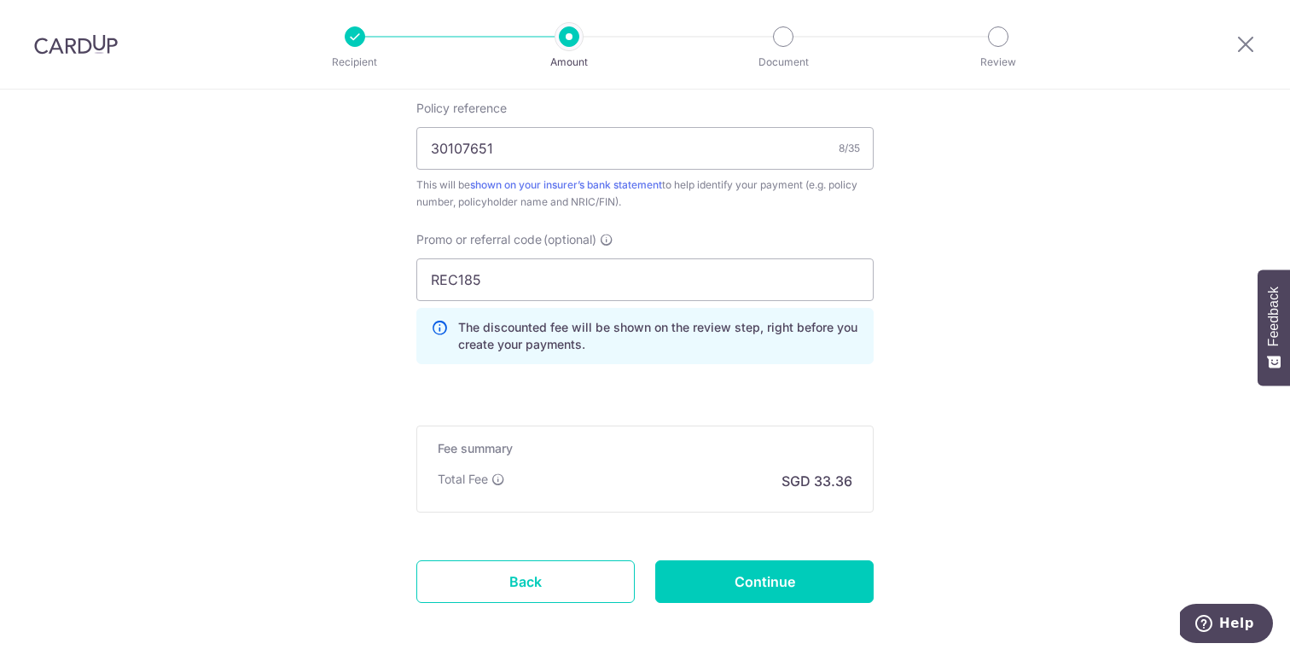
scroll to position [1193, 0]
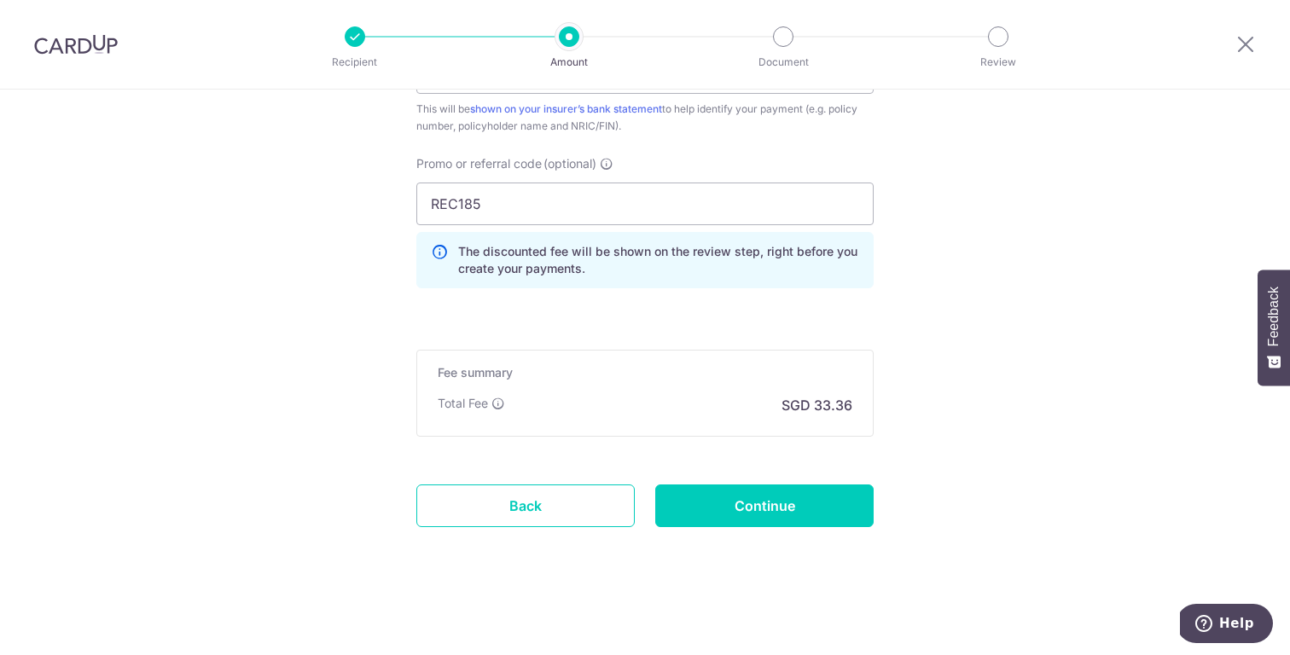
click at [788, 506] on input "Continue" at bounding box center [764, 506] width 218 height 43
type input "Create Schedule"
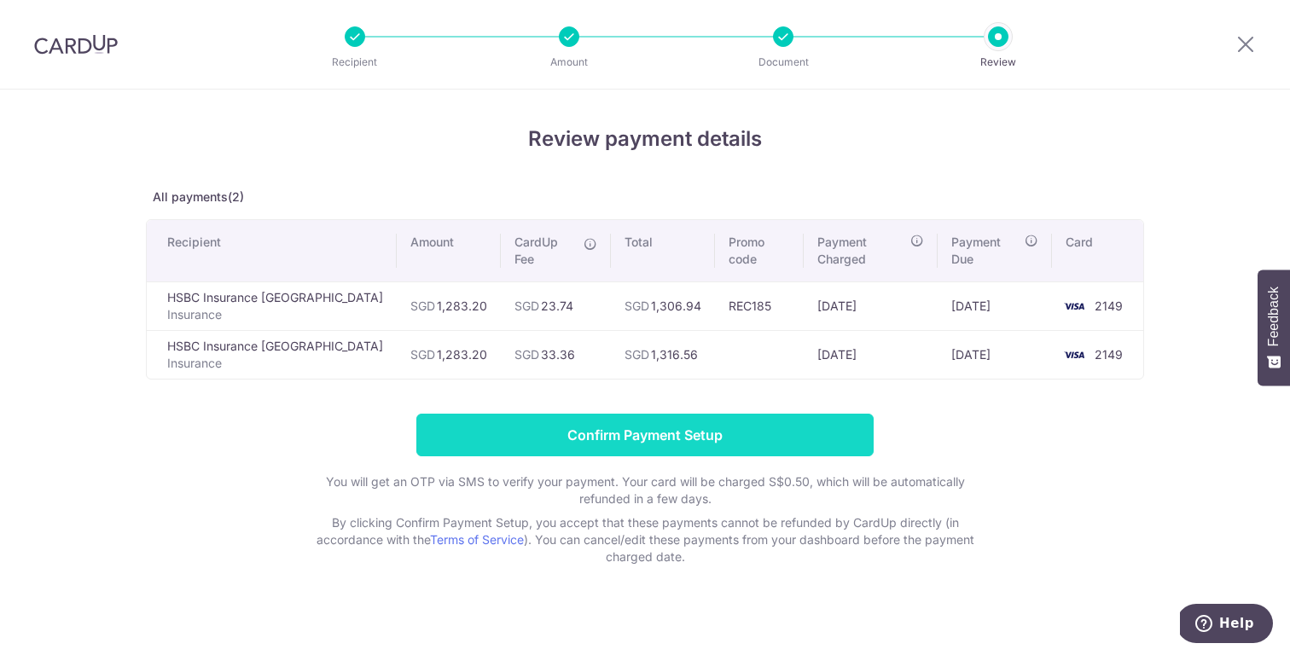
click at [754, 427] on input "Confirm Payment Setup" at bounding box center [644, 435] width 457 height 43
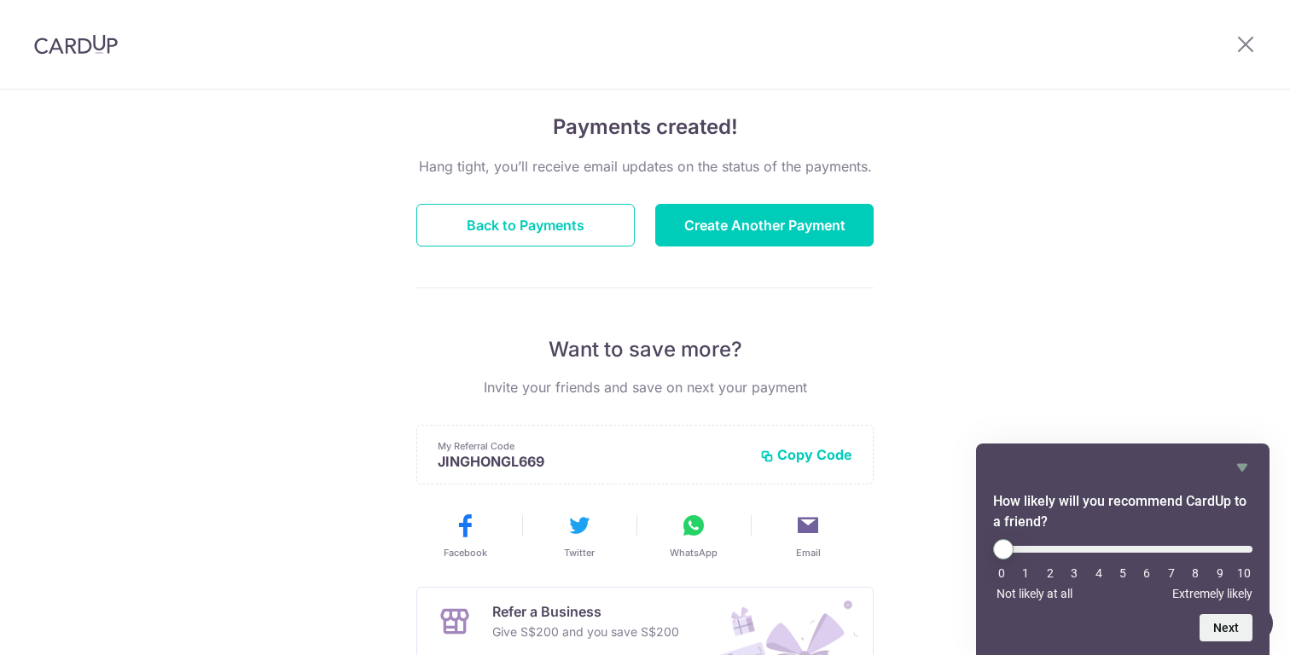
scroll to position [131, 0]
